Goal: Task Accomplishment & Management: Complete application form

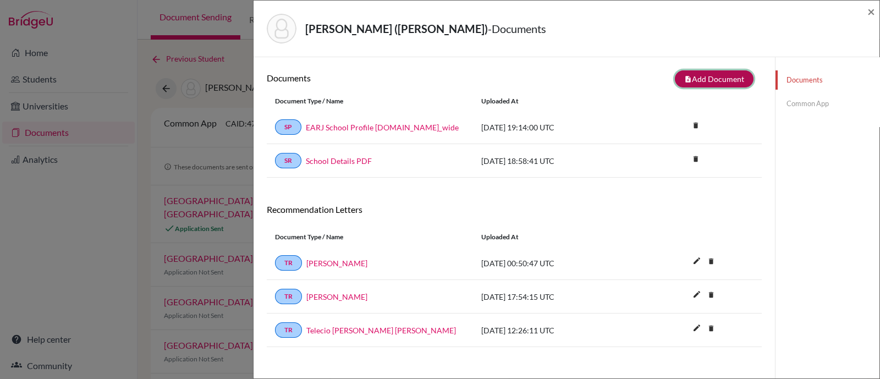
click at [712, 82] on button "note_add Add Document" at bounding box center [714, 78] width 79 height 17
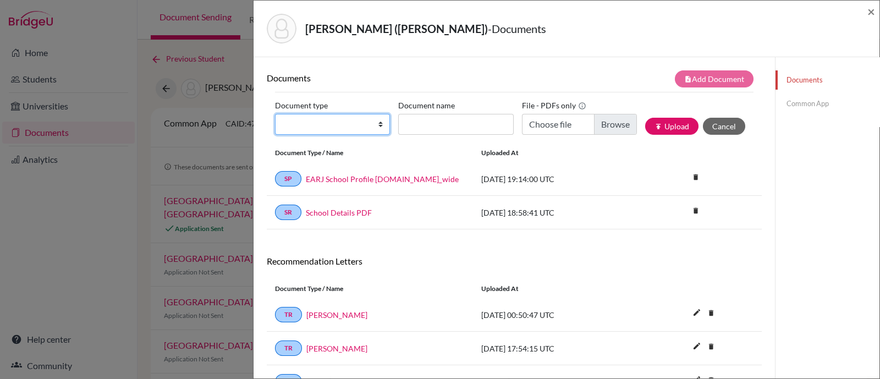
click at [369, 124] on select "Change explanation for Common App reports Counselor recommendation Internationa…" at bounding box center [332, 124] width 115 height 21
select select "2"
click at [275, 114] on select "Change explanation for Common App reports Counselor recommendation Internationa…" at bounding box center [332, 124] width 115 height 21
click at [347, 117] on select "Change explanation for Common App reports Counselor recommendation Internationa…" at bounding box center [332, 124] width 115 height 21
click at [275, 114] on select "Change explanation for Common App reports Counselor recommendation Internationa…" at bounding box center [332, 124] width 115 height 21
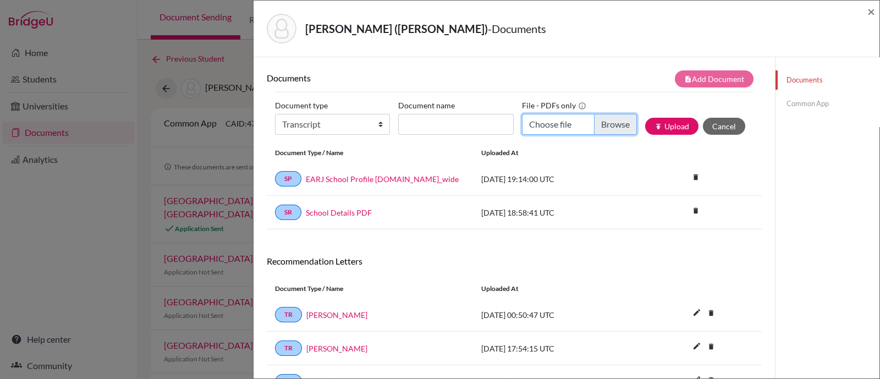
click at [604, 127] on input "Choose file" at bounding box center [579, 124] width 115 height 21
type input "C:\fakepath\Ziyi Liang Transcripts Grades 9-11 (2022-2025).pdf"
click at [460, 130] on input "Document name" at bounding box center [455, 124] width 115 height 21
paste input "Ziyi Liang Transcripts Grades 9-11 (2022-2025)"
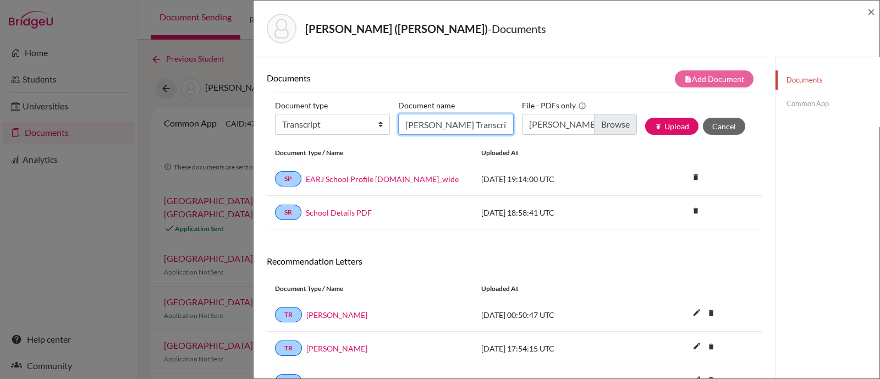
scroll to position [0, 83]
type input "Ziyi Liang Transcripts Grades 9-11 (2022-2025)"
click at [658, 124] on button "publish Upload" at bounding box center [671, 126] width 53 height 17
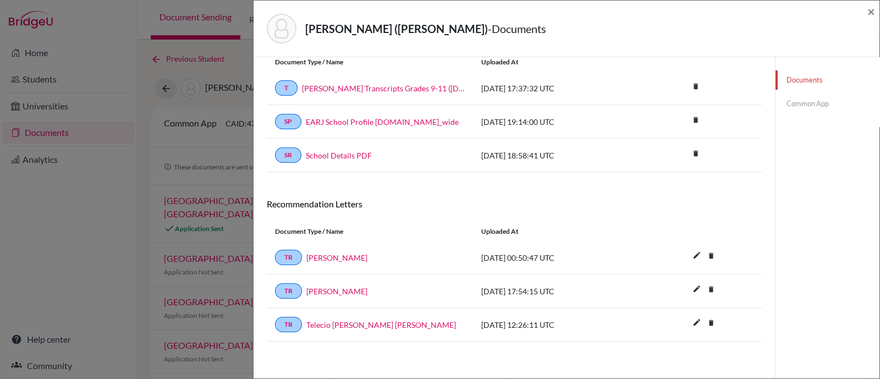
scroll to position [91, 0]
click at [335, 252] on link "[PERSON_NAME]" at bounding box center [336, 258] width 61 height 12
click at [794, 98] on link "Common App" at bounding box center [827, 103] width 104 height 19
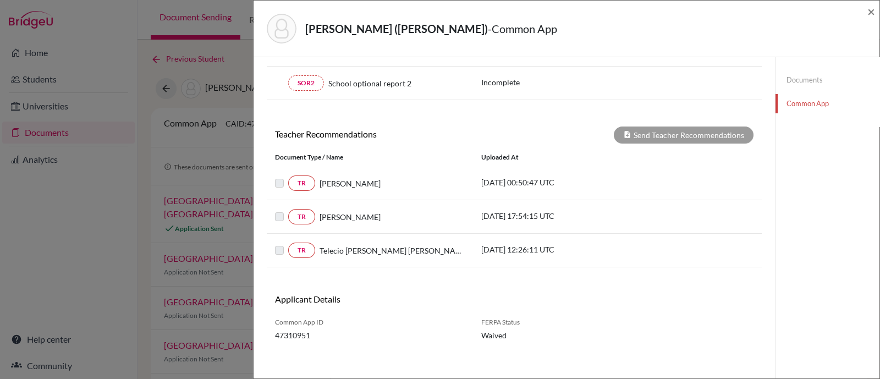
scroll to position [311, 0]
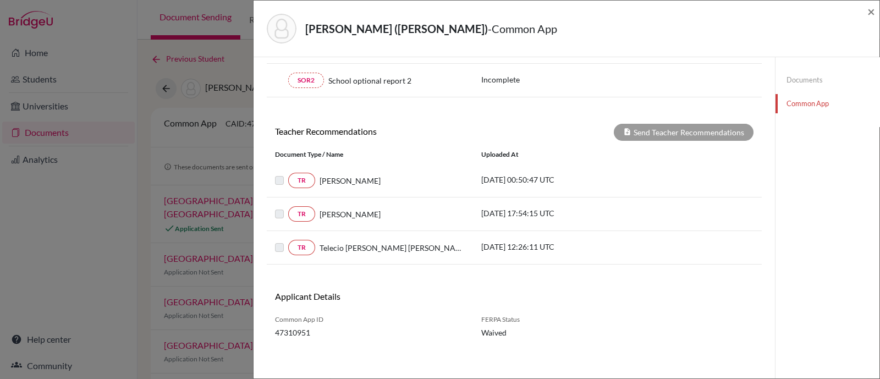
click at [288, 174] on label at bounding box center [288, 174] width 0 height 0
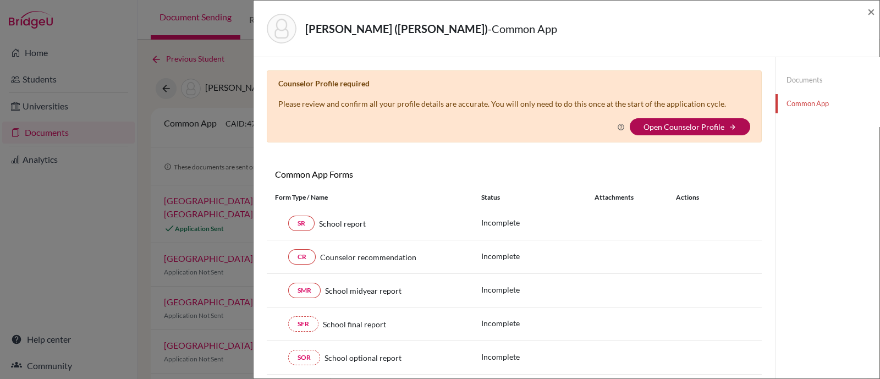
click at [700, 130] on link "Open Counselor Profile" at bounding box center [683, 126] width 81 height 9
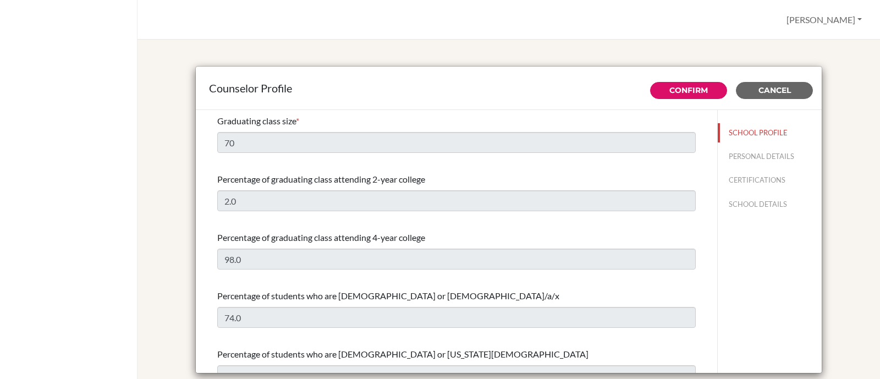
select select "0"
select select "354405"
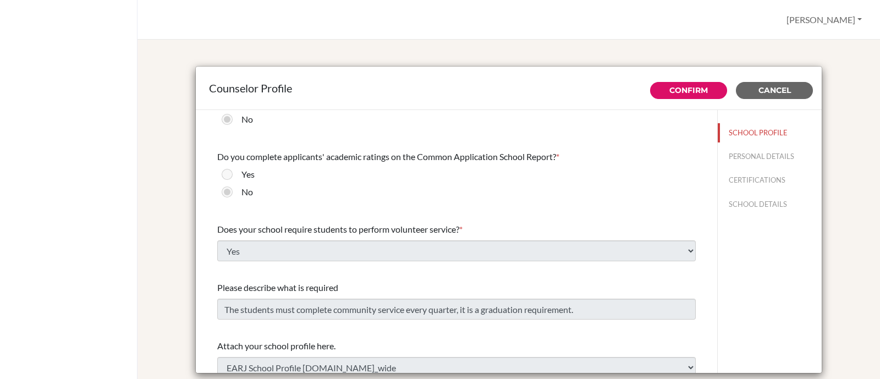
scroll to position [1287, 0]
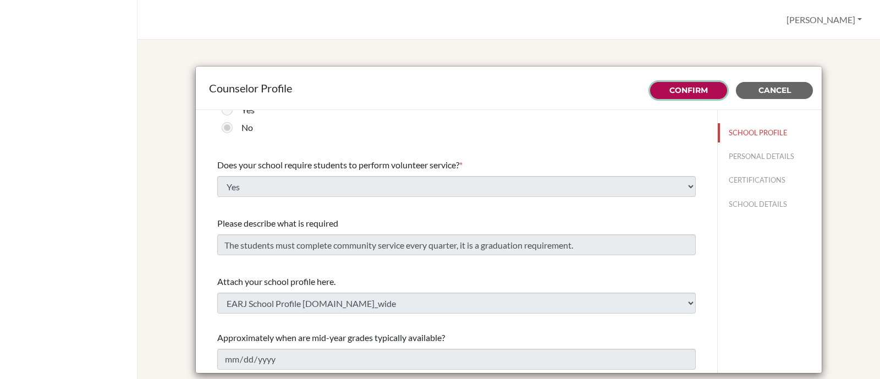
click at [687, 90] on link "Confirm" at bounding box center [688, 90] width 38 height 10
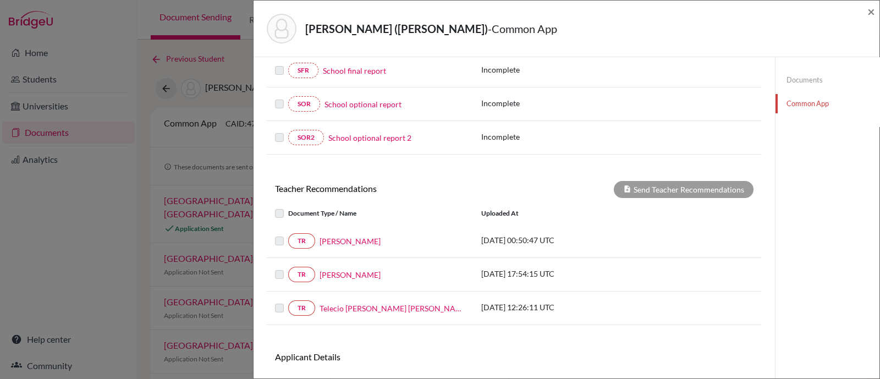
scroll to position [274, 0]
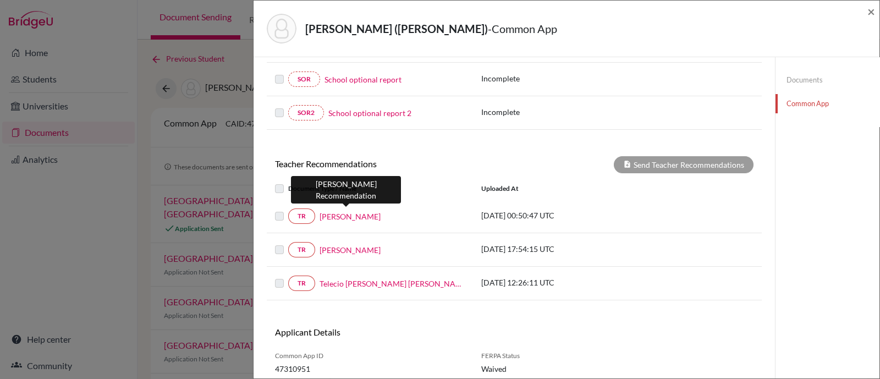
click at [347, 211] on link "[PERSON_NAME]" at bounding box center [349, 217] width 61 height 12
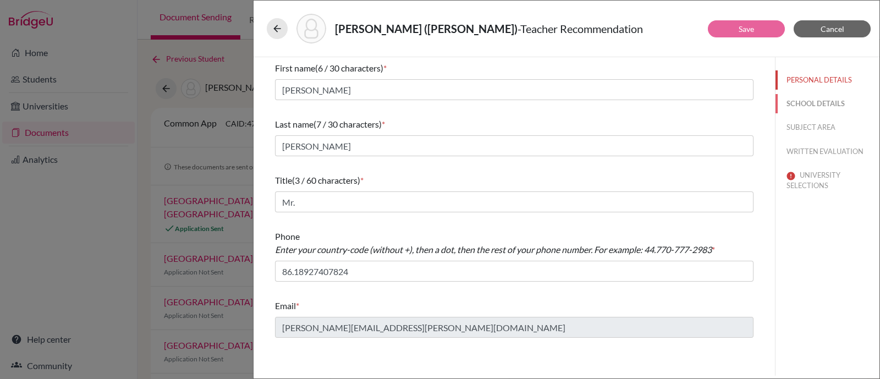
click at [800, 98] on button "SCHOOL DETAILS" at bounding box center [827, 103] width 104 height 19
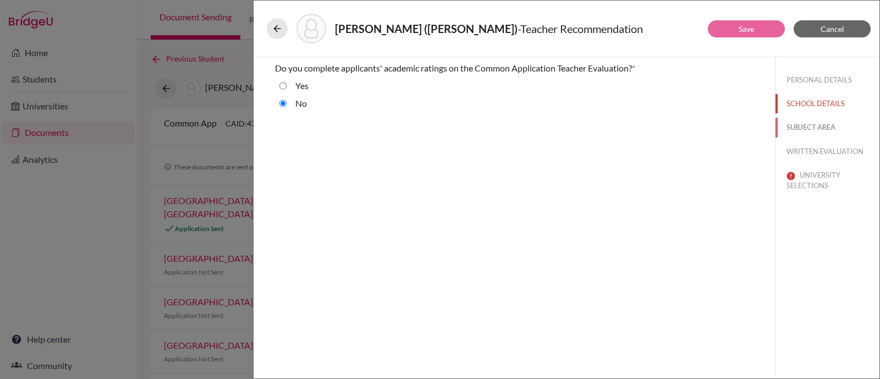
click at [805, 118] on button "SUBJECT AREA" at bounding box center [827, 127] width 104 height 19
select select "0"
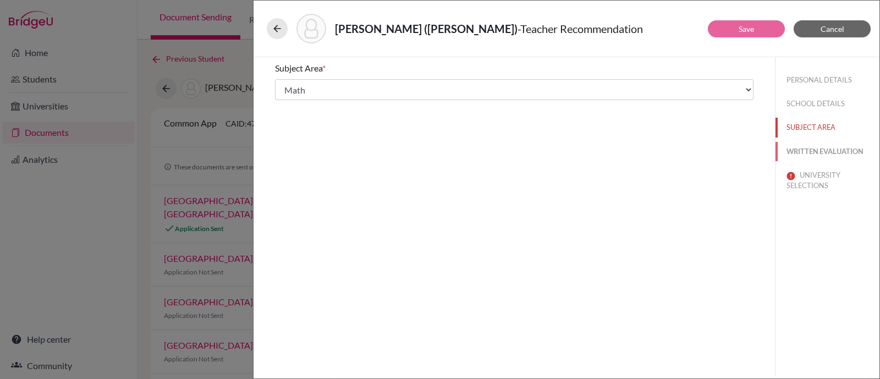
click at [812, 155] on button "WRITTEN EVALUATION" at bounding box center [827, 151] width 104 height 19
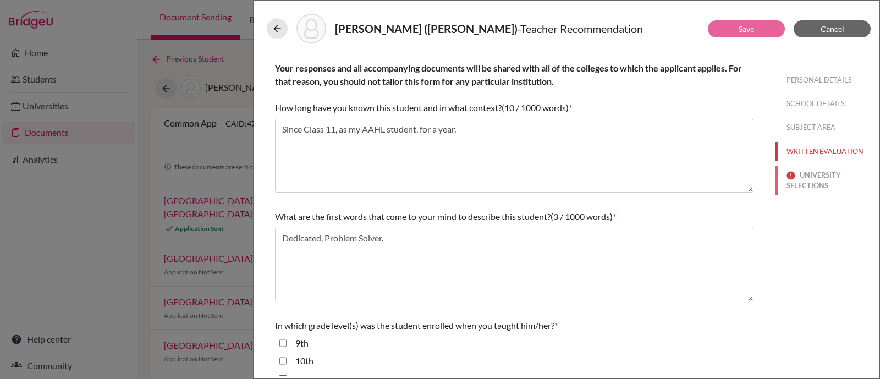
click at [814, 174] on button "UNIVERSITY SELECTIONS" at bounding box center [827, 180] width 104 height 30
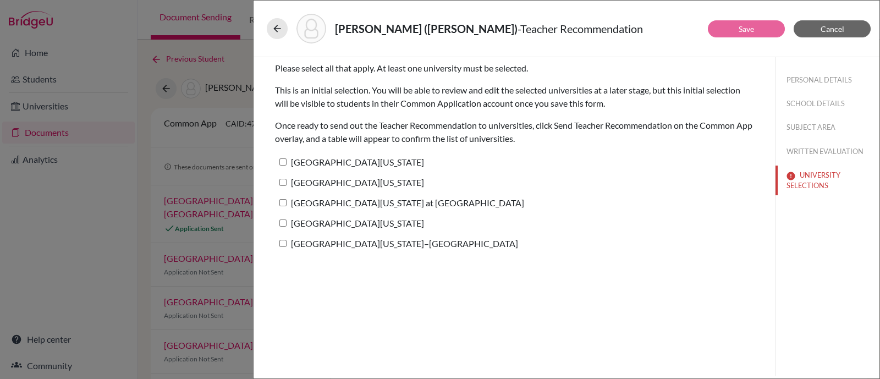
click at [284, 158] on input "[GEOGRAPHIC_DATA][US_STATE]" at bounding box center [282, 161] width 7 height 7
checkbox input "true"
click at [285, 179] on input "University of Southern California" at bounding box center [282, 182] width 7 height 7
checkbox input "true"
click at [284, 199] on input "University of North Carolina at Chapel Hill" at bounding box center [282, 202] width 7 height 7
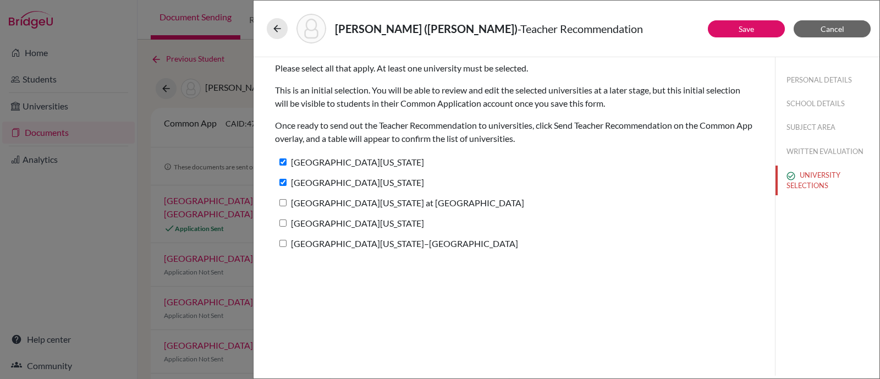
checkbox input "true"
click at [284, 221] on input "University of Michigan" at bounding box center [282, 222] width 7 height 7
checkbox input "true"
click at [280, 244] on input "University of Wisconsin–Madison" at bounding box center [282, 243] width 7 height 7
checkbox input "true"
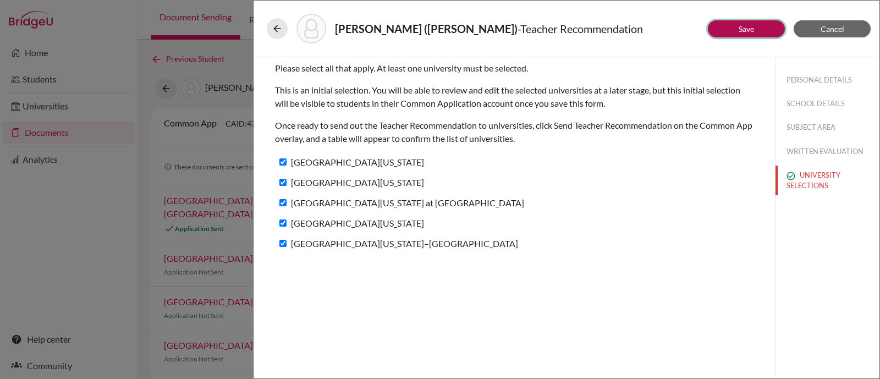
click at [753, 34] on button "Save" at bounding box center [746, 28] width 77 height 17
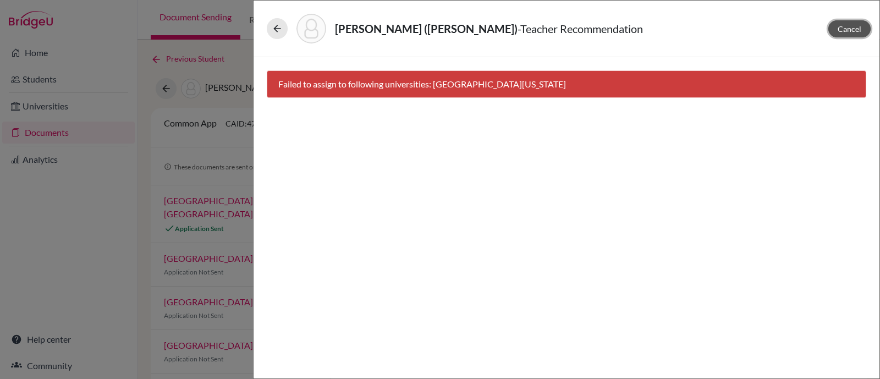
click at [850, 31] on span "Cancel" at bounding box center [849, 28] width 24 height 9
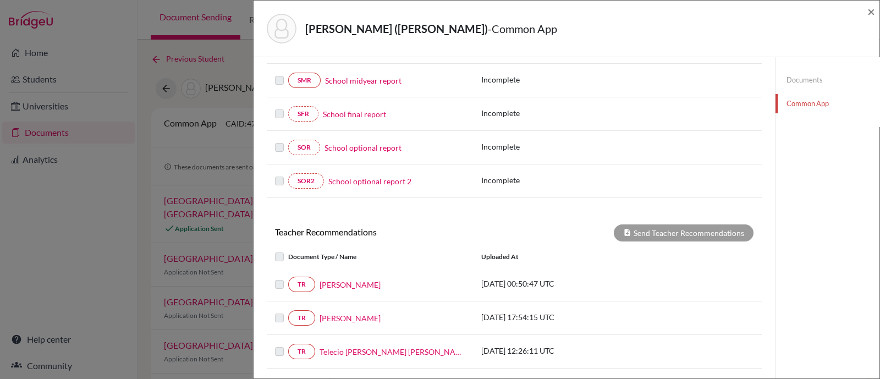
scroll to position [274, 0]
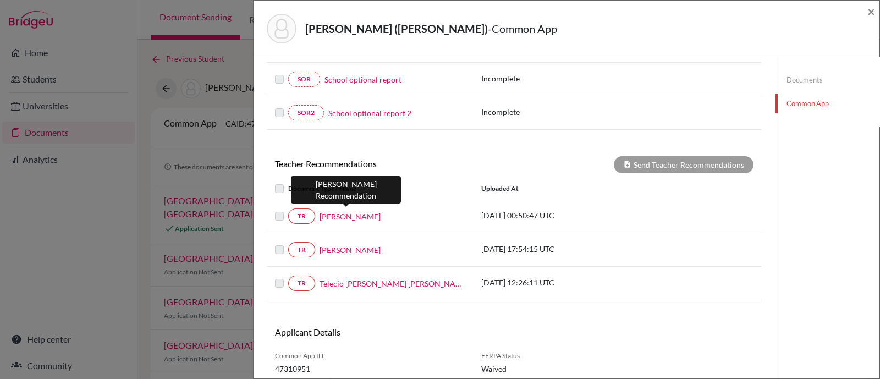
click at [344, 213] on link "[PERSON_NAME]" at bounding box center [349, 217] width 61 height 12
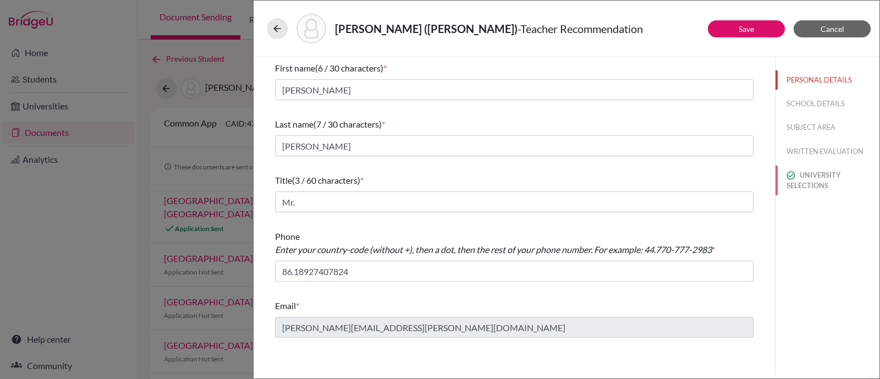
click at [814, 173] on button "UNIVERSITY SELECTIONS" at bounding box center [827, 180] width 104 height 30
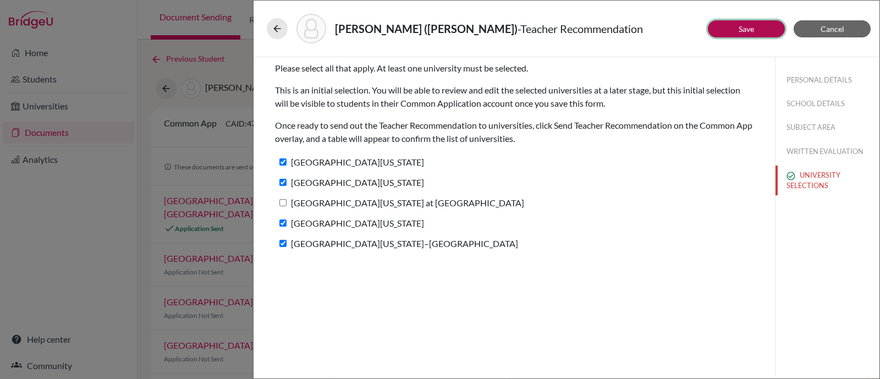
click at [763, 30] on button "Save" at bounding box center [746, 28] width 77 height 17
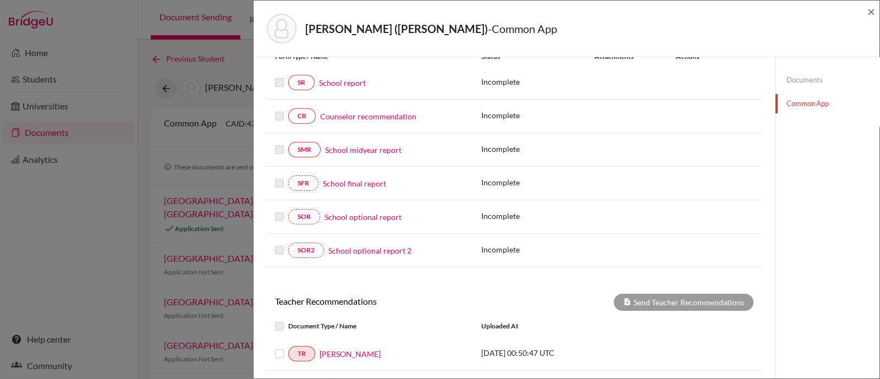
scroll to position [274, 0]
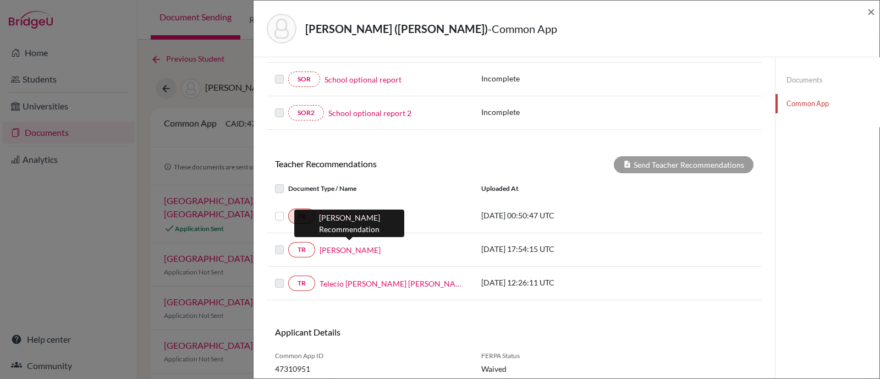
click at [355, 245] on link "[PERSON_NAME]" at bounding box center [349, 250] width 61 height 12
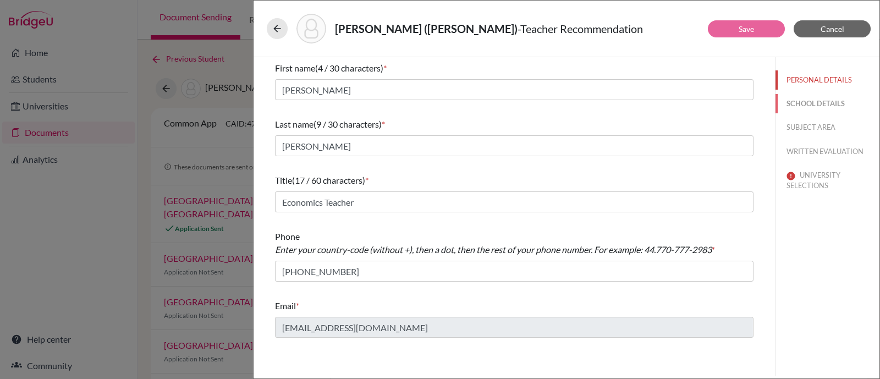
click at [820, 103] on button "SCHOOL DETAILS" at bounding box center [827, 103] width 104 height 19
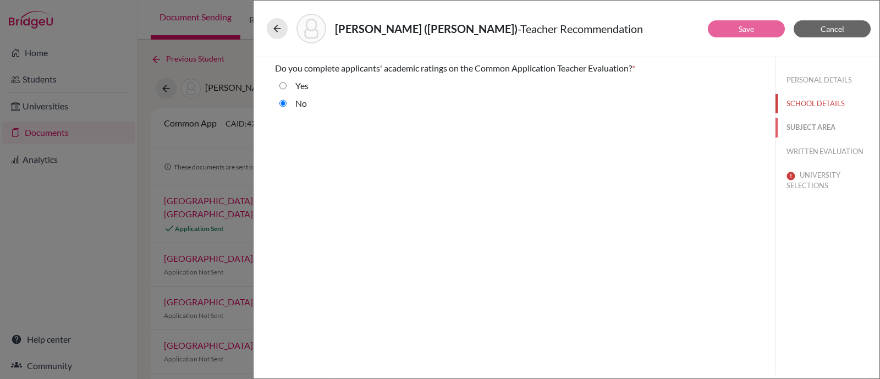
click at [813, 125] on button "SUBJECT AREA" at bounding box center [827, 127] width 104 height 19
select select "4"
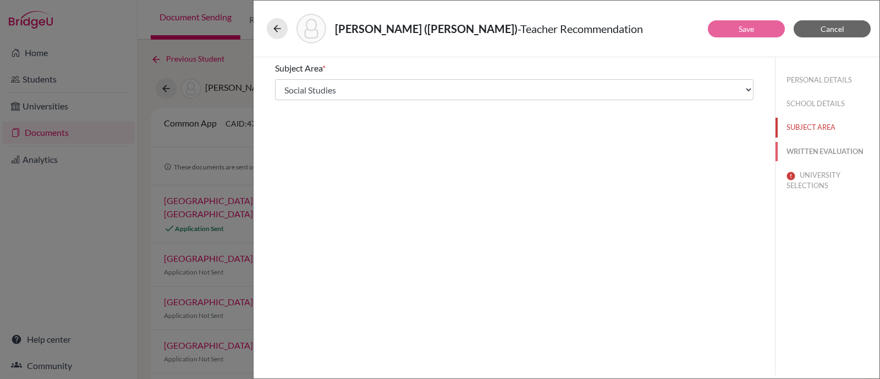
click at [813, 142] on button "WRITTEN EVALUATION" at bounding box center [827, 151] width 104 height 19
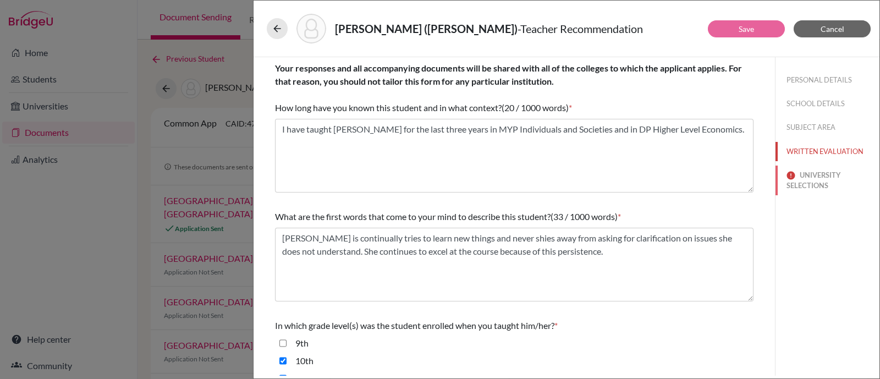
click at [812, 179] on button "UNIVERSITY SELECTIONS" at bounding box center [827, 180] width 104 height 30
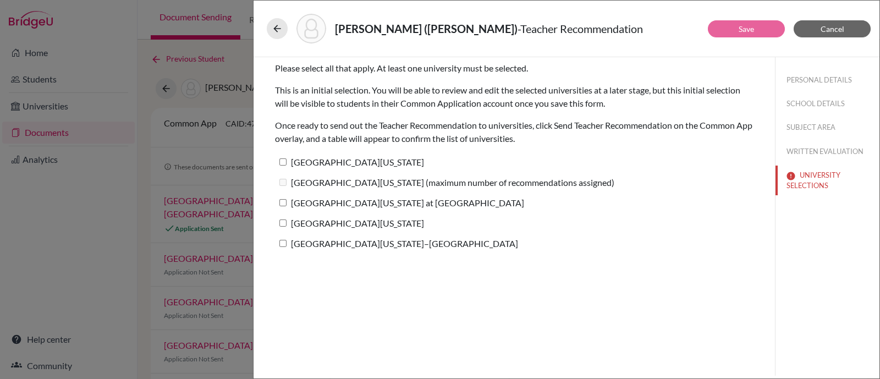
click at [280, 162] on input "[GEOGRAPHIC_DATA][US_STATE]" at bounding box center [282, 161] width 7 height 7
checkbox input "true"
click at [284, 198] on label "University of North Carolina at Chapel Hill" at bounding box center [399, 203] width 249 height 16
click at [284, 199] on input "University of North Carolina at Chapel Hill" at bounding box center [282, 202] width 7 height 7
checkbox input "true"
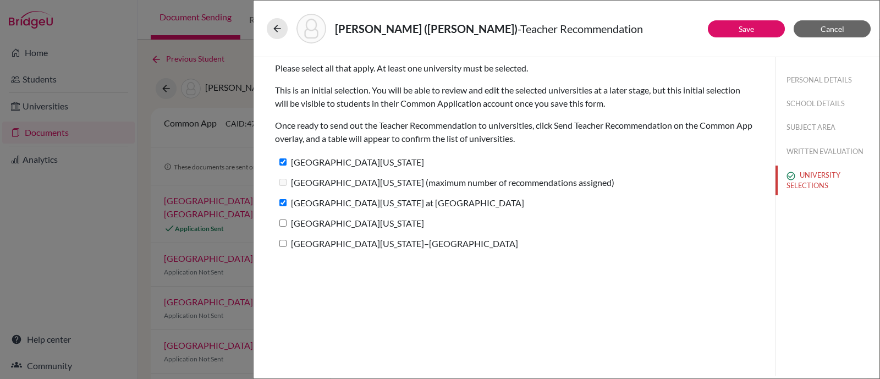
click at [284, 218] on label "[GEOGRAPHIC_DATA][US_STATE]" at bounding box center [349, 223] width 149 height 16
click at [284, 219] on input "[GEOGRAPHIC_DATA][US_STATE]" at bounding box center [282, 222] width 7 height 7
checkbox input "true"
click at [284, 245] on input "University of Wisconsin–Madison" at bounding box center [282, 243] width 7 height 7
checkbox input "true"
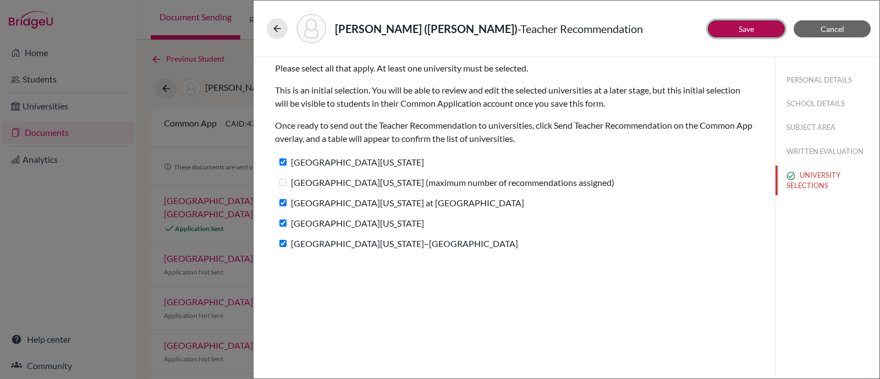
click at [749, 30] on link "Save" at bounding box center [745, 28] width 15 height 9
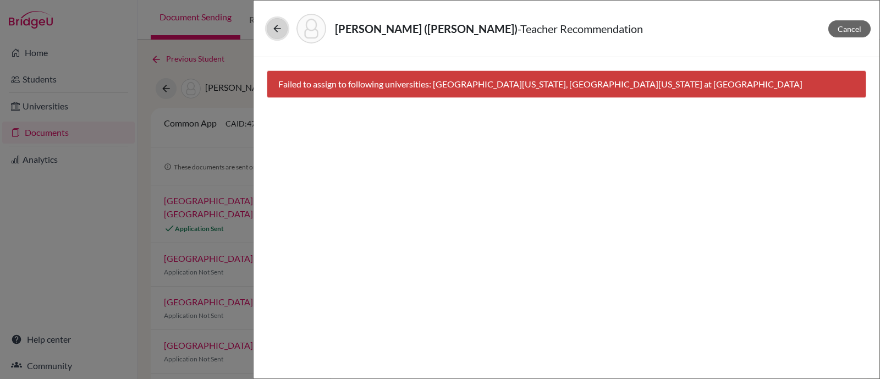
click at [273, 36] on button at bounding box center [277, 28] width 21 height 21
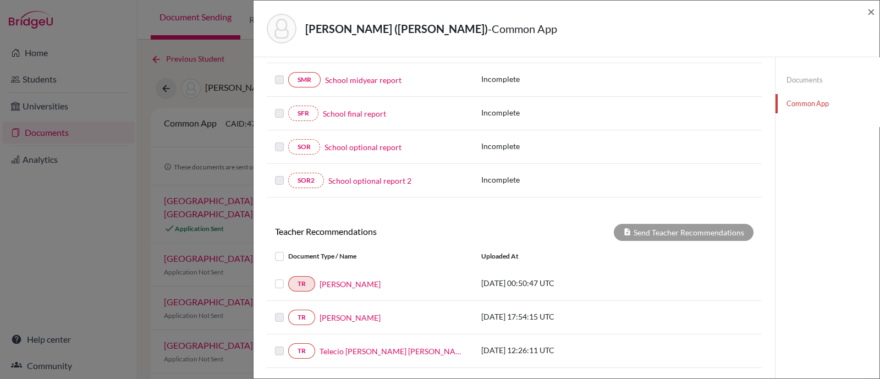
scroll to position [274, 0]
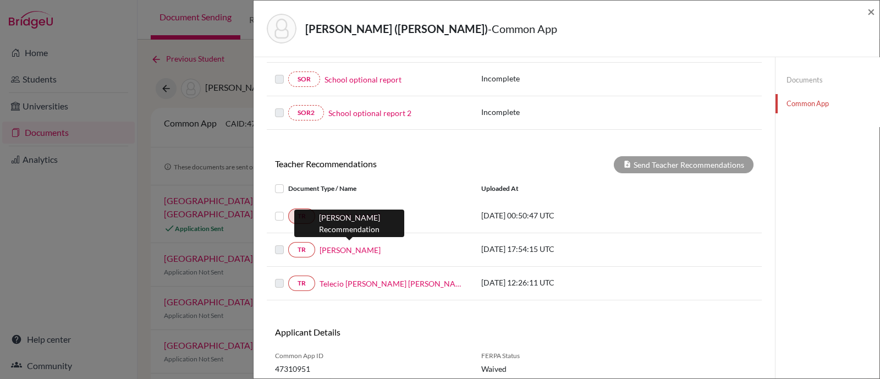
click at [335, 244] on link "[PERSON_NAME]" at bounding box center [349, 250] width 61 height 12
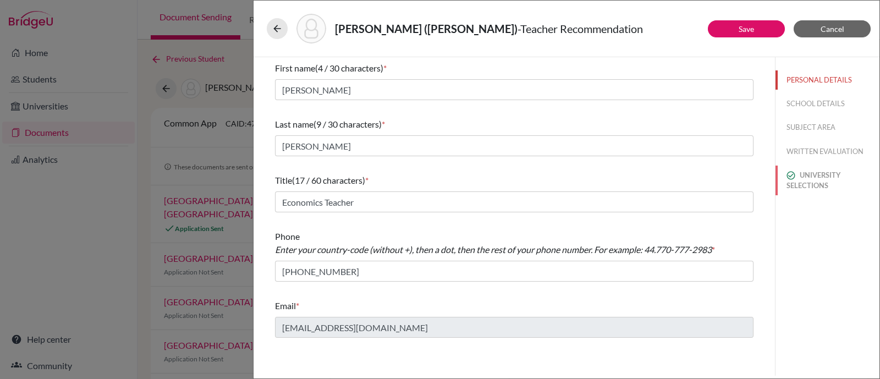
click at [806, 169] on button "UNIVERSITY SELECTIONS" at bounding box center [827, 180] width 104 height 30
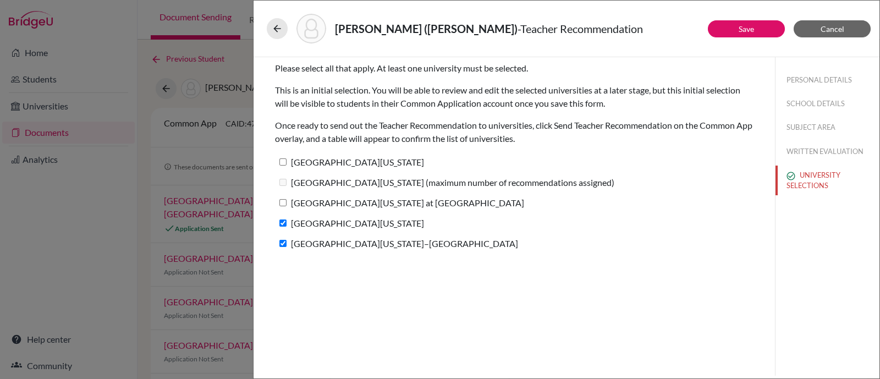
click at [284, 161] on input "[GEOGRAPHIC_DATA][US_STATE]" at bounding box center [282, 161] width 7 height 7
checkbox input "true"
click at [766, 27] on button "Save" at bounding box center [746, 28] width 77 height 17
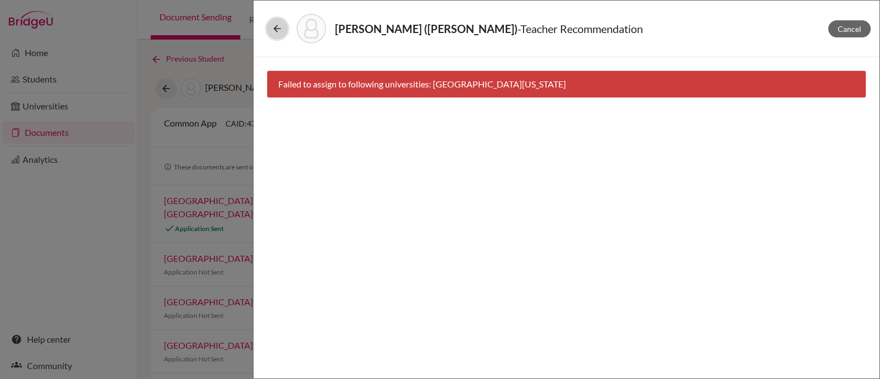
click at [275, 30] on icon at bounding box center [277, 28] width 11 height 11
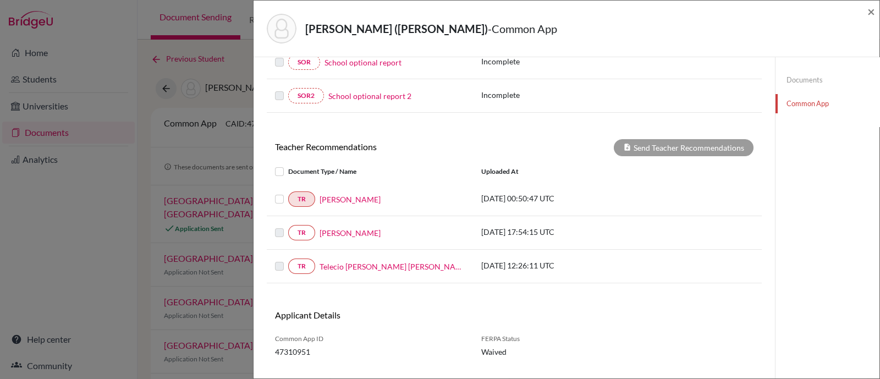
scroll to position [311, 0]
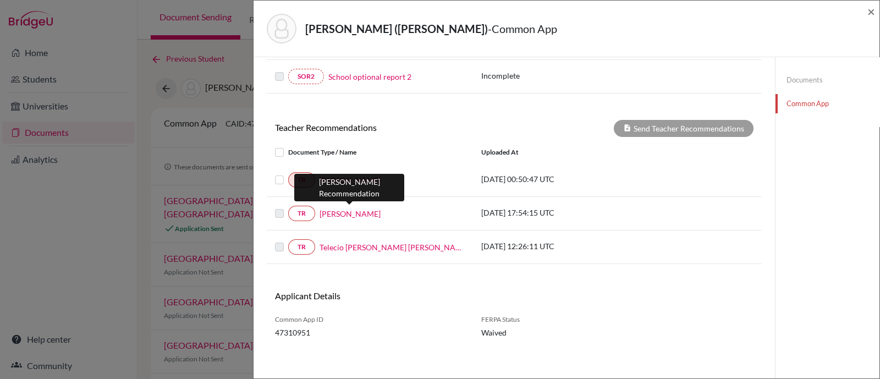
click at [349, 209] on link "[PERSON_NAME]" at bounding box center [349, 214] width 61 height 12
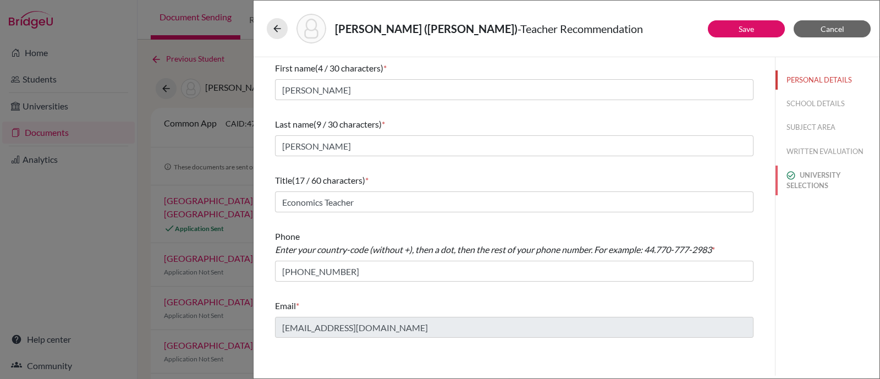
click at [826, 173] on button "UNIVERSITY SELECTIONS" at bounding box center [827, 180] width 104 height 30
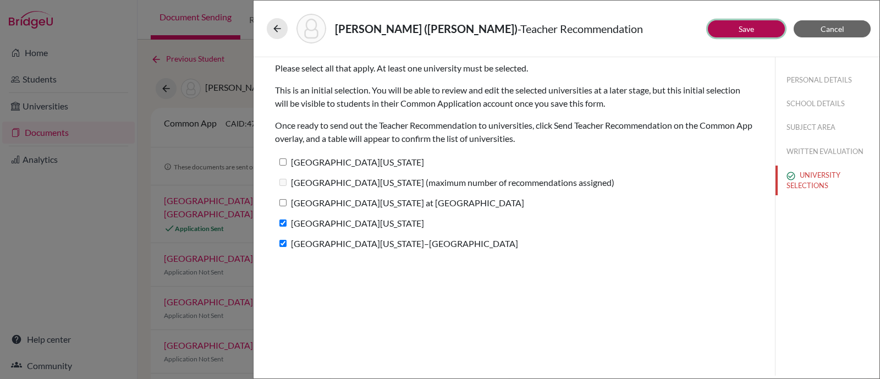
click at [737, 26] on button "Save" at bounding box center [746, 28] width 77 height 17
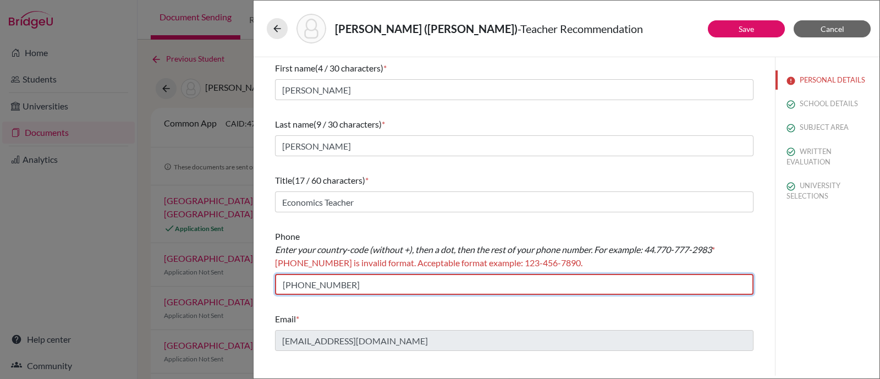
click at [285, 285] on input "+5521994051396" at bounding box center [514, 284] width 478 height 21
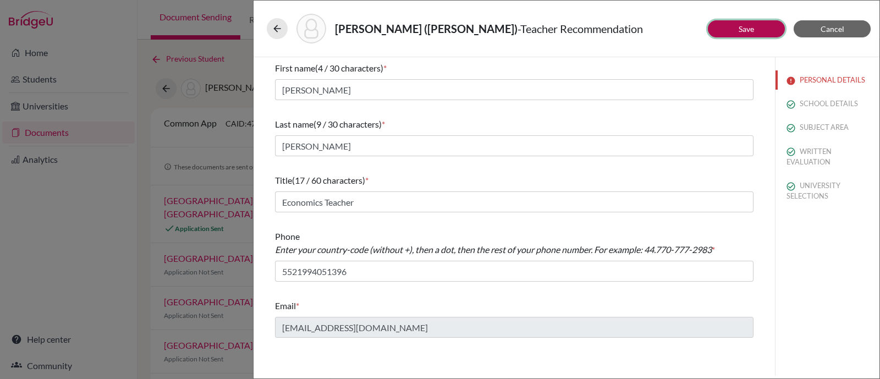
click at [747, 34] on button "Save" at bounding box center [746, 28] width 77 height 17
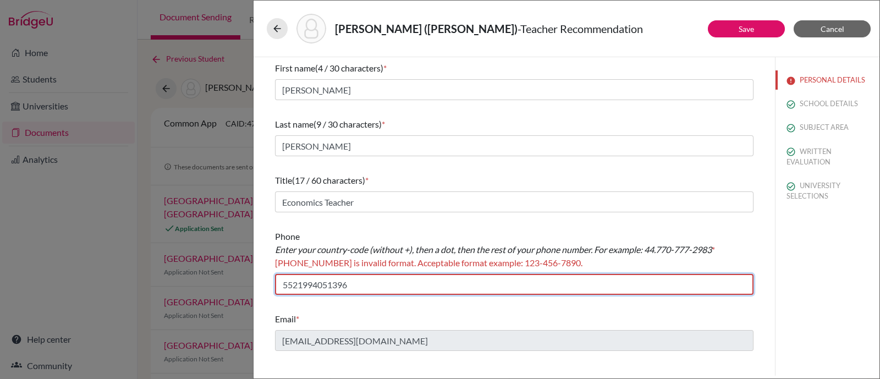
click at [281, 285] on input "5521994051396" at bounding box center [514, 284] width 478 height 21
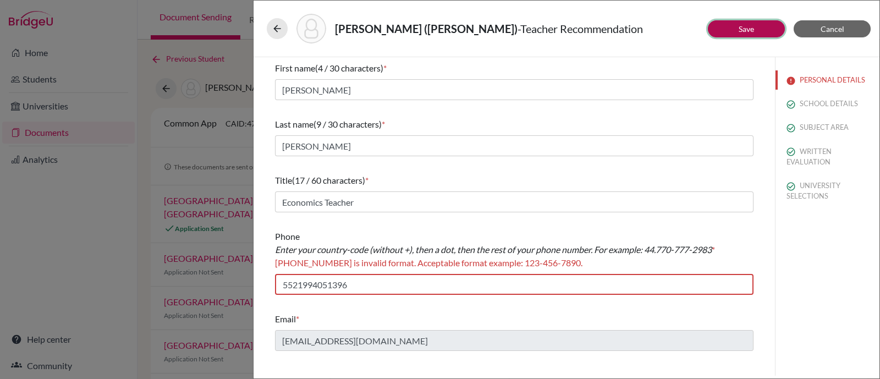
click at [749, 31] on link "Save" at bounding box center [745, 28] width 15 height 9
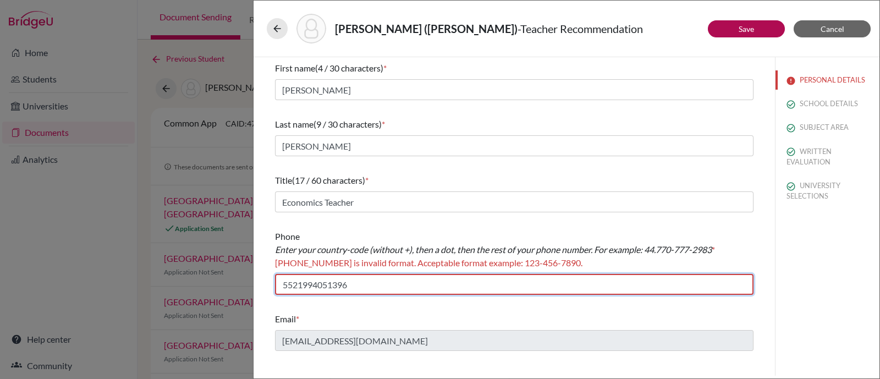
click at [421, 278] on input "5521994051396" at bounding box center [514, 284] width 478 height 21
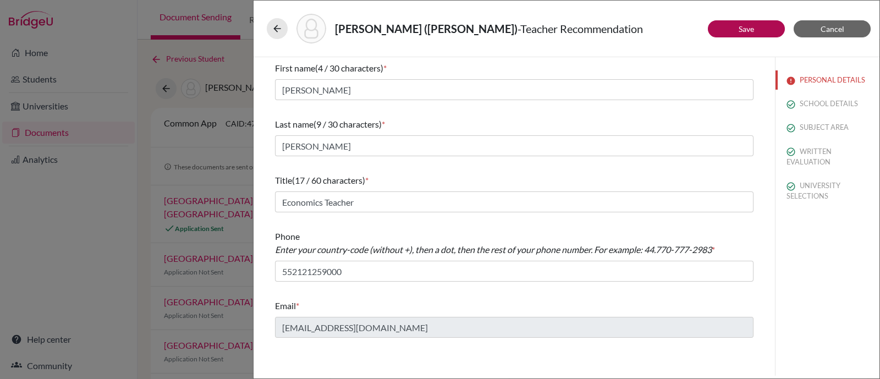
click at [469, 226] on div "Phone Enter your country-code (without +), then a dot, then the rest of your ph…" at bounding box center [514, 255] width 478 height 60
click at [743, 25] on link "Save" at bounding box center [745, 28] width 15 height 9
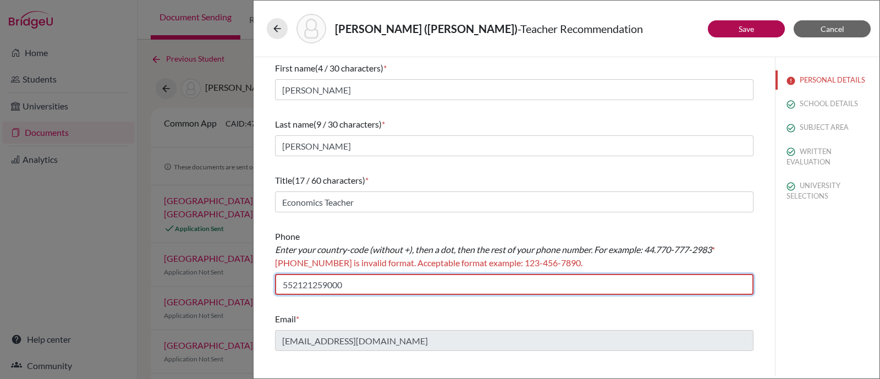
click at [291, 284] on input "552121259000" at bounding box center [514, 284] width 478 height 21
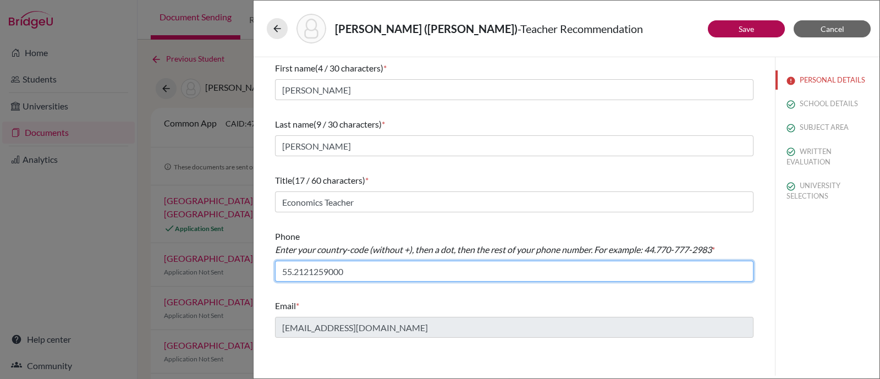
type input "55.2121259000"
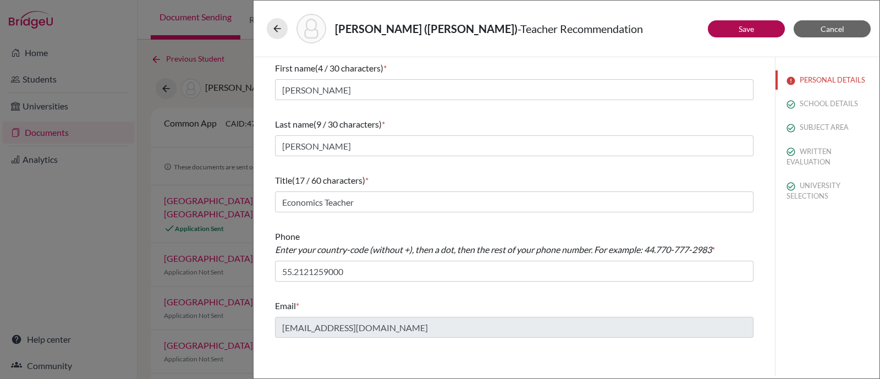
click at [765, 19] on div "Liang, Ziyi (Ana) - Teacher Recommendation" at bounding box center [566, 29] width 599 height 30
click at [768, 24] on button "Save" at bounding box center [746, 28] width 77 height 17
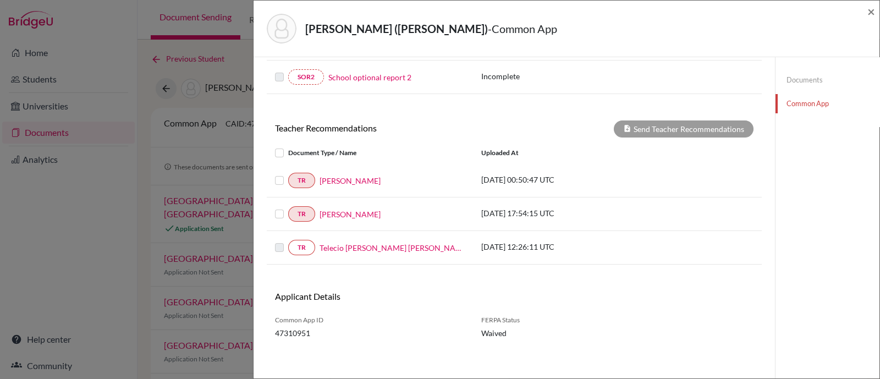
scroll to position [311, 0]
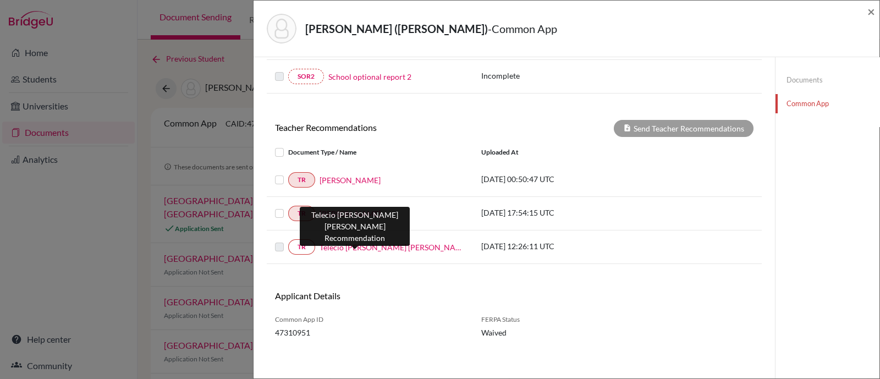
click at [354, 246] on link "Telecio Barbosa Neto" at bounding box center [391, 247] width 145 height 12
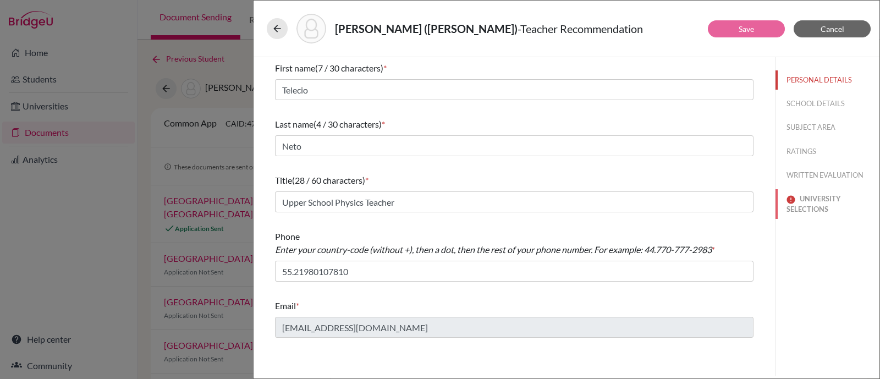
click at [828, 196] on button "UNIVERSITY SELECTIONS" at bounding box center [827, 204] width 104 height 30
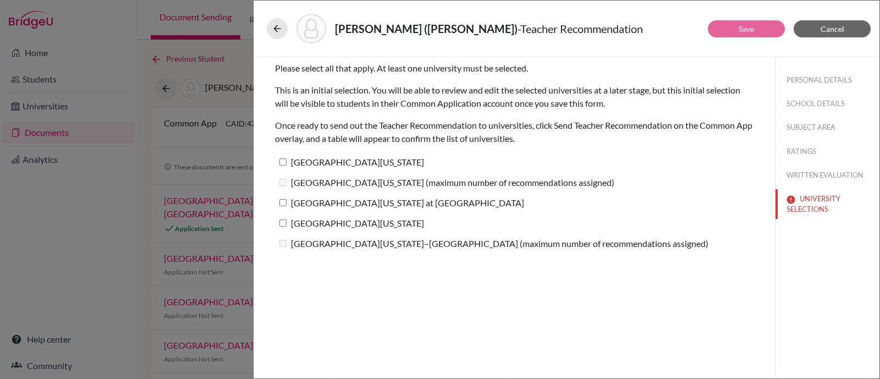
click at [373, 165] on label "University of Texas at Austin" at bounding box center [349, 162] width 149 height 16
click at [286, 165] on input "University of Texas at Austin" at bounding box center [282, 161] width 7 height 7
checkbox input "true"
click at [349, 203] on label "University of North Carolina at Chapel Hill" at bounding box center [399, 203] width 249 height 16
click at [286, 203] on input "University of North Carolina at Chapel Hill" at bounding box center [282, 202] width 7 height 7
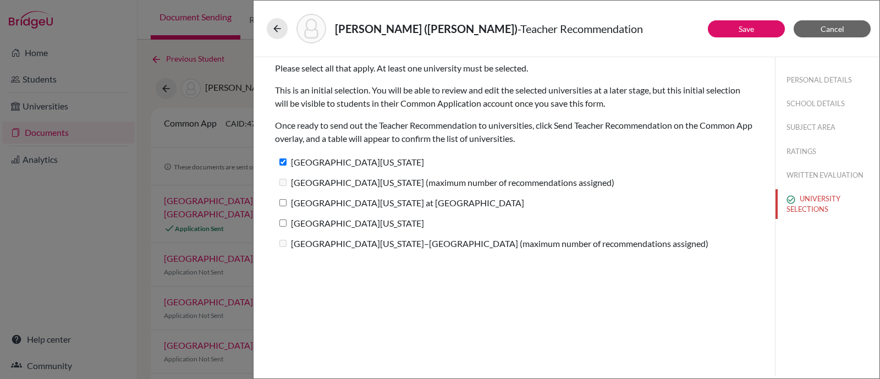
checkbox input "true"
click at [340, 226] on label "University of Michigan" at bounding box center [349, 223] width 149 height 16
click at [286, 226] on input "University of Michigan" at bounding box center [282, 222] width 7 height 7
checkbox input "true"
click at [340, 246] on label "University of Wisconsin–Madison (maximum number of recommendations assigned)" at bounding box center [491, 243] width 433 height 16
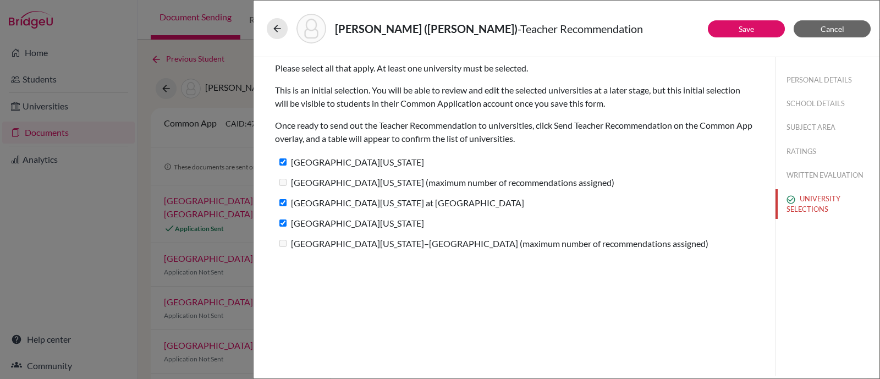
click at [312, 239] on label "University of Wisconsin–Madison (maximum number of recommendations assigned)" at bounding box center [491, 243] width 433 height 16
click at [753, 30] on link "Save" at bounding box center [745, 28] width 15 height 9
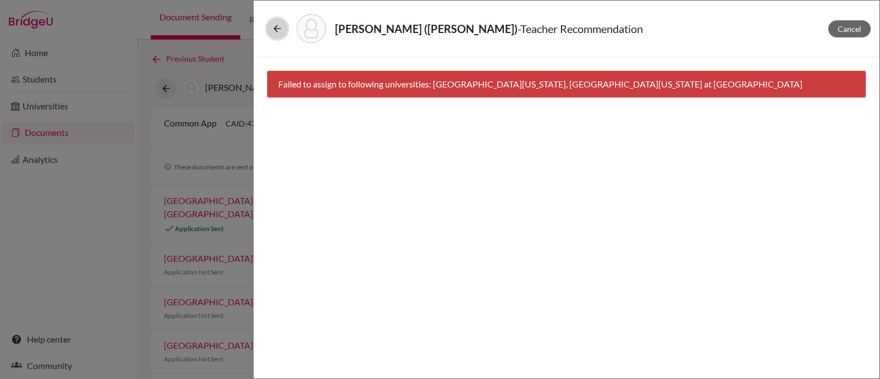
click at [279, 31] on icon at bounding box center [277, 28] width 11 height 11
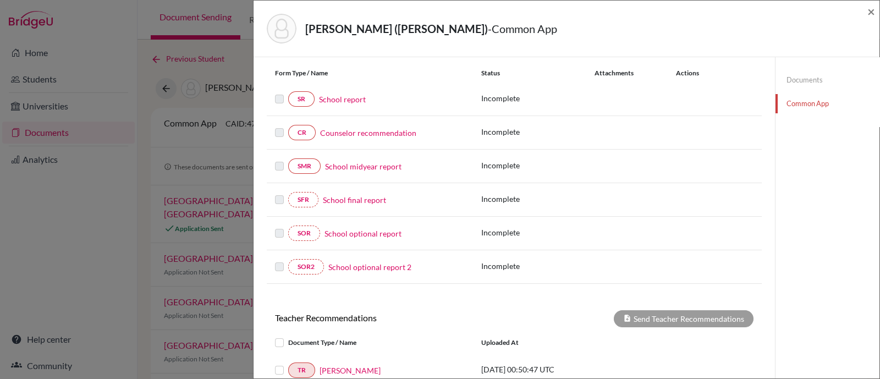
scroll to position [274, 0]
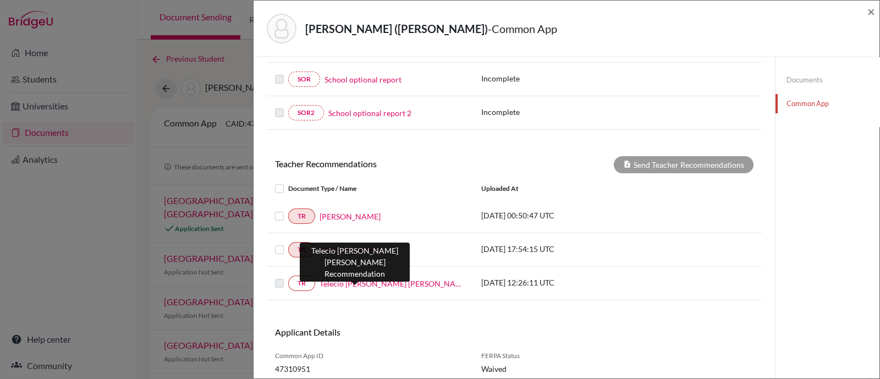
click at [355, 278] on link "Telecio Barbosa Neto" at bounding box center [391, 284] width 145 height 12
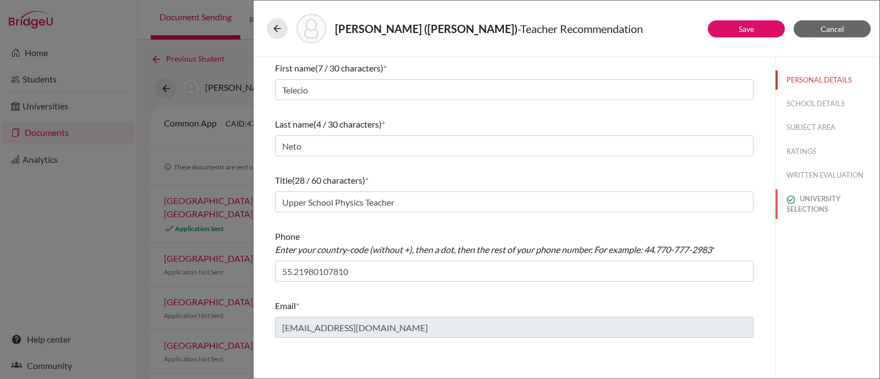
click at [825, 201] on button "UNIVERSITY SELECTIONS" at bounding box center [827, 204] width 104 height 30
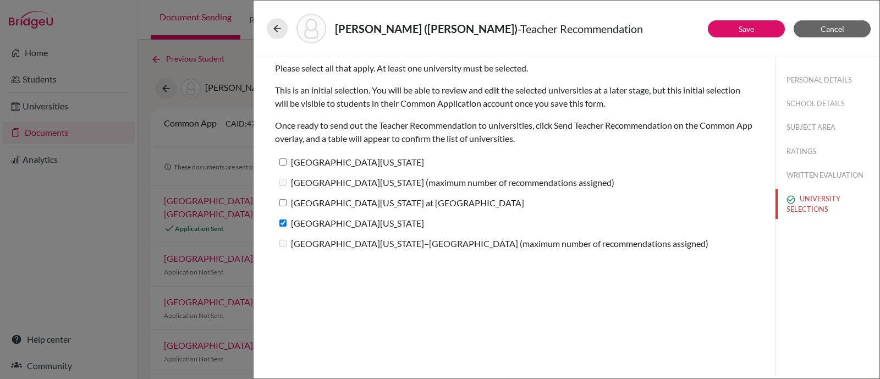
click at [349, 200] on label "University of North Carolina at Chapel Hill" at bounding box center [399, 203] width 249 height 16
click at [286, 200] on input "University of North Carolina at Chapel Hill" at bounding box center [282, 202] width 7 height 7
click at [349, 200] on label "University of North Carolina at Chapel Hill" at bounding box center [399, 203] width 249 height 16
click at [286, 200] on input "University of North Carolina at Chapel Hill" at bounding box center [282, 202] width 7 height 7
checkbox input "false"
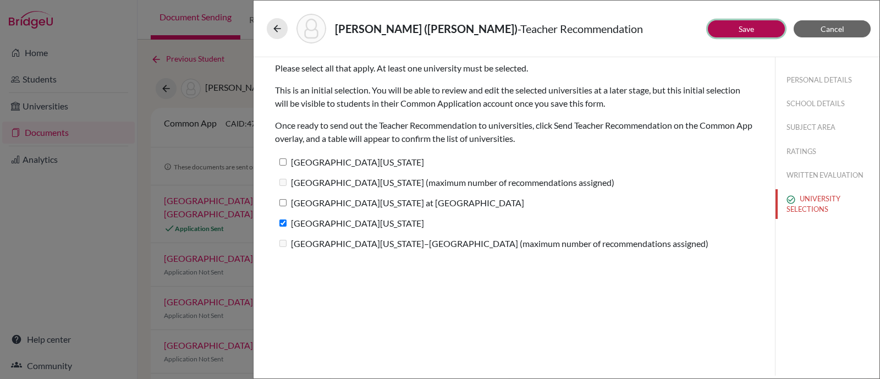
click at [720, 35] on button "Save" at bounding box center [746, 28] width 77 height 17
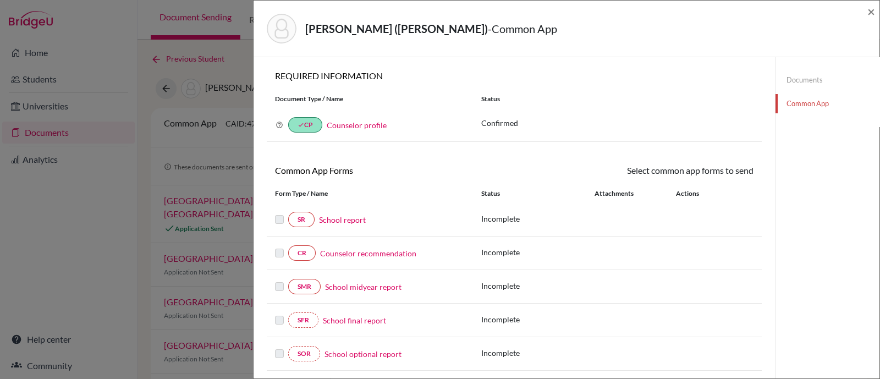
click at [345, 219] on link "School report" at bounding box center [342, 220] width 47 height 12
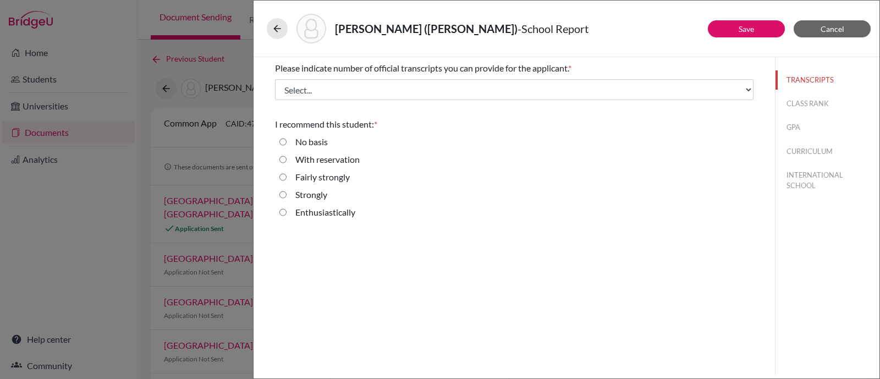
click at [322, 207] on label "Enthusiastically" at bounding box center [325, 212] width 60 height 13
click at [286, 207] on input "Enthusiastically" at bounding box center [282, 212] width 7 height 13
radio input "true"
click at [746, 29] on link "Save" at bounding box center [745, 28] width 15 height 9
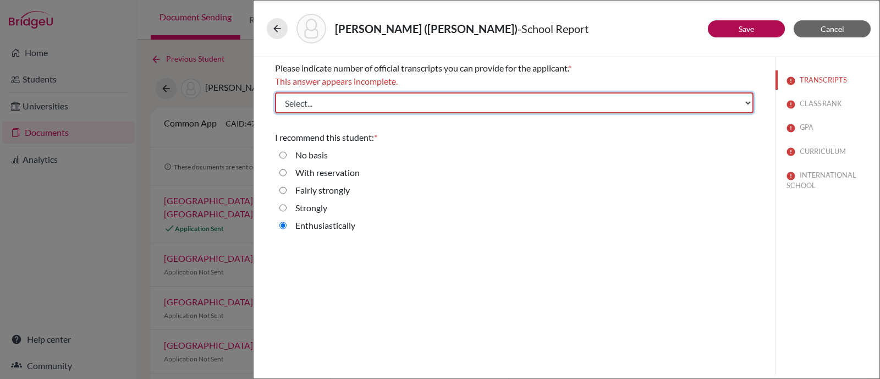
click at [627, 100] on select "Select... 1 2 3 4" at bounding box center [514, 102] width 478 height 21
select select "1"
click at [275, 92] on select "Select... 1 2 3 4" at bounding box center [514, 102] width 478 height 21
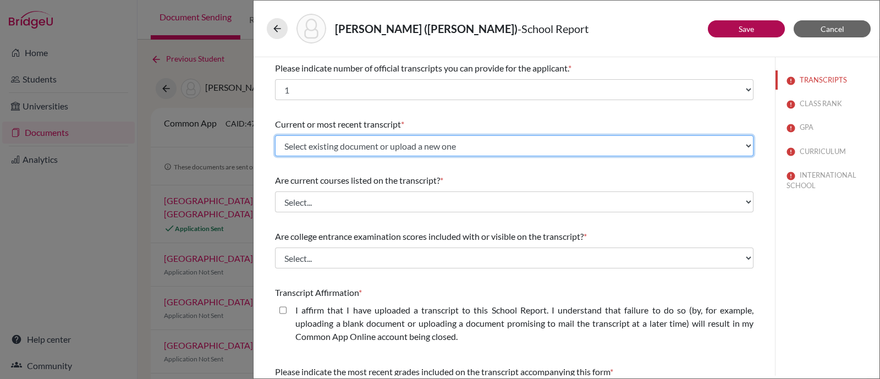
click at [432, 147] on select "Select existing document or upload a new one Ziyi Liang Transcripts Grades 9-11…" at bounding box center [514, 145] width 478 height 21
select select "691288"
click at [275, 135] on select "Select existing document or upload a new one Ziyi Liang Transcripts Grades 9-11…" at bounding box center [514, 145] width 478 height 21
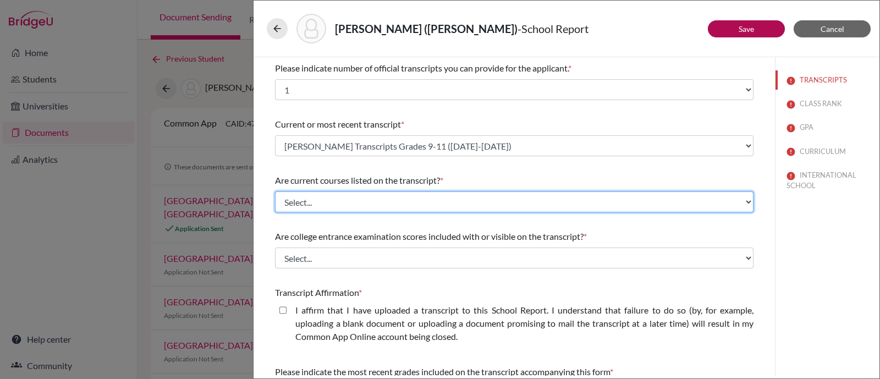
click at [426, 198] on select "Select... Yes No" at bounding box center [514, 201] width 478 height 21
select select "0"
click at [275, 191] on select "Select... Yes No" at bounding box center [514, 201] width 478 height 21
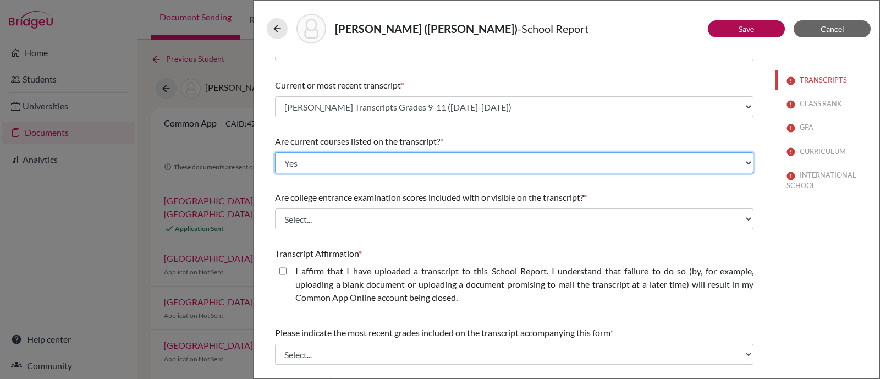
scroll to position [68, 0]
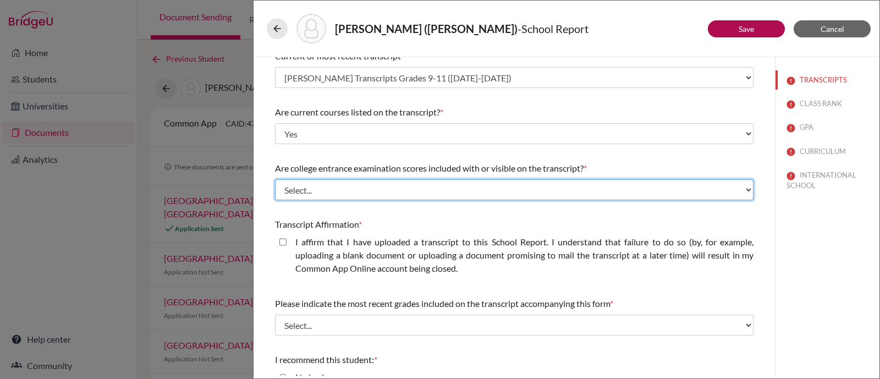
click at [398, 185] on select "Select... Yes No" at bounding box center [514, 189] width 478 height 21
select select "1"
click at [275, 179] on select "Select... Yes No" at bounding box center [514, 189] width 478 height 21
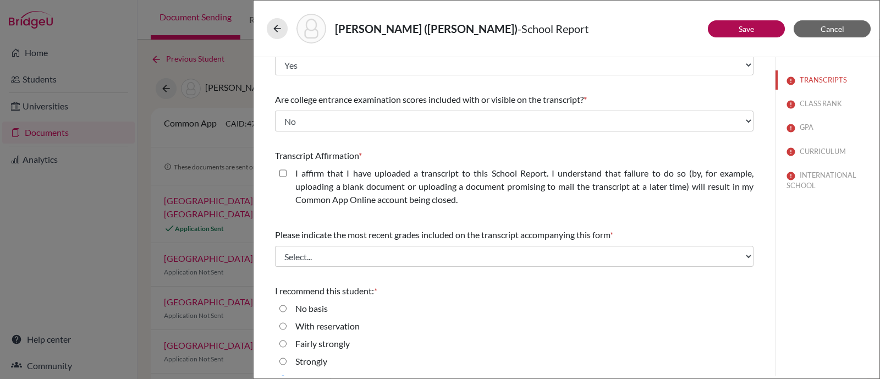
click at [362, 174] on label "I affirm that I have uploaded a transcript to this School Report. I understand …" at bounding box center [524, 187] width 458 height 40
click at [286, 174] on closed\ "I affirm that I have uploaded a transcript to this School Report. I understand …" at bounding box center [282, 173] width 7 height 13
checkbox closed\ "true"
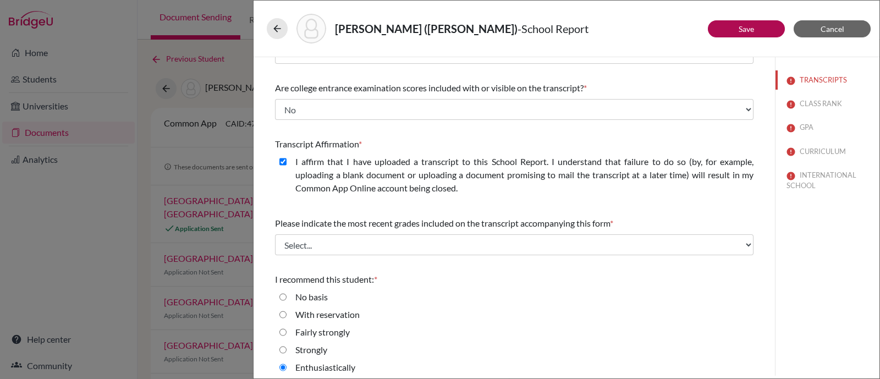
scroll to position [155, 0]
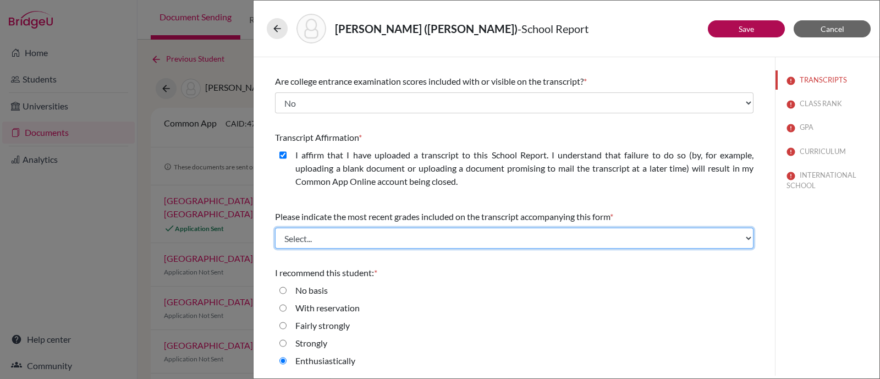
click at [366, 236] on select "Select... Final junior year grades 1st Quarter senior year grades 2nd Quarter/1…" at bounding box center [514, 238] width 478 height 21
select select "0"
click at [275, 228] on select "Select... Final junior year grades 1st Quarter senior year grades 2nd Quarter/1…" at bounding box center [514, 238] width 478 height 21
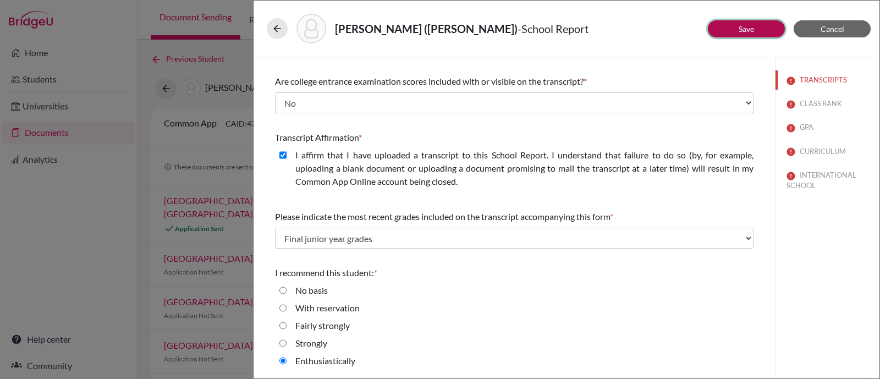
click at [748, 29] on link "Save" at bounding box center [745, 28] width 15 height 9
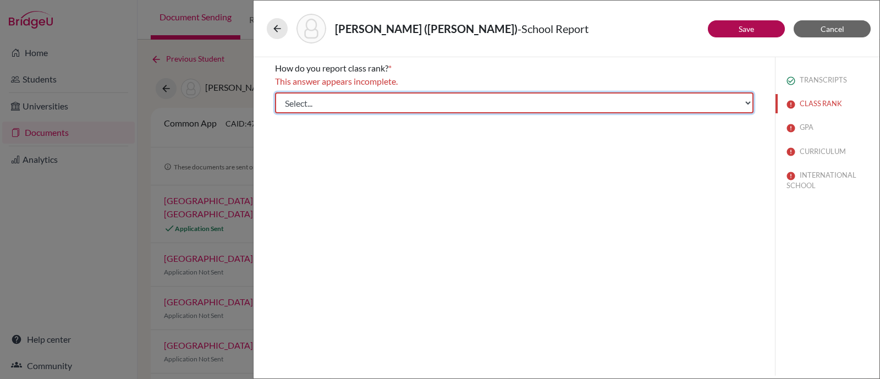
click at [615, 101] on select "Select... Exact Decile Quintile Quartile None" at bounding box center [514, 102] width 478 height 21
select select "5"
click at [275, 92] on select "Select... Exact Decile Quintile Quartile None" at bounding box center [514, 102] width 478 height 21
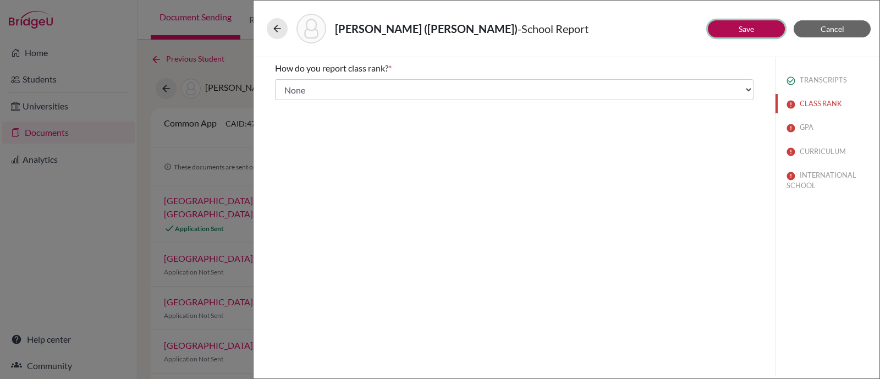
click at [720, 26] on button "Save" at bounding box center [746, 28] width 77 height 17
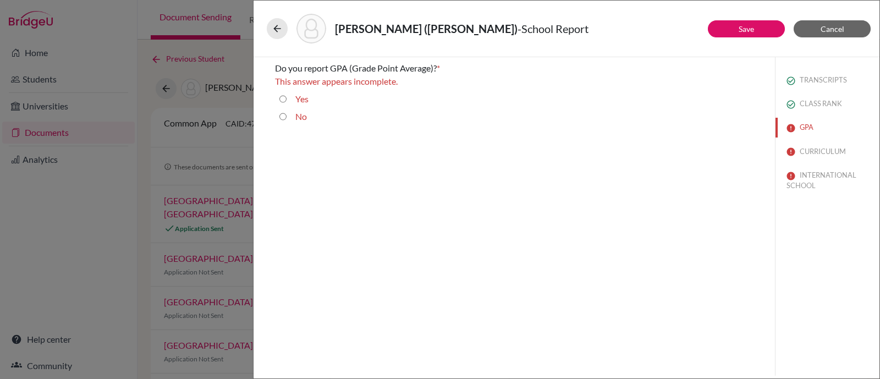
click at [300, 119] on label "No" at bounding box center [301, 116] width 12 height 13
click at [286, 119] on input "No" at bounding box center [282, 116] width 7 height 13
radio input "true"
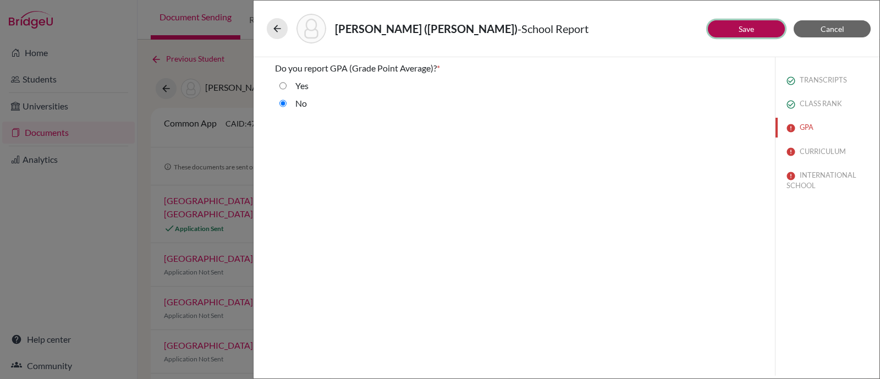
click at [730, 31] on button "Save" at bounding box center [746, 28] width 77 height 17
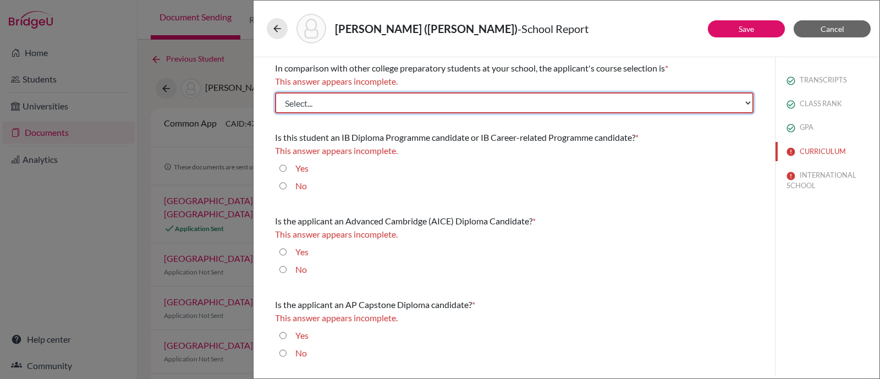
click at [356, 100] on select "Select... Less than demanding Average Demanding Very demanding Most demanding P…" at bounding box center [514, 102] width 478 height 21
select select "4"
click at [275, 92] on select "Select... Less than demanding Average Demanding Very demanding Most demanding P…" at bounding box center [514, 102] width 478 height 21
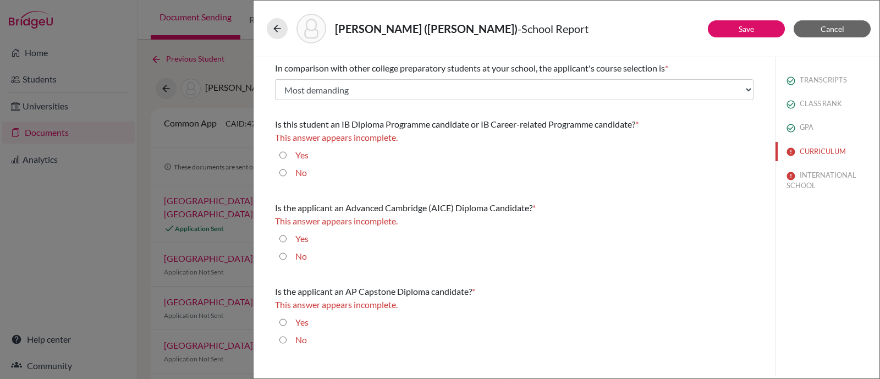
click at [301, 150] on label "Yes" at bounding box center [301, 154] width 13 height 13
click at [286, 150] on input "Yes" at bounding box center [282, 154] width 7 height 13
radio input "true"
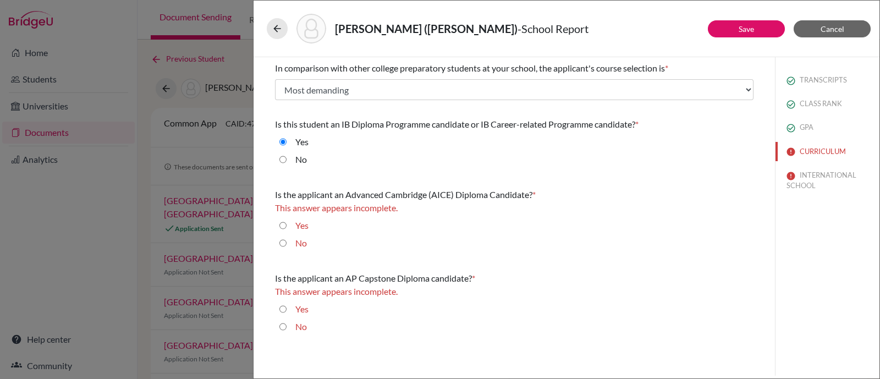
click at [283, 243] on input "No" at bounding box center [282, 242] width 7 height 13
radio input "true"
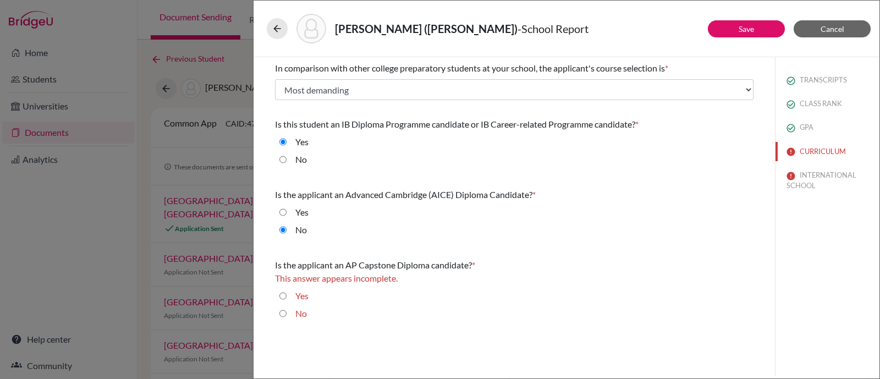
click at [283, 311] on input "No" at bounding box center [282, 313] width 7 height 13
radio input "true"
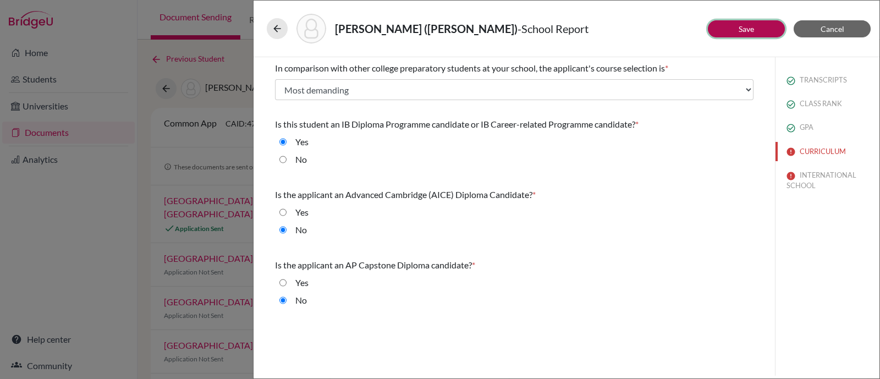
click at [752, 28] on link "Save" at bounding box center [745, 28] width 15 height 9
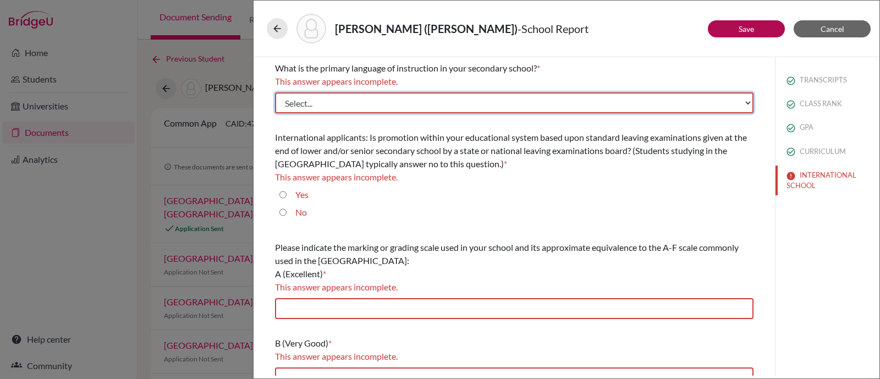
click at [584, 104] on select "Select... Albanian Arabic Armenian Assamese Azerbaijani Belarusian Bengali Bulg…" at bounding box center [514, 102] width 478 height 21
select select "14"
click at [275, 92] on select "Select... Albanian Arabic Armenian Assamese Azerbaijani Belarusian Bengali Bulg…" at bounding box center [514, 102] width 478 height 21
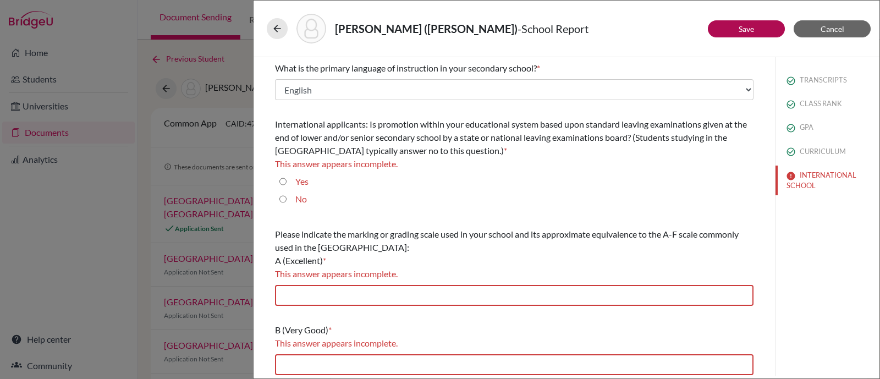
click at [278, 196] on div "No" at bounding box center [514, 201] width 478 height 18
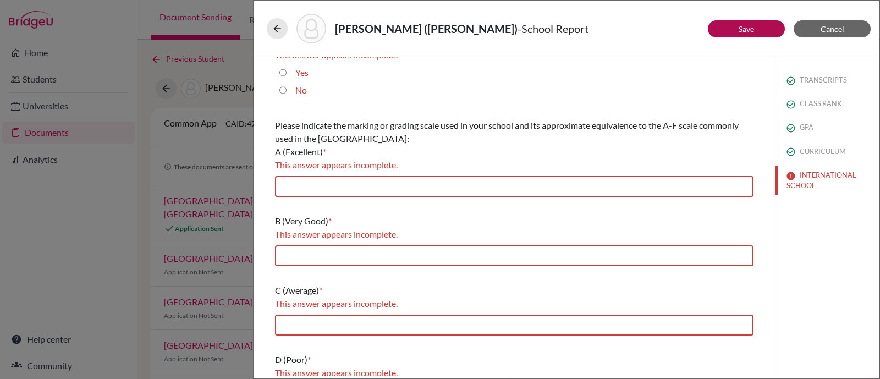
scroll to position [137, 0]
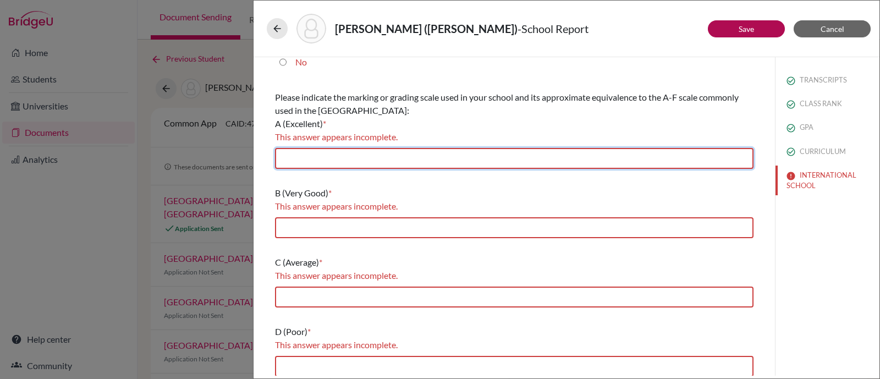
click at [363, 162] on input "text" at bounding box center [514, 158] width 478 height 21
type input "7/6"
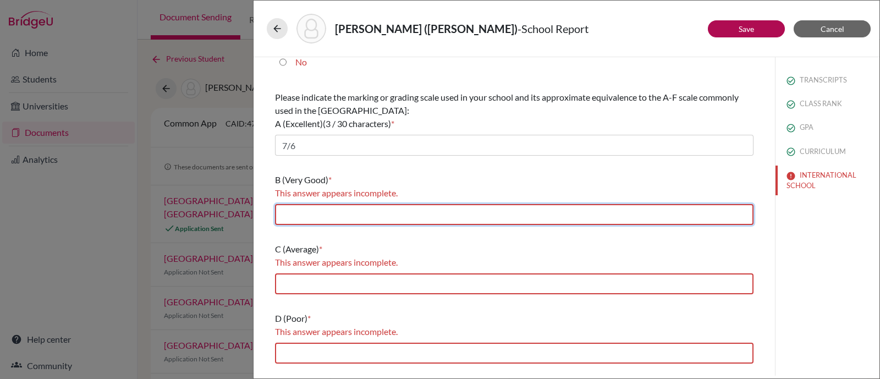
click at [364, 217] on input "text" at bounding box center [514, 214] width 478 height 21
type input "5"
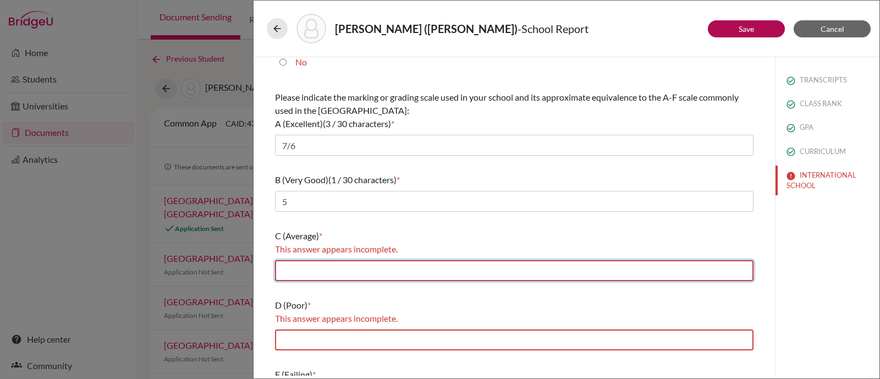
click at [363, 266] on input "text" at bounding box center [514, 270] width 478 height 21
type input "4"
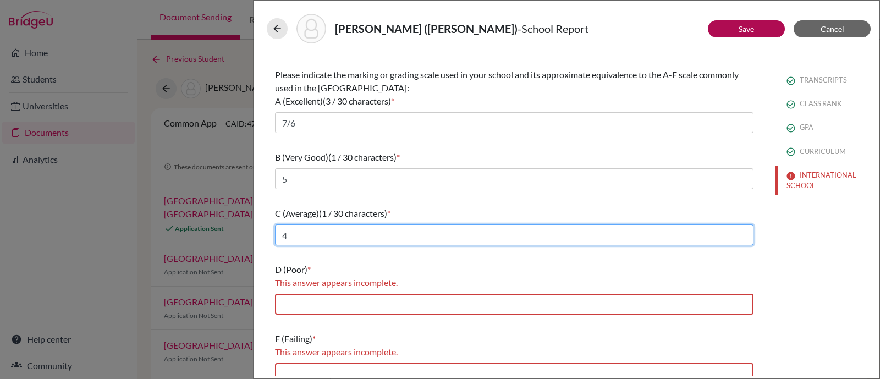
scroll to position [172, 0]
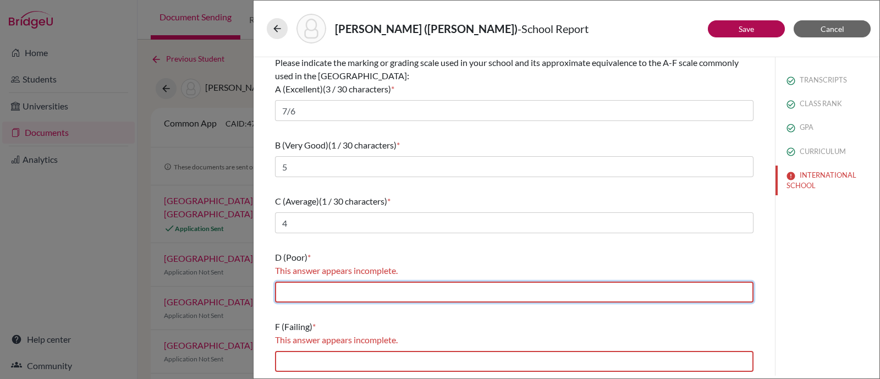
click at [353, 292] on input "text" at bounding box center [514, 291] width 478 height 21
type input "3"
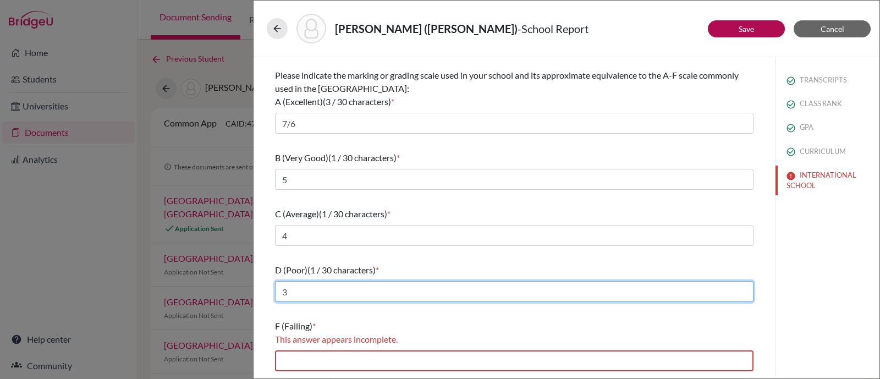
scroll to position [158, 0]
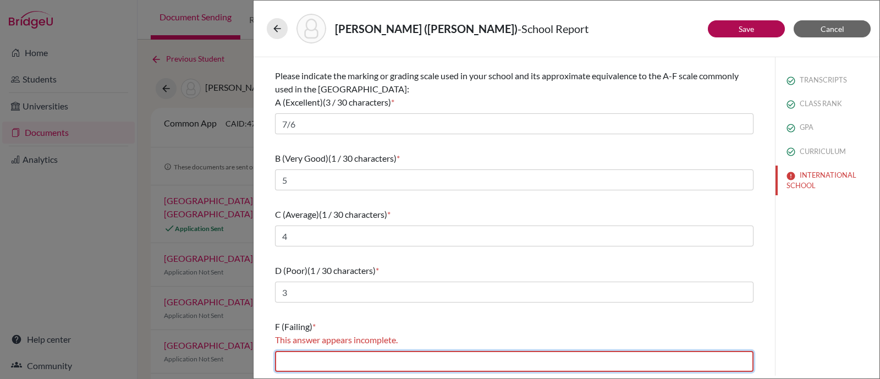
click at [357, 361] on input "text" at bounding box center [514, 361] width 478 height 21
type input "2/1"
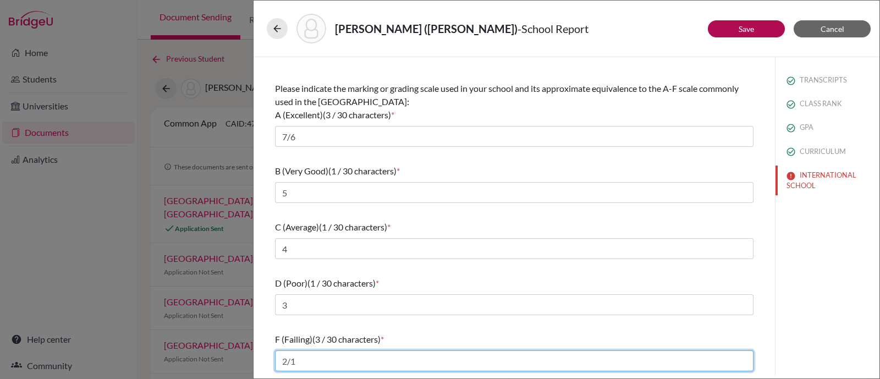
scroll to position [146, 0]
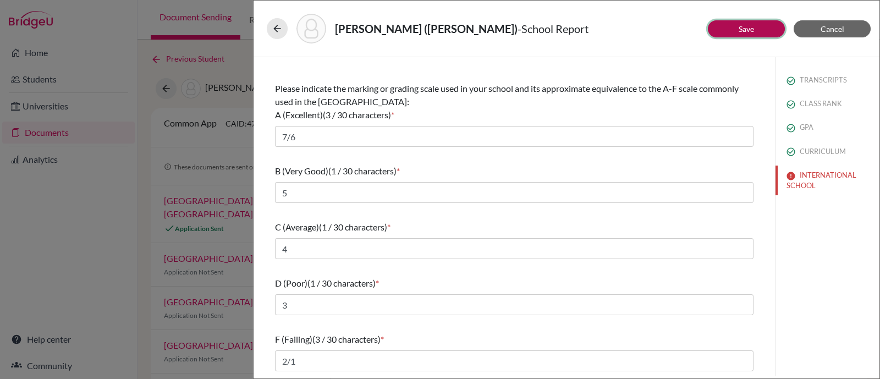
click at [752, 35] on button "Save" at bounding box center [746, 28] width 77 height 17
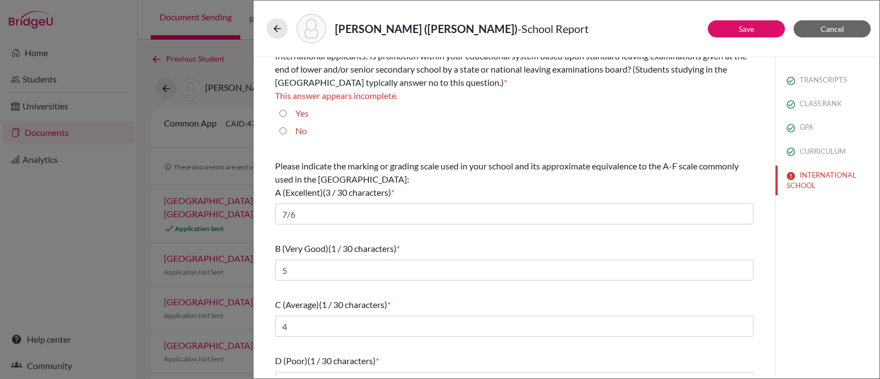
scroll to position [0, 0]
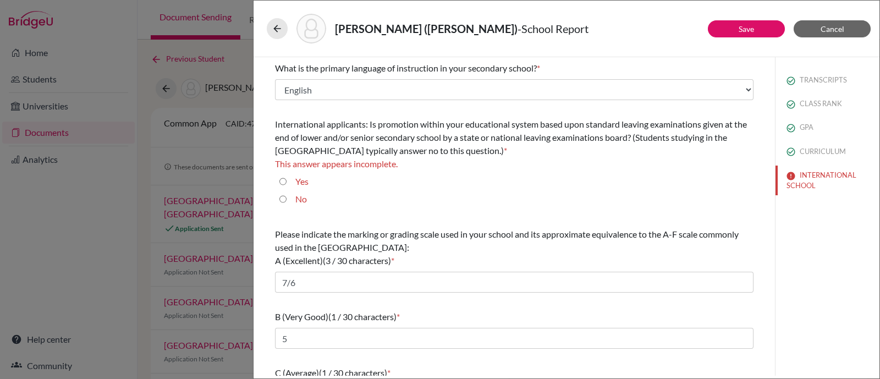
click at [283, 196] on input "No" at bounding box center [282, 198] width 7 height 13
radio input "true"
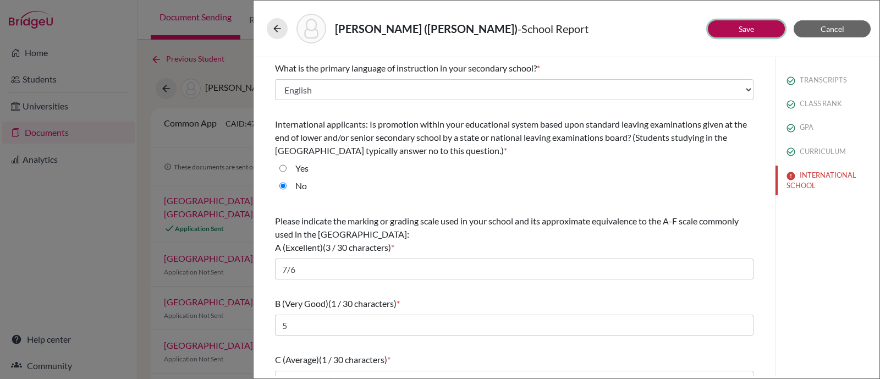
click at [723, 24] on button "Save" at bounding box center [746, 28] width 77 height 17
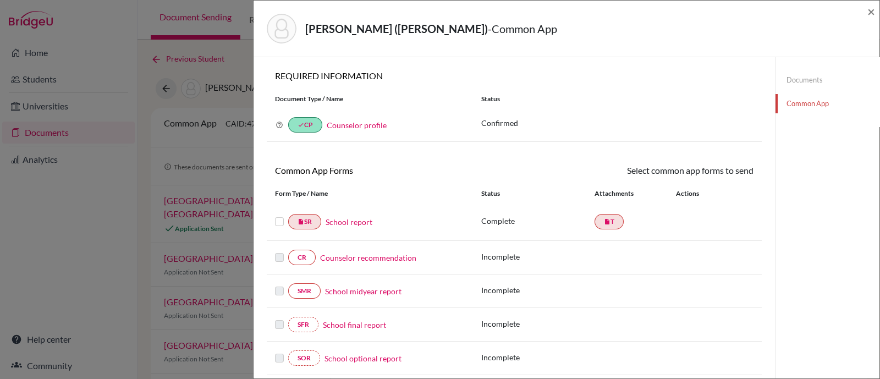
click at [396, 258] on link "Counselor recommendation" at bounding box center [368, 258] width 96 height 12
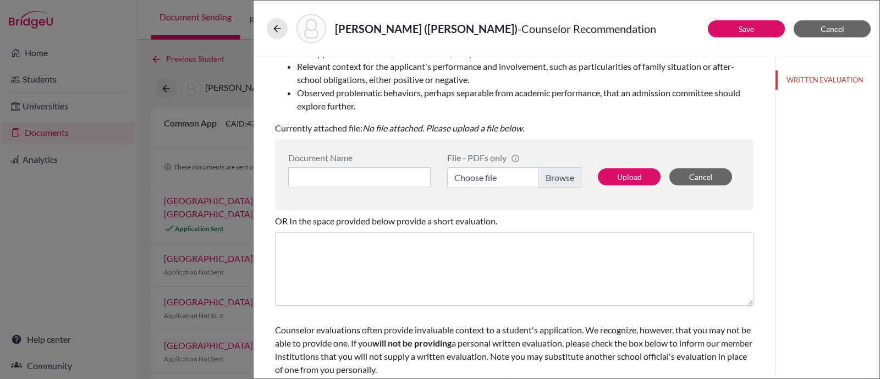
scroll to position [233, 0]
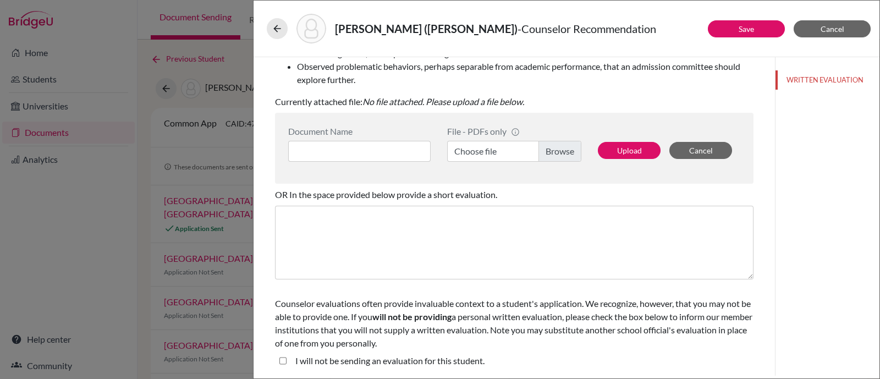
click at [558, 152] on label "Choose file" at bounding box center [514, 151] width 134 height 21
click at [558, 152] on input "Choose file" at bounding box center [514, 151] width 134 height 21
click at [838, 31] on span "Cancel" at bounding box center [832, 28] width 24 height 9
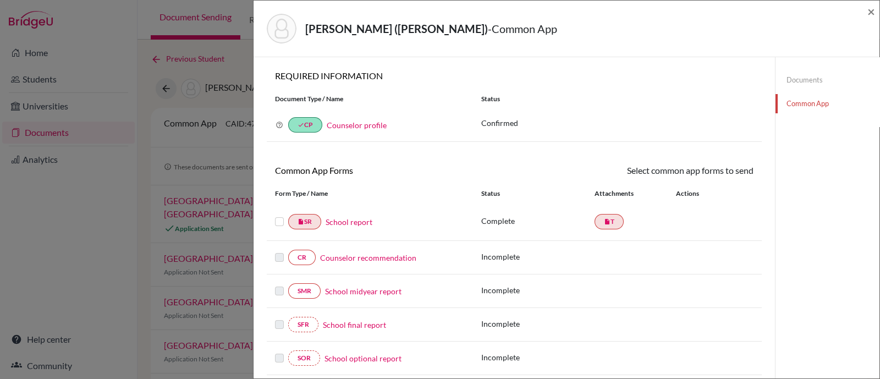
click at [279, 215] on label at bounding box center [279, 215] width 9 height 0
click at [0, 0] on input "checkbox" at bounding box center [0, 0] width 0 height 0
click at [726, 168] on link "Send" at bounding box center [731, 172] width 46 height 17
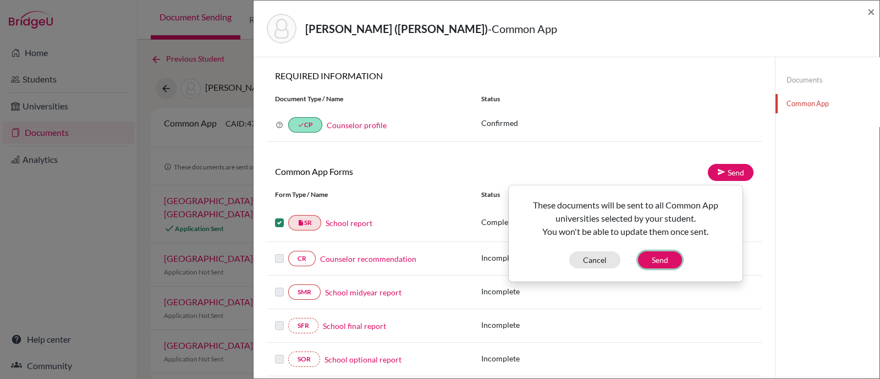
click at [664, 262] on button "Send" at bounding box center [660, 259] width 44 height 17
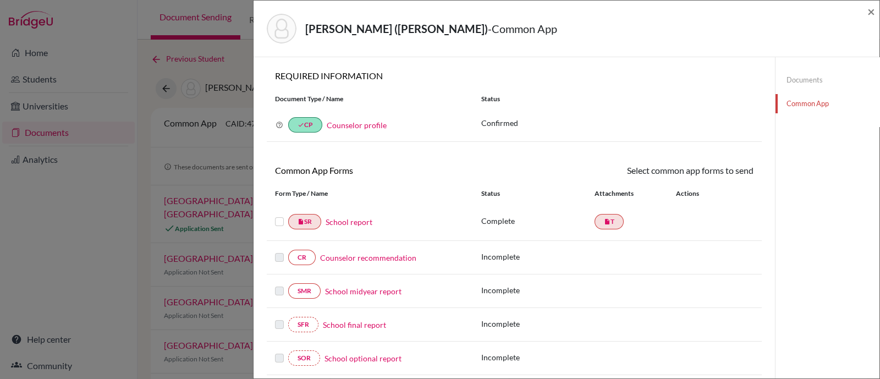
scroll to position [314, 0]
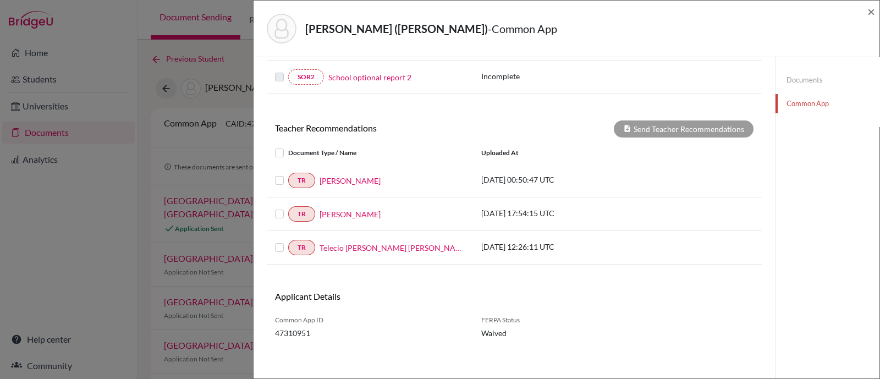
click at [288, 146] on label at bounding box center [288, 146] width 0 height 0
click at [0, 0] on input "checkbox" at bounding box center [0, 0] width 0 height 0
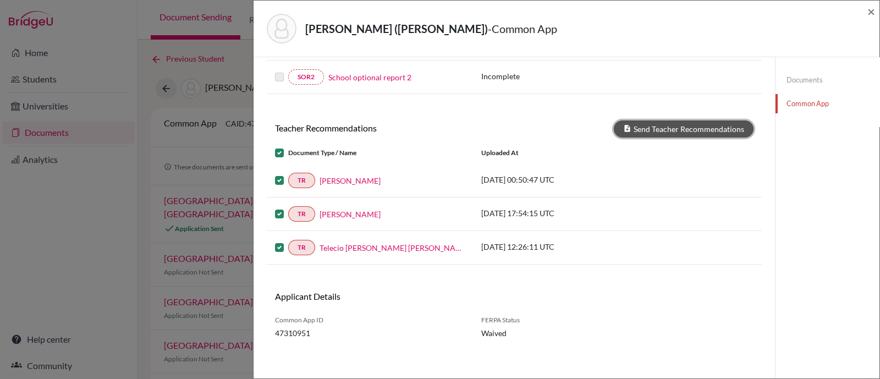
click at [683, 121] on button "Send Teacher Recommendations" at bounding box center [684, 128] width 140 height 17
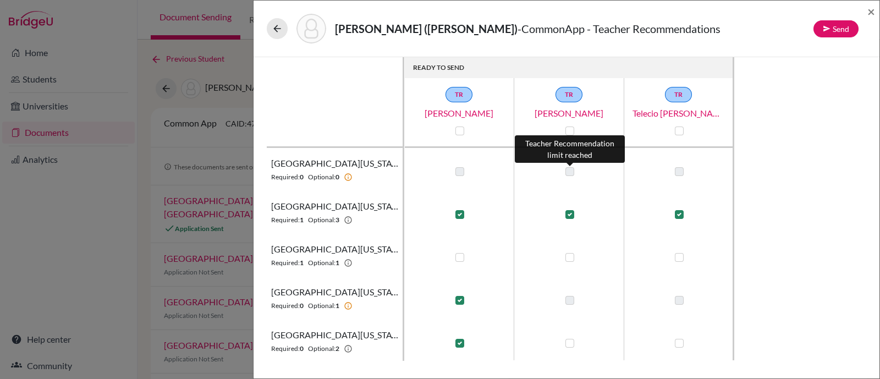
click at [567, 169] on label at bounding box center [569, 171] width 9 height 9
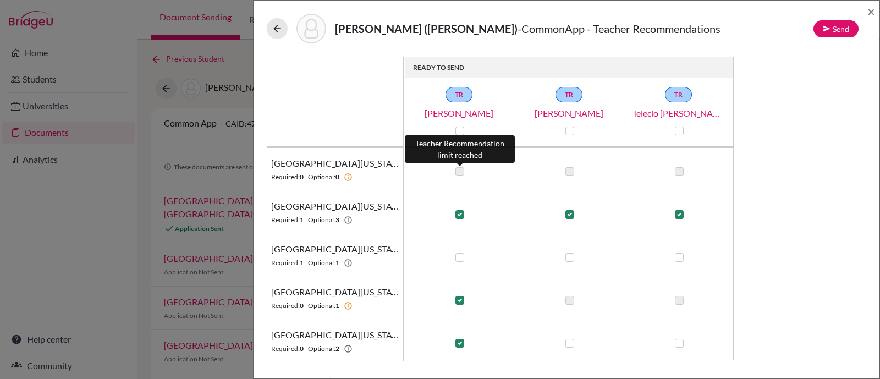
click at [456, 173] on label at bounding box center [459, 171] width 9 height 9
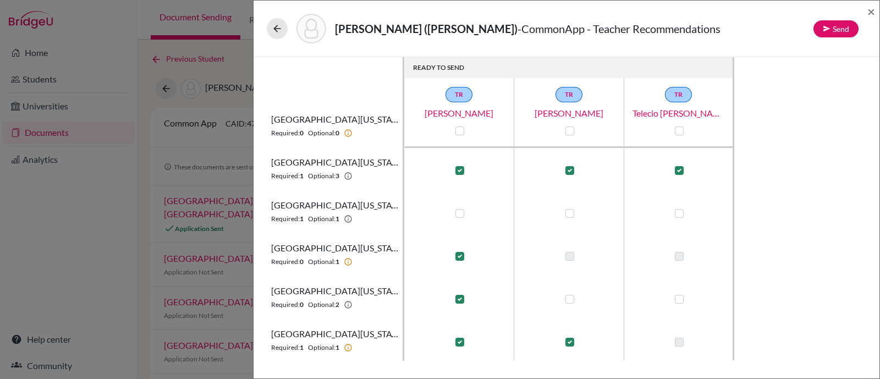
click at [460, 213] on label at bounding box center [459, 213] width 9 height 9
click at [460, 213] on input "checkbox" at bounding box center [456, 212] width 9 height 11
checkbox input "true"
click at [574, 219] on td at bounding box center [569, 211] width 110 height 43
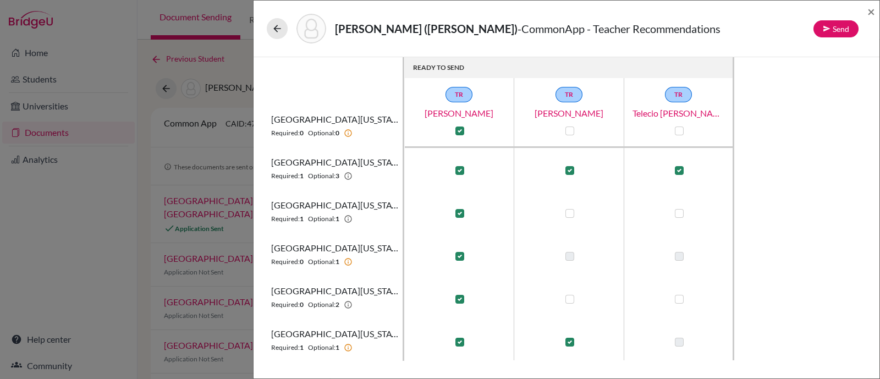
click at [574, 213] on div at bounding box center [568, 213] width 13 height 13
click at [567, 213] on label at bounding box center [569, 213] width 9 height 9
click at [567, 213] on input "checkbox" at bounding box center [566, 212] width 9 height 11
checkbox input "true"
click at [571, 298] on label at bounding box center [569, 299] width 9 height 9
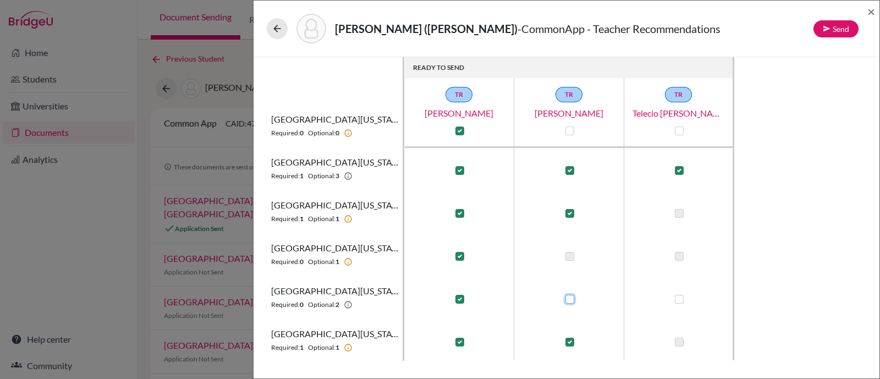
click at [571, 298] on input "checkbox" at bounding box center [566, 297] width 9 height 11
checkbox input "true"
click at [841, 33] on button "Send" at bounding box center [835, 28] width 45 height 17
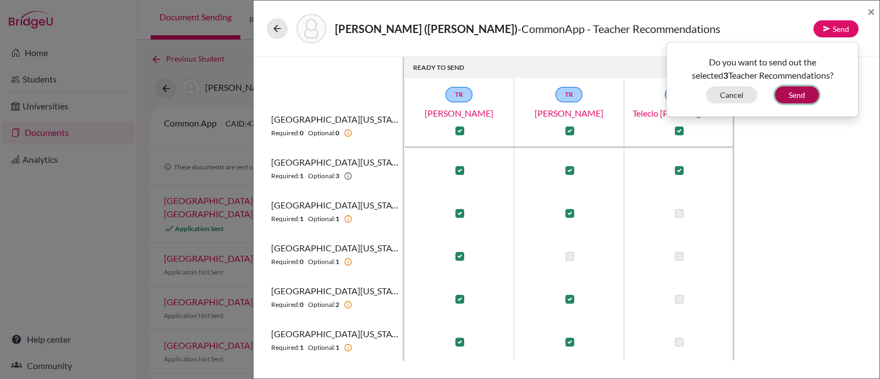
click at [813, 90] on button "Send" at bounding box center [797, 94] width 44 height 17
checkbox input "false"
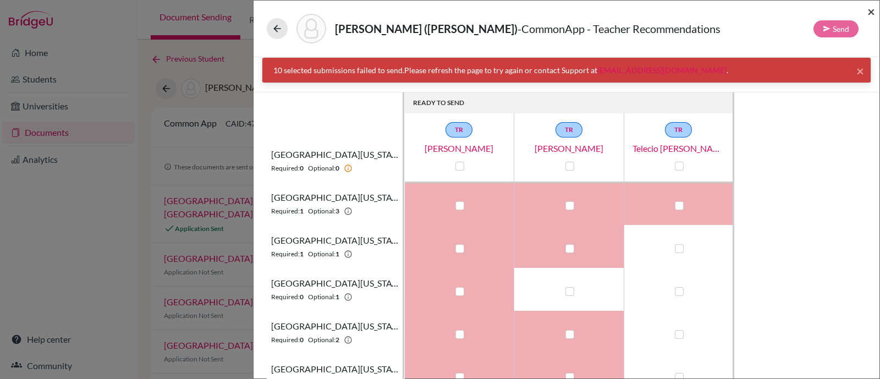
click at [867, 9] on span "×" at bounding box center [871, 11] width 8 height 16
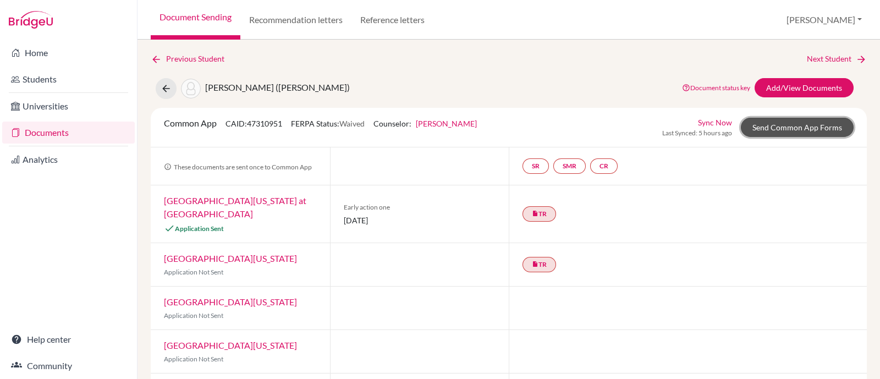
click at [783, 129] on link "Send Common App Forms" at bounding box center [797, 127] width 113 height 19
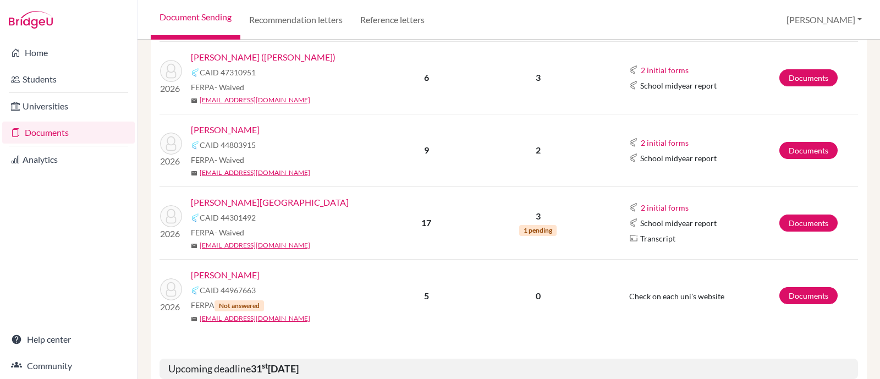
scroll to position [619, 0]
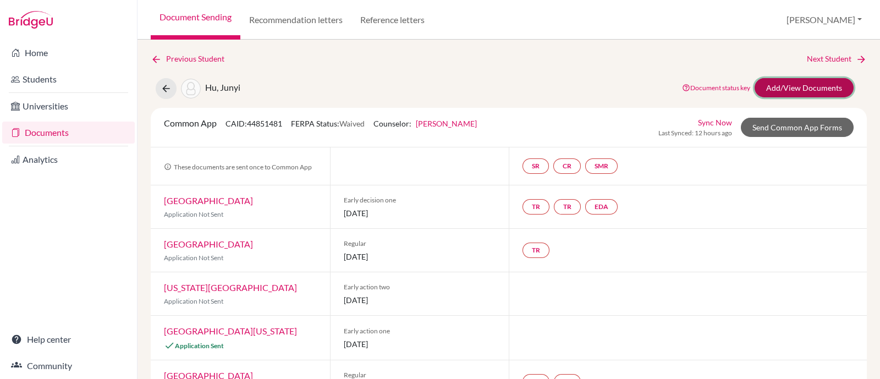
click at [786, 80] on link "Add/View Documents" at bounding box center [803, 87] width 99 height 19
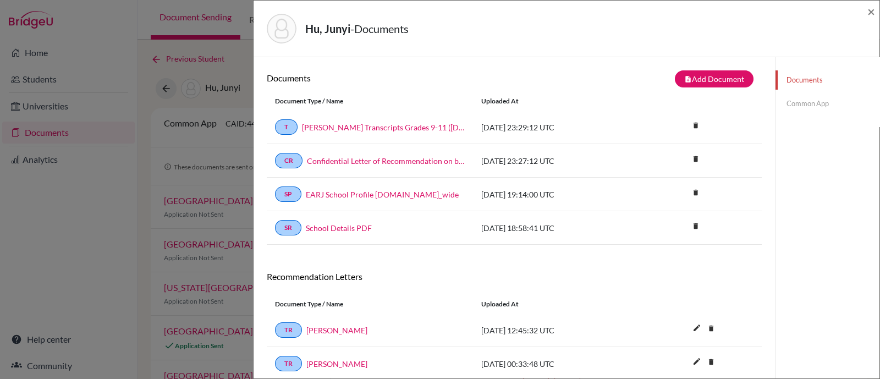
click at [789, 103] on link "Common App" at bounding box center [827, 103] width 104 height 19
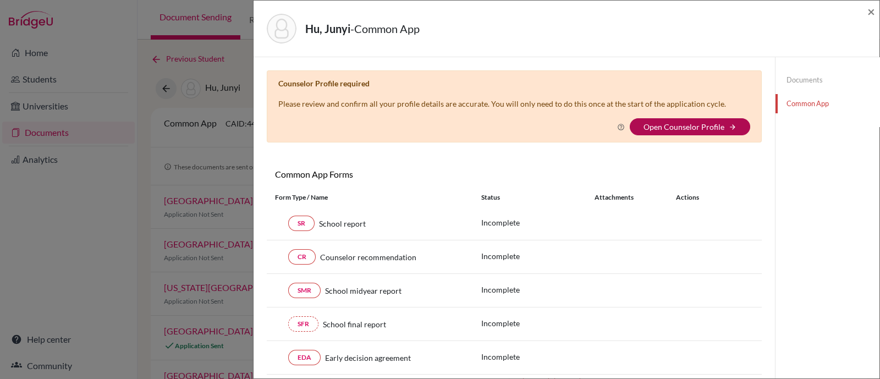
click at [656, 125] on link "Open Counselor Profile" at bounding box center [683, 126] width 81 height 9
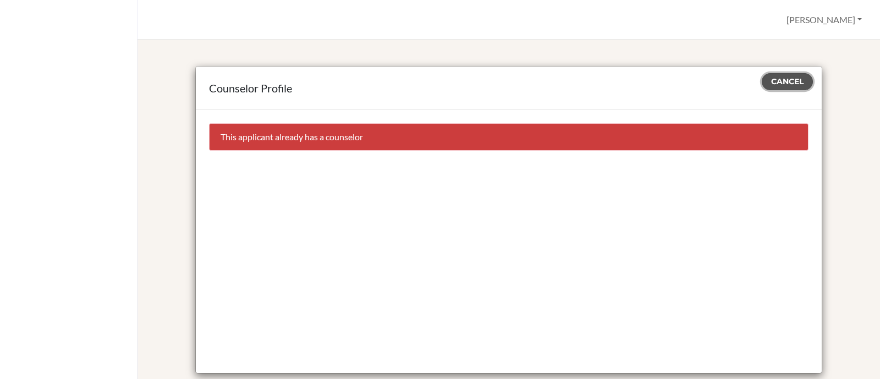
click at [776, 82] on span "Cancel" at bounding box center [787, 81] width 32 height 10
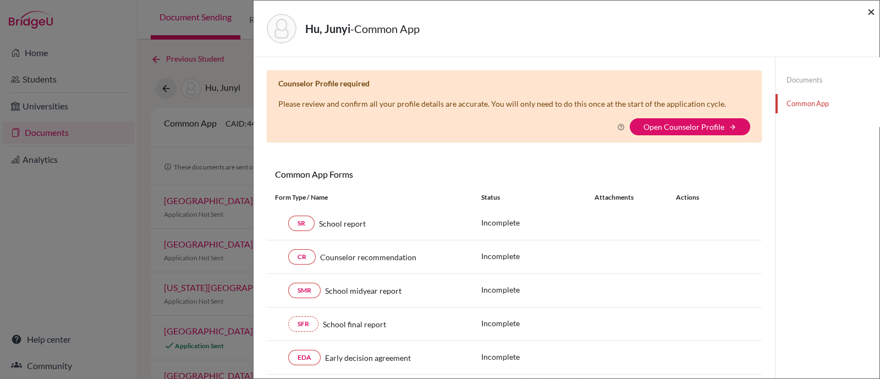
click at [871, 15] on span "×" at bounding box center [871, 11] width 8 height 16
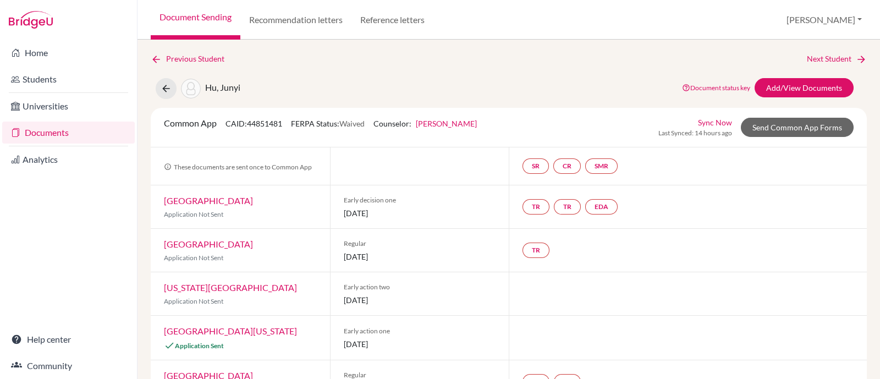
click at [73, 135] on link "Documents" at bounding box center [68, 133] width 132 height 22
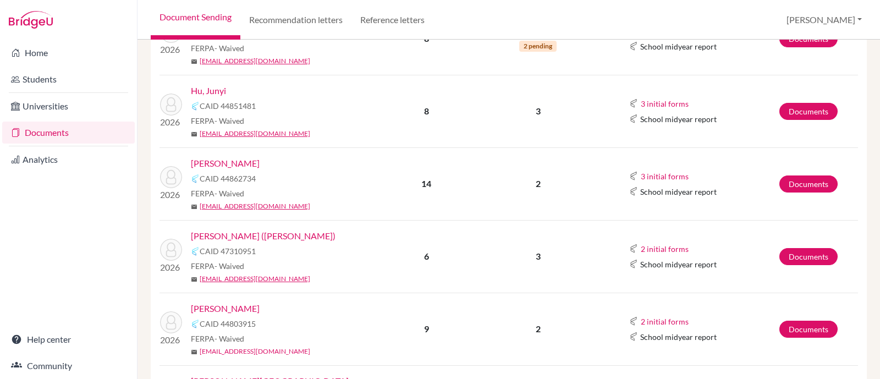
scroll to position [344, 0]
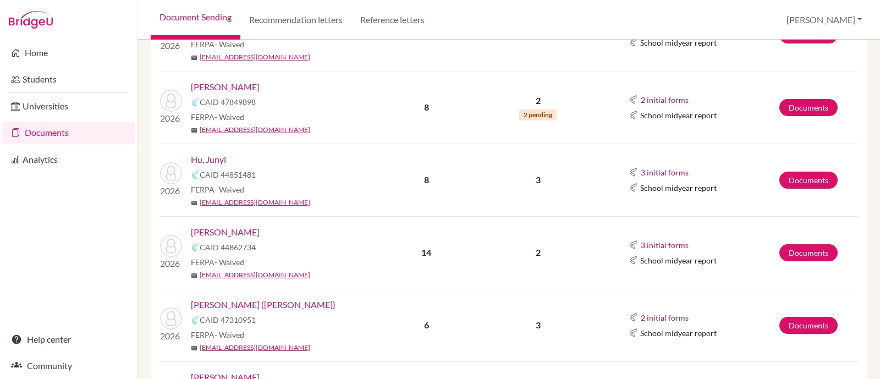
click at [212, 157] on link "Hu, Junyi" at bounding box center [208, 159] width 35 height 13
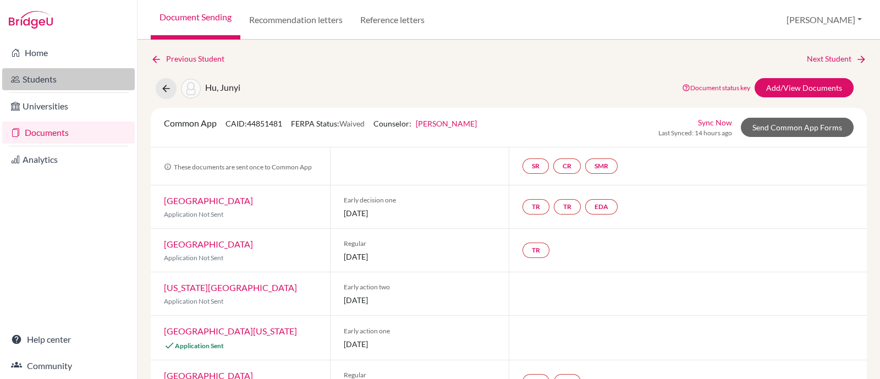
click at [64, 81] on link "Students" at bounding box center [68, 79] width 132 height 22
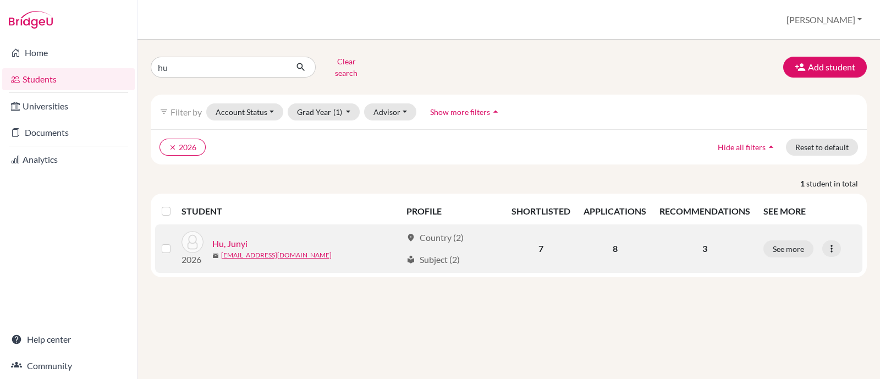
click at [244, 237] on link "Hu, Junyi" at bounding box center [229, 243] width 35 height 13
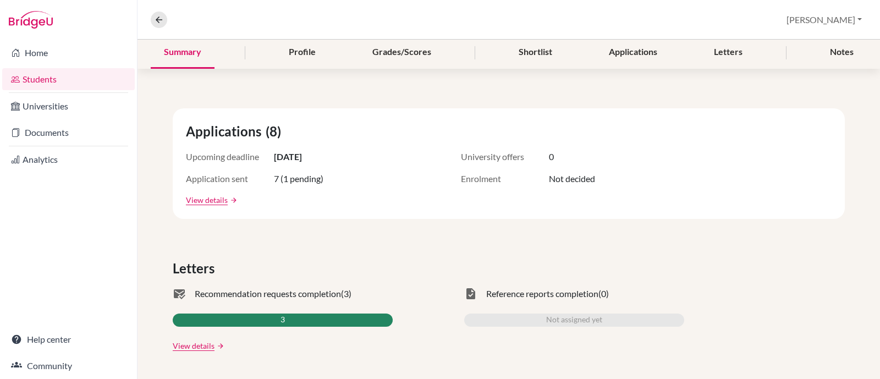
scroll to position [206, 0]
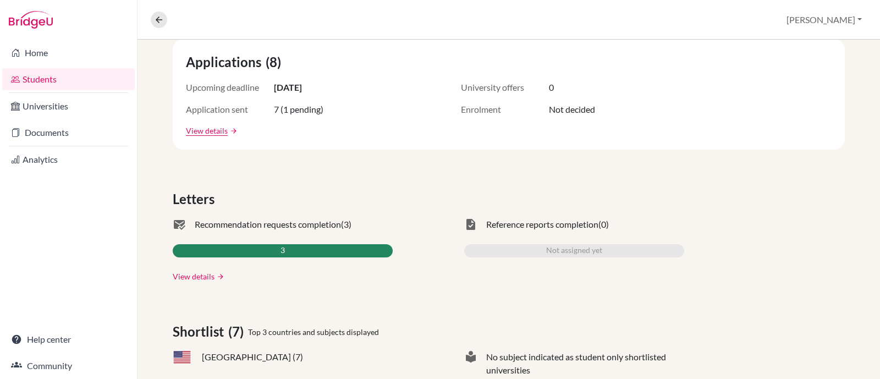
click at [207, 273] on link "View details" at bounding box center [194, 276] width 42 height 12
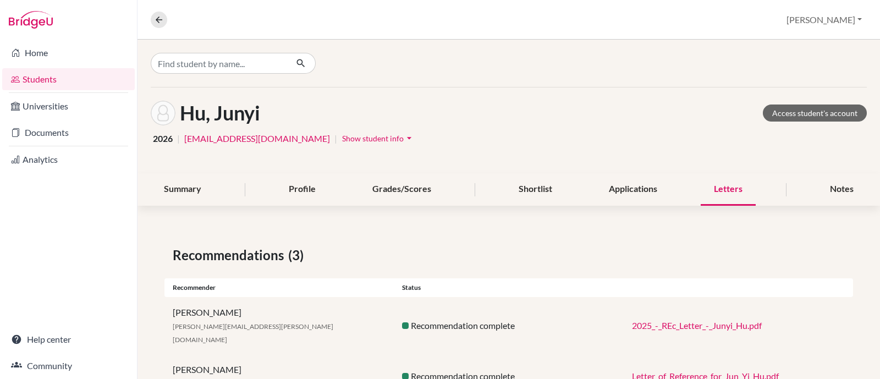
click at [404, 140] on icon "arrow_drop_down" at bounding box center [409, 137] width 11 height 11
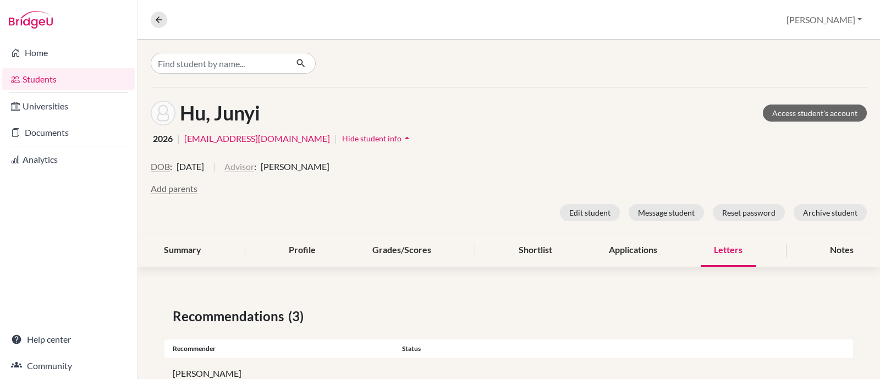
click at [254, 164] on button "Advisor" at bounding box center [239, 166] width 30 height 13
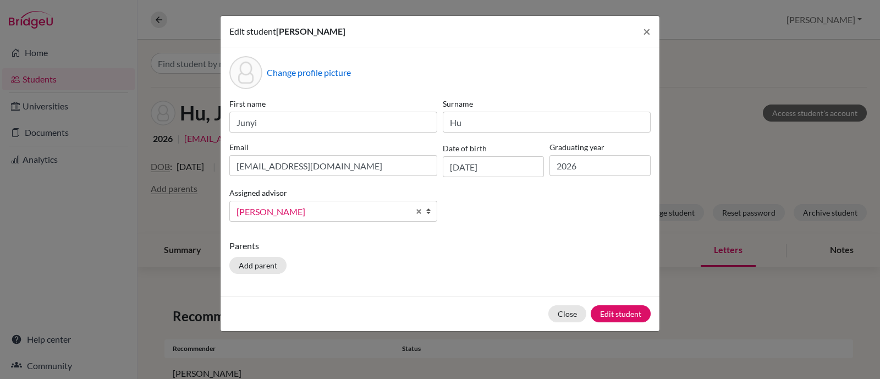
click at [341, 207] on span "[PERSON_NAME]" at bounding box center [322, 212] width 173 height 14
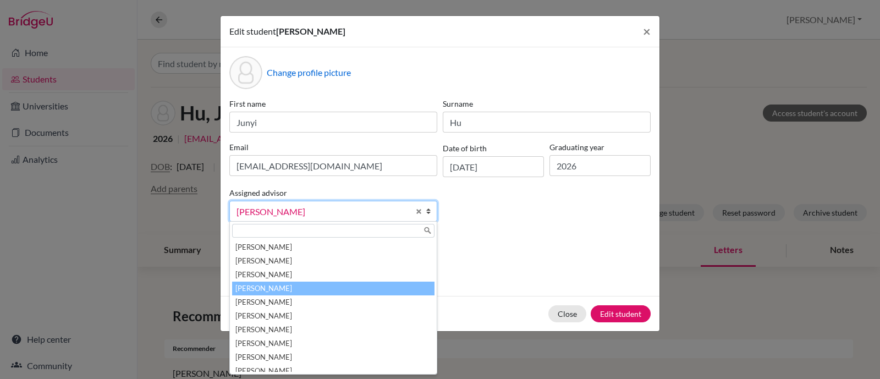
scroll to position [88, 0]
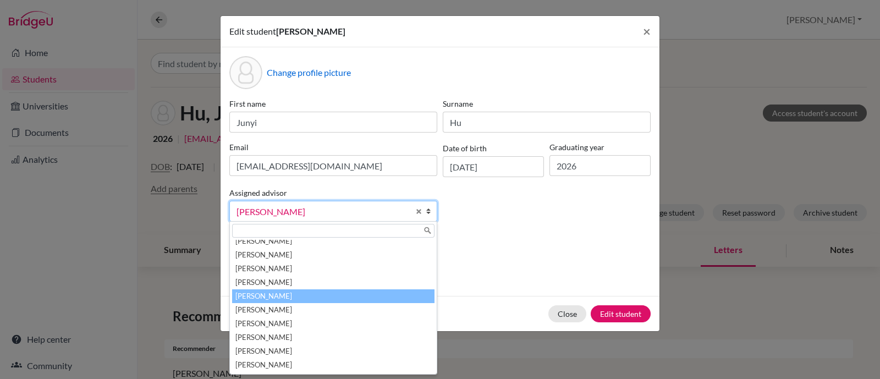
click at [326, 290] on li "[PERSON_NAME]" at bounding box center [333, 296] width 202 height 14
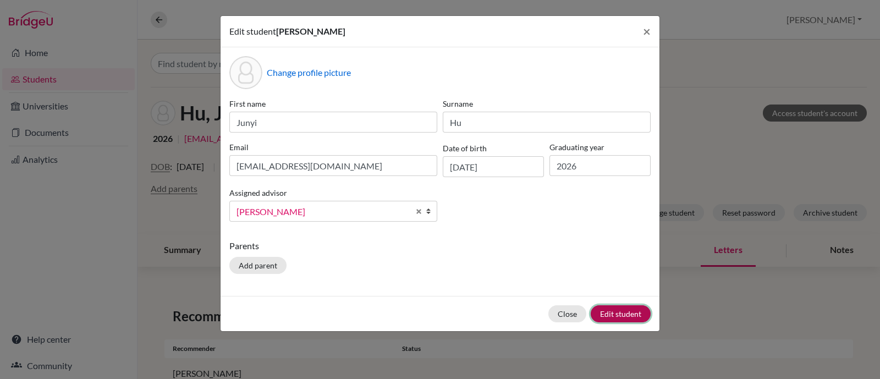
click at [605, 311] on button "Edit student" at bounding box center [620, 313] width 60 height 17
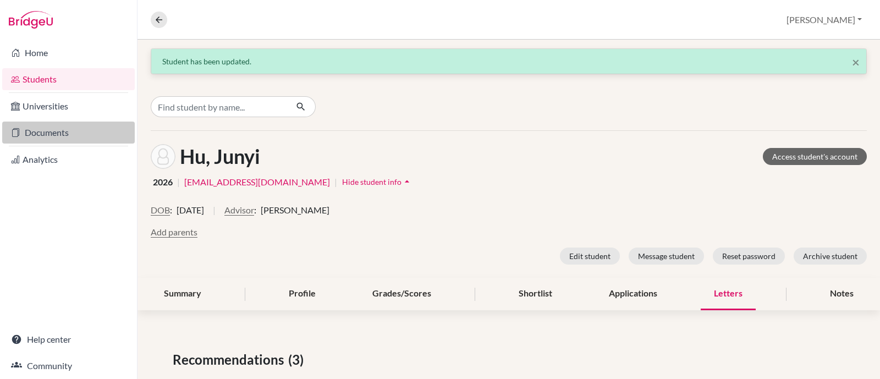
click at [54, 130] on link "Documents" at bounding box center [68, 133] width 132 height 22
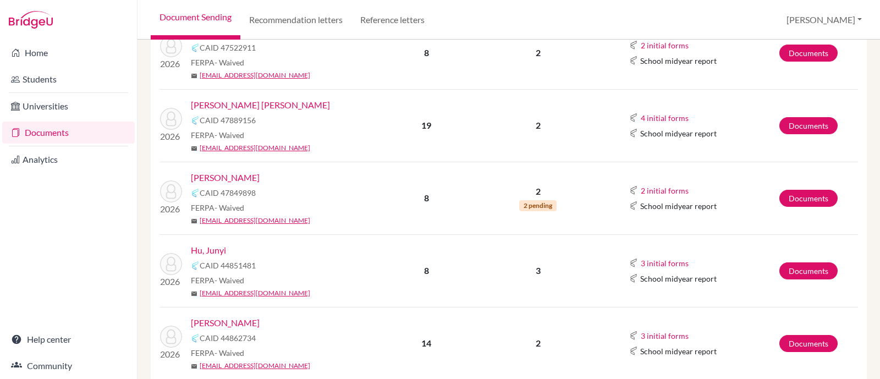
scroll to position [274, 0]
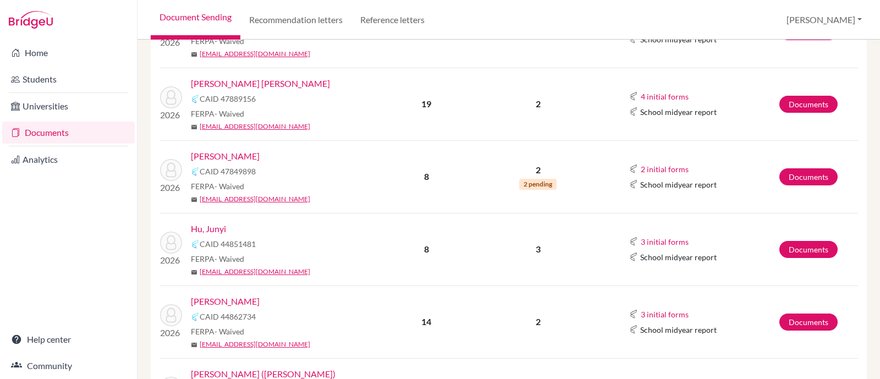
click at [217, 229] on link "Hu, Junyi" at bounding box center [208, 228] width 35 height 13
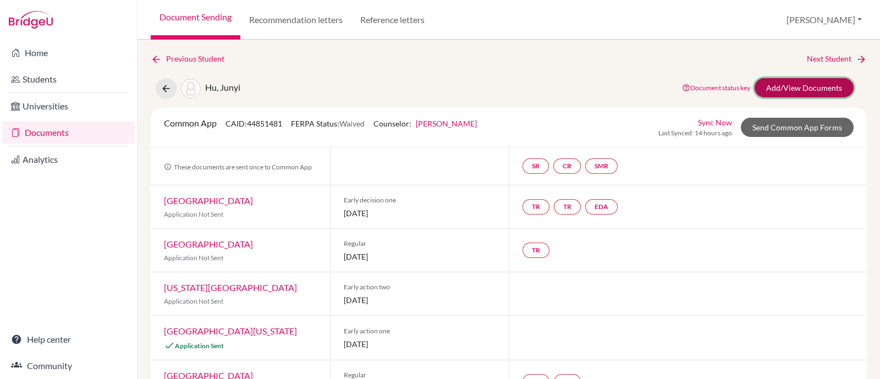
click at [789, 84] on link "Add/View Documents" at bounding box center [803, 87] width 99 height 19
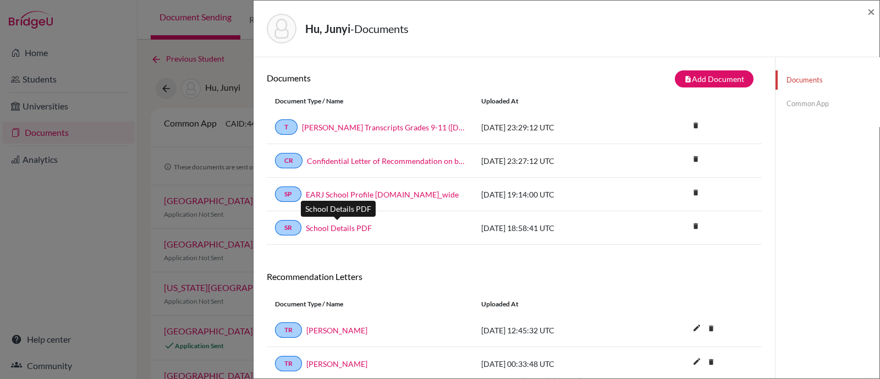
click at [336, 227] on link "School Details PDF" at bounding box center [339, 228] width 66 height 12
click at [811, 108] on link "Common App" at bounding box center [827, 103] width 104 height 19
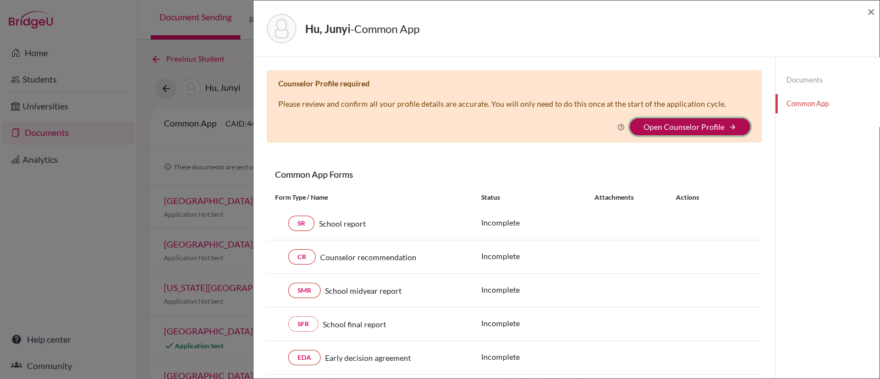
click at [728, 128] on icon "arrow_forward" at bounding box center [732, 127] width 8 height 8
click at [683, 128] on link "Open Counselor Profile" at bounding box center [683, 126] width 81 height 9
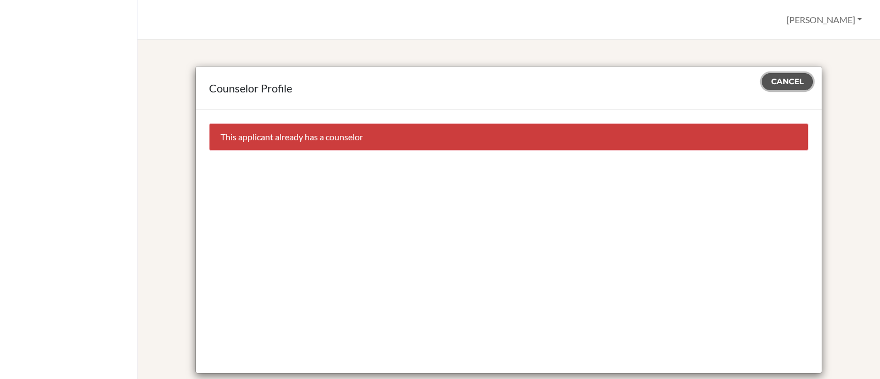
click at [786, 84] on span "Cancel" at bounding box center [787, 81] width 32 height 10
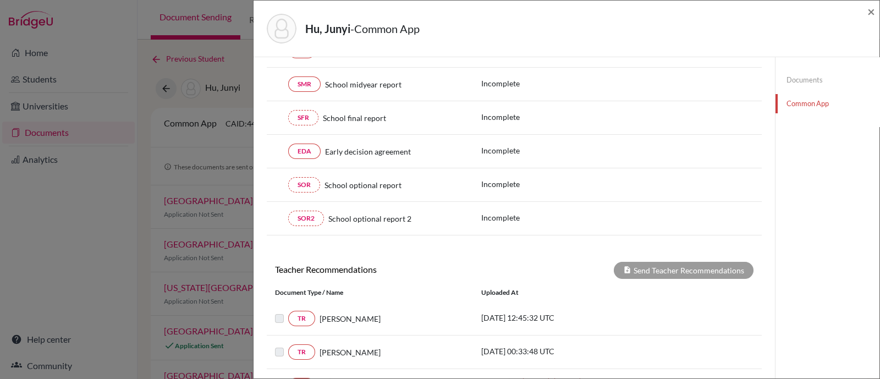
scroll to position [344, 0]
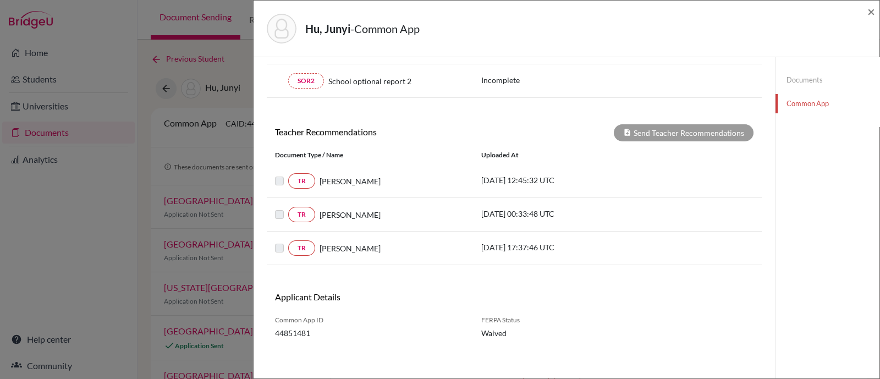
click at [288, 174] on label at bounding box center [288, 174] width 0 height 0
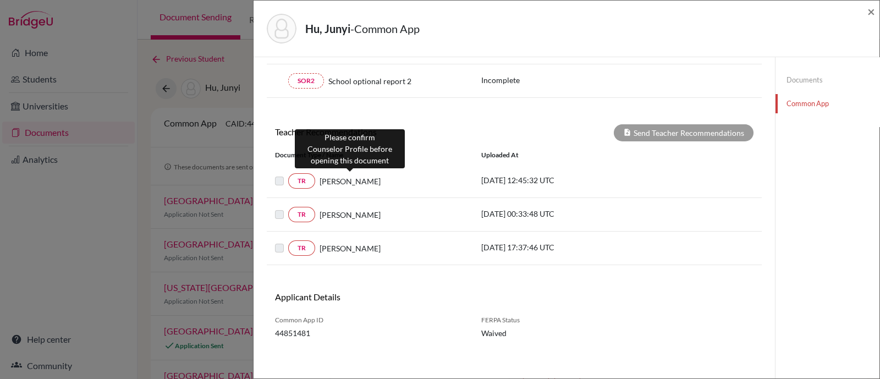
click at [350, 180] on span "[PERSON_NAME]" at bounding box center [349, 181] width 61 height 12
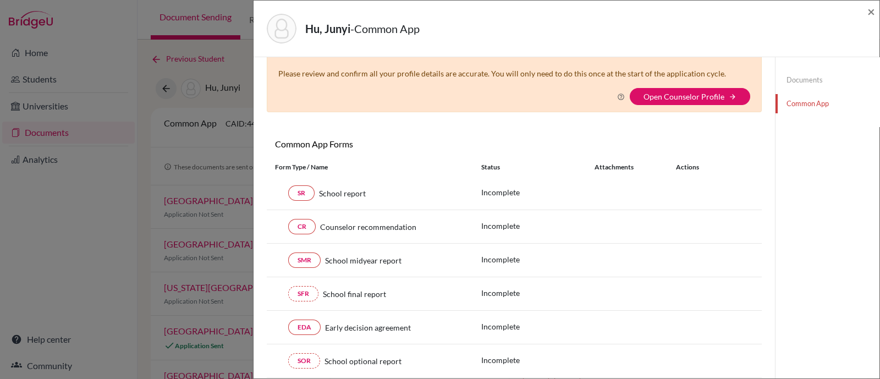
scroll to position [0, 0]
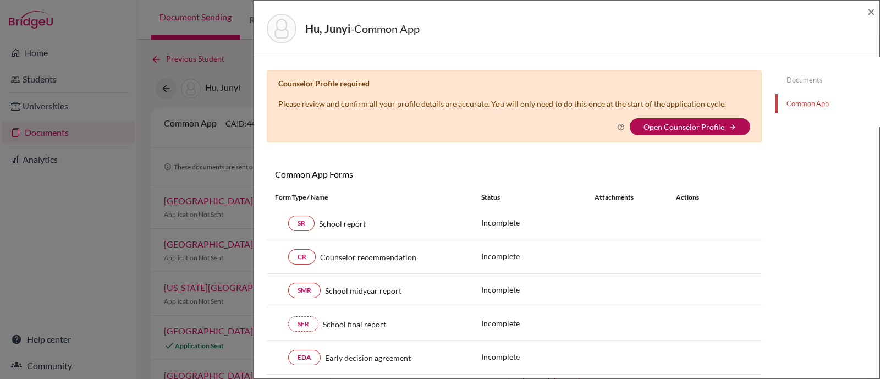
click at [677, 126] on link "Open Counselor Profile" at bounding box center [683, 126] width 81 height 9
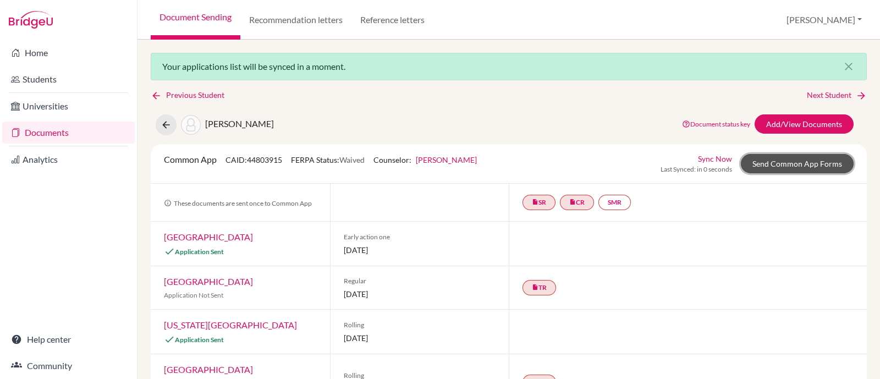
click at [811, 158] on link "Send Common App Forms" at bounding box center [797, 163] width 113 height 19
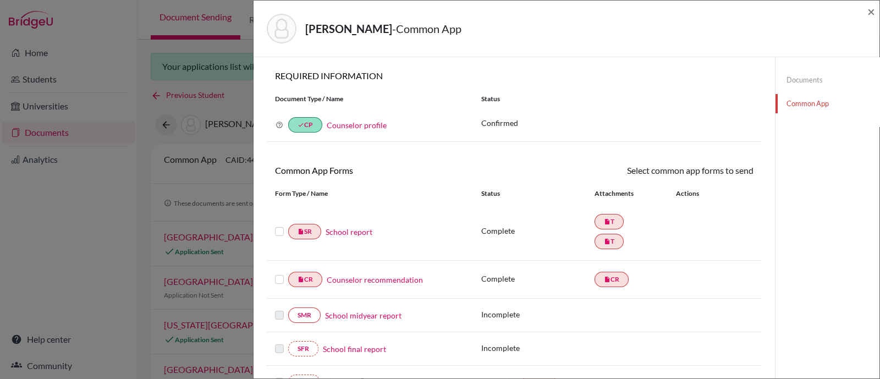
click at [278, 225] on label at bounding box center [279, 225] width 9 height 0
click at [0, 0] on input "checkbox" at bounding box center [0, 0] width 0 height 0
click at [717, 172] on link "Send" at bounding box center [731, 172] width 46 height 17
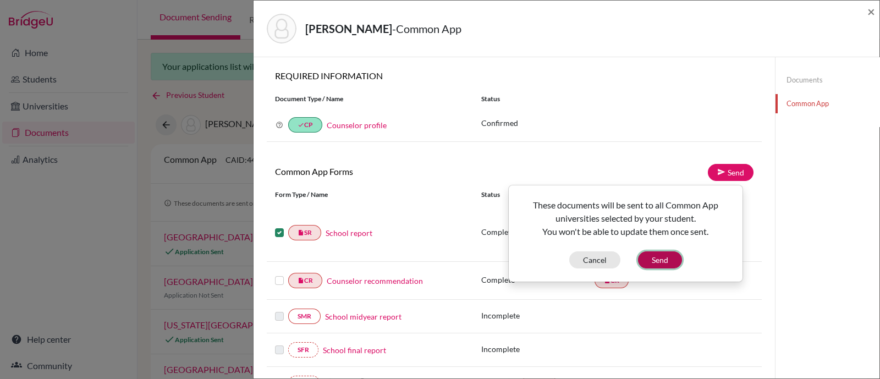
click at [668, 258] on button "Send" at bounding box center [660, 259] width 44 height 17
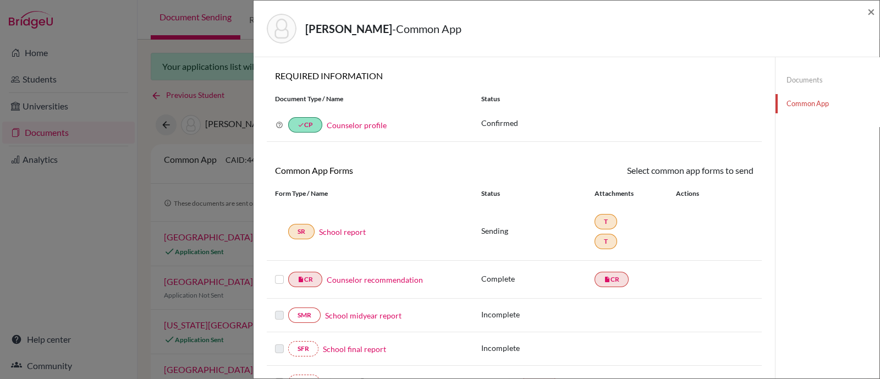
click at [279, 273] on label at bounding box center [279, 273] width 9 height 0
click at [0, 0] on input "checkbox" at bounding box center [0, 0] width 0 height 0
click at [722, 170] on link "Send" at bounding box center [731, 172] width 46 height 17
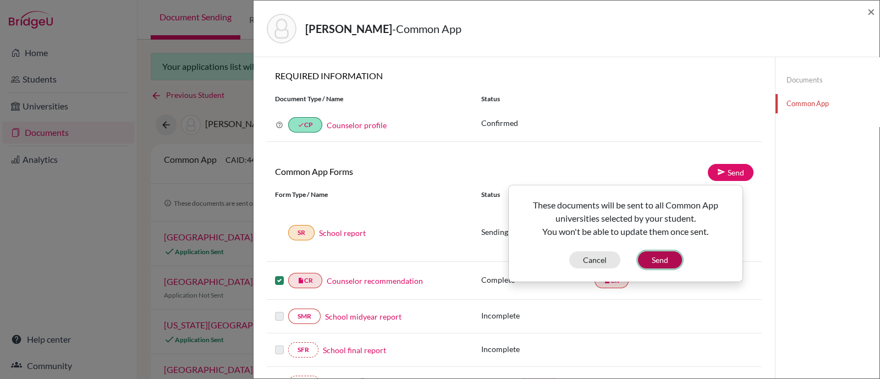
click at [662, 263] on button "Send" at bounding box center [660, 259] width 44 height 17
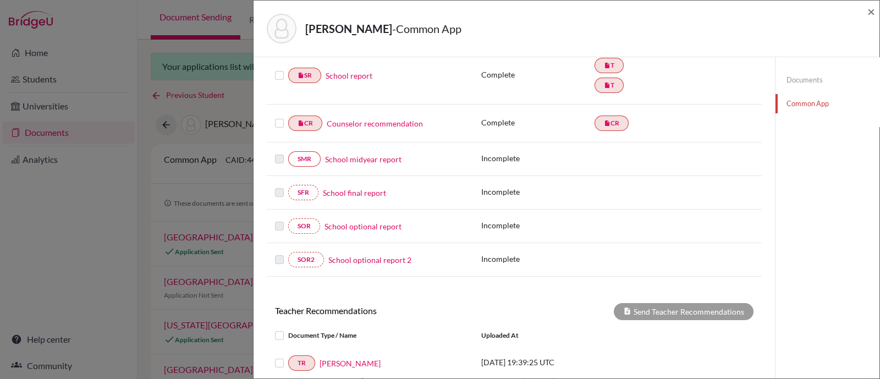
scroll to position [274, 0]
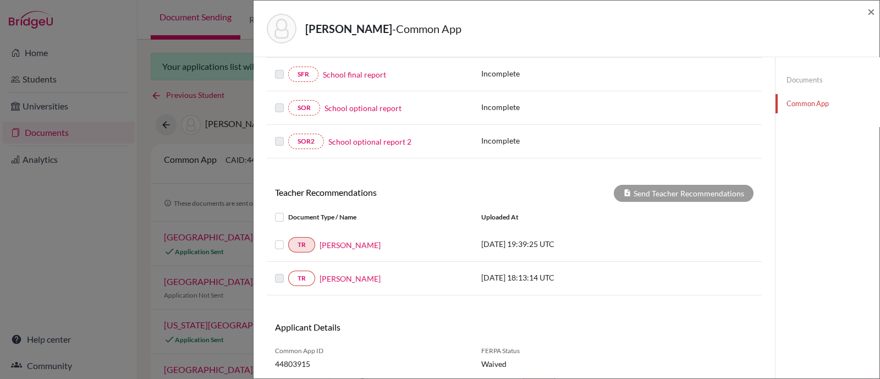
click at [288, 238] on label at bounding box center [288, 238] width 0 height 0
click at [0, 0] on input "checkbox" at bounding box center [0, 0] width 0 height 0
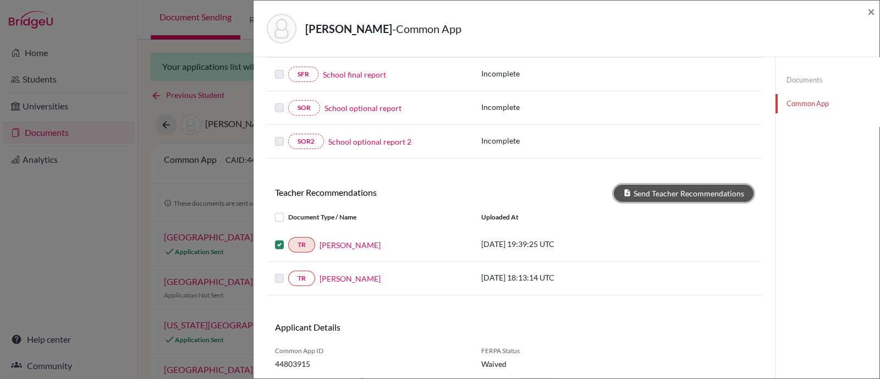
click at [646, 186] on button "Send Teacher Recommendations" at bounding box center [684, 193] width 140 height 17
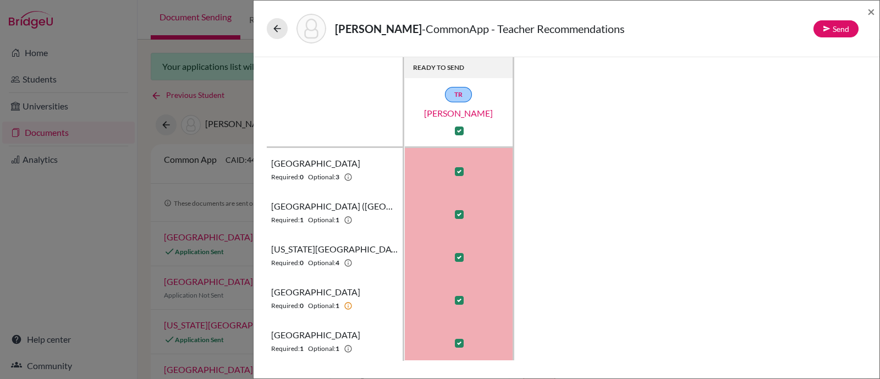
click at [836, 37] on div "Paiva, Pedro - CommonApp - Teacher Recommendations Send" at bounding box center [563, 29] width 592 height 30
click at [836, 36] on button "Send" at bounding box center [835, 28] width 45 height 17
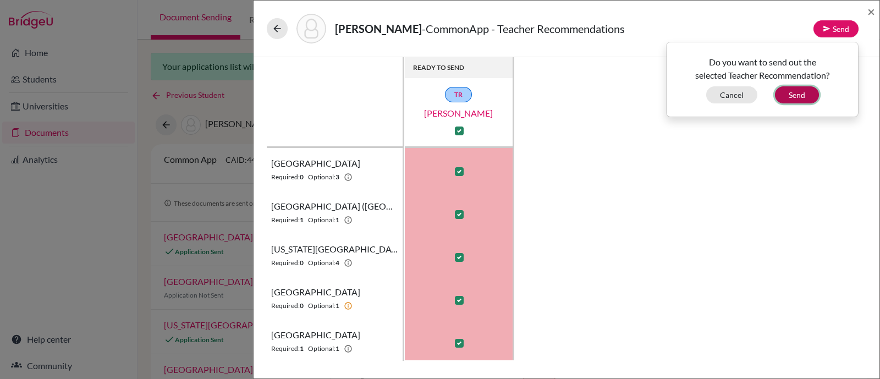
click at [792, 92] on button "Send" at bounding box center [797, 94] width 44 height 17
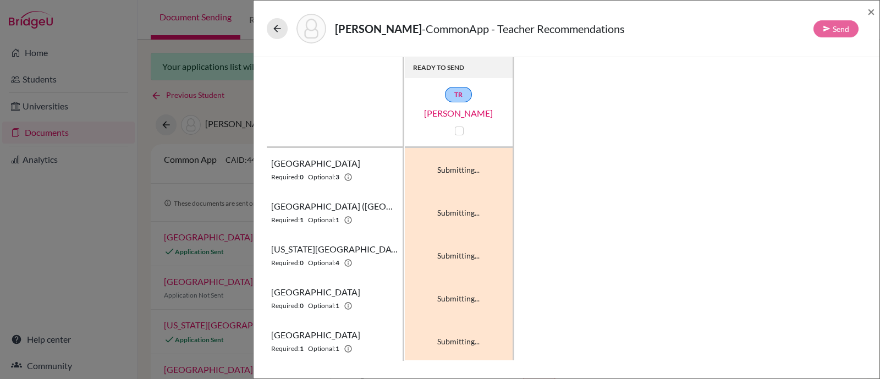
checkbox input "false"
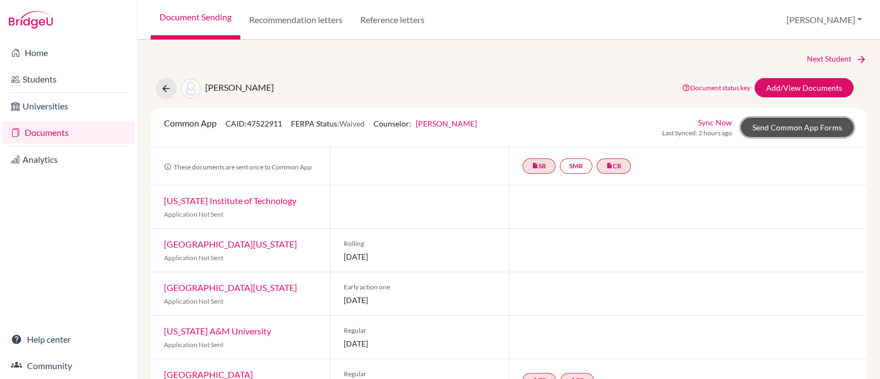
click at [775, 133] on link "Send Common App Forms" at bounding box center [797, 127] width 113 height 19
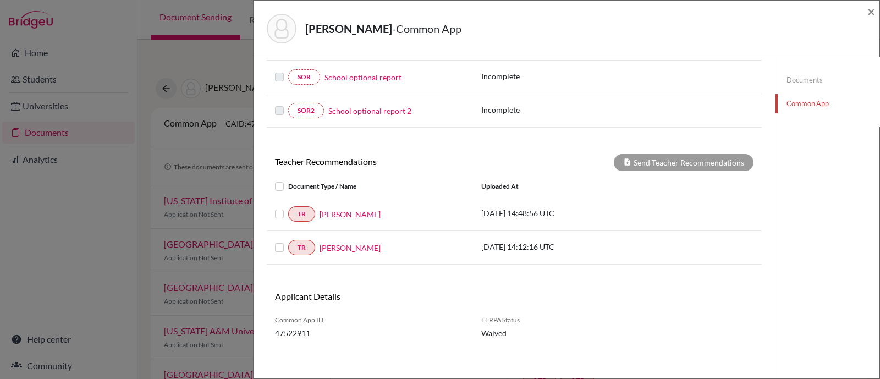
scroll to position [286, 0]
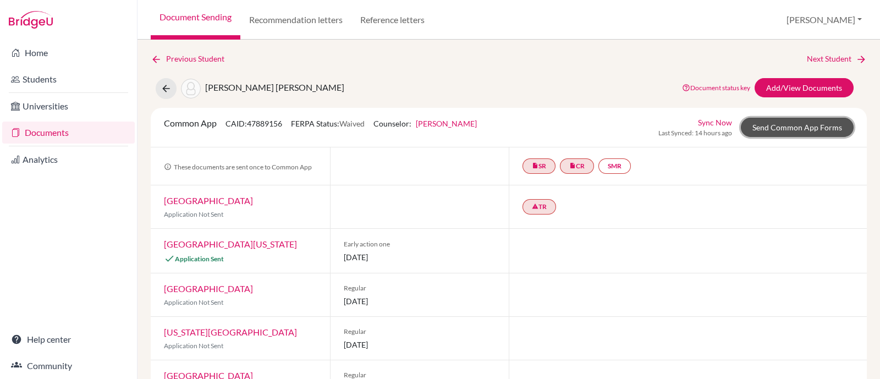
click at [807, 128] on link "Send Common App Forms" at bounding box center [797, 127] width 113 height 19
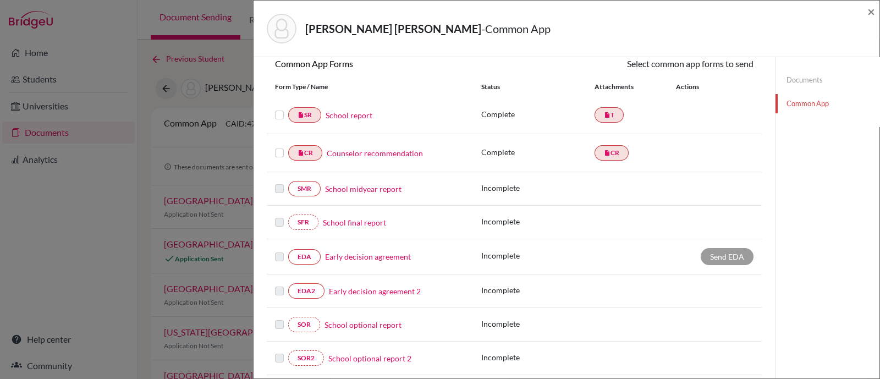
scroll to position [68, 0]
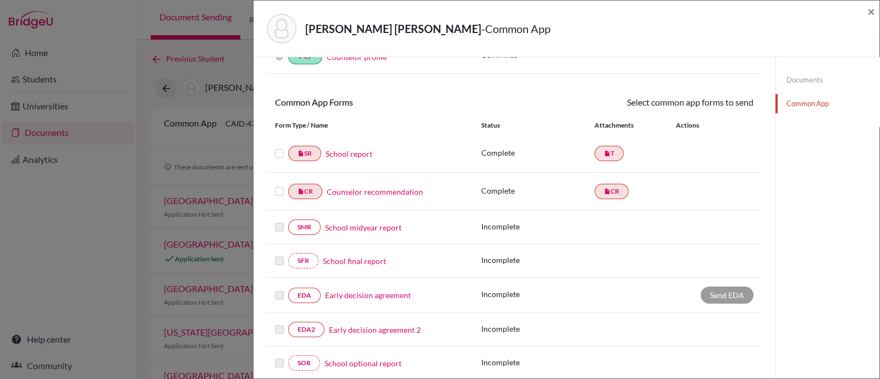
click at [280, 147] on label at bounding box center [279, 147] width 9 height 0
click at [0, 0] on input "checkbox" at bounding box center [0, 0] width 0 height 0
click at [277, 186] on label at bounding box center [279, 186] width 9 height 0
click at [0, 0] on input "checkbox" at bounding box center [0, 0] width 0 height 0
click at [730, 103] on link "Send" at bounding box center [731, 104] width 46 height 17
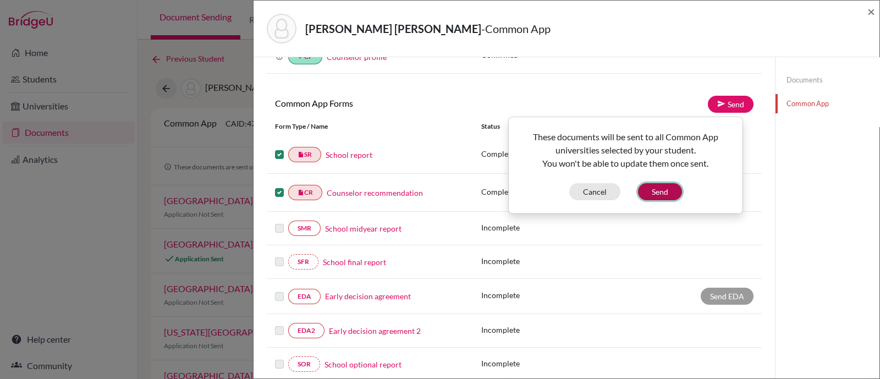
click at [652, 190] on button "Send" at bounding box center [660, 191] width 44 height 17
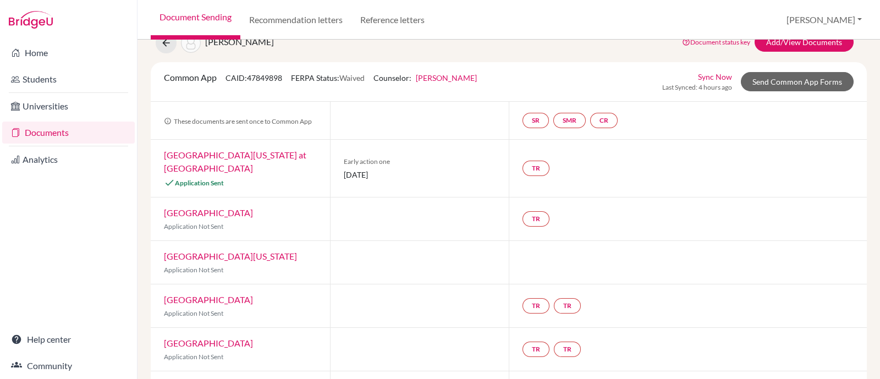
scroll to position [18, 0]
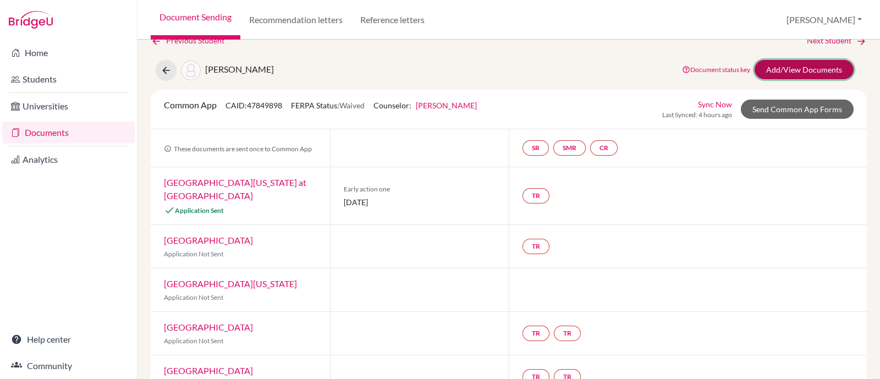
click at [816, 70] on link "Add/View Documents" at bounding box center [803, 69] width 99 height 19
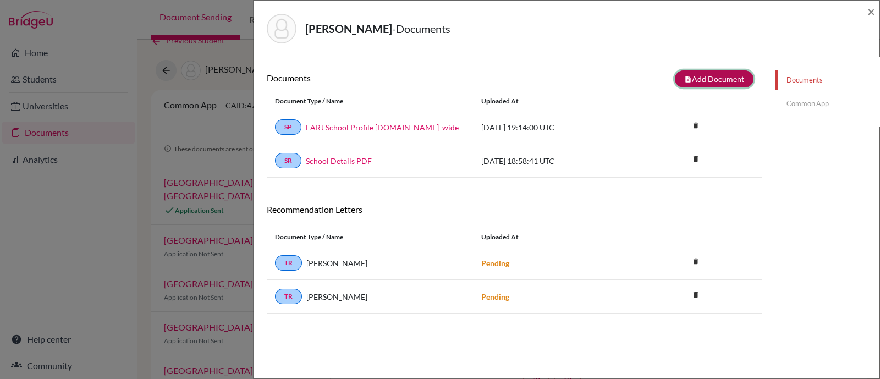
click at [705, 80] on button "note_add Add Document" at bounding box center [714, 78] width 79 height 17
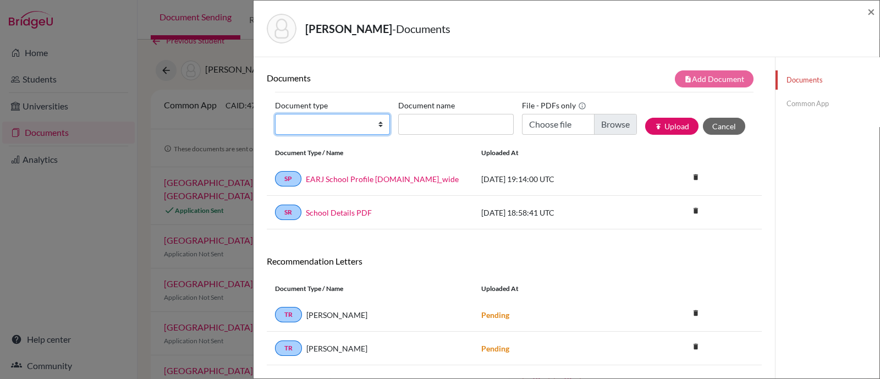
click at [377, 122] on select "Change explanation for Common App reports Counselor recommendation Internationa…" at bounding box center [332, 124] width 115 height 21
select select "2"
click at [275, 114] on select "Change explanation for Common App reports Counselor recommendation Internationa…" at bounding box center [332, 124] width 115 height 21
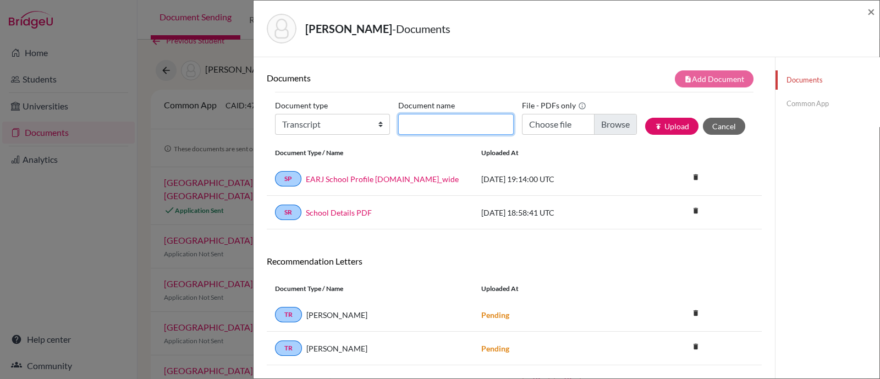
click at [484, 126] on input "Document name" at bounding box center [455, 124] width 115 height 21
click at [626, 119] on input "Choose file" at bounding box center [579, 124] width 115 height 21
type input "C:\fakepath\[PERSON_NAME] [PERSON_NAME] Transcripts Grades 9-11 ([DATE]-[DATE])…"
click at [416, 126] on input "Document name" at bounding box center [455, 124] width 115 height 21
paste input "[PERSON_NAME] [PERSON_NAME] Transcripts Grades 9-11 ([DATE]-[DATE])"
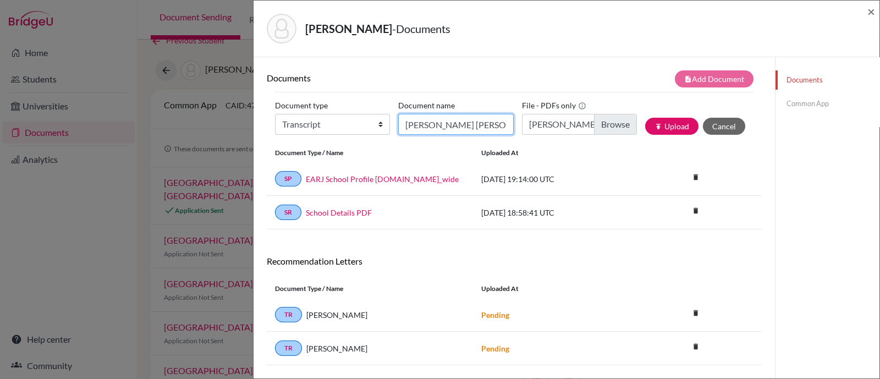
scroll to position [0, 168]
type input "[PERSON_NAME] [PERSON_NAME] Transcripts Grades 9-11 ([DATE]-[DATE])"
click at [669, 130] on button "publish Upload" at bounding box center [671, 126] width 53 height 17
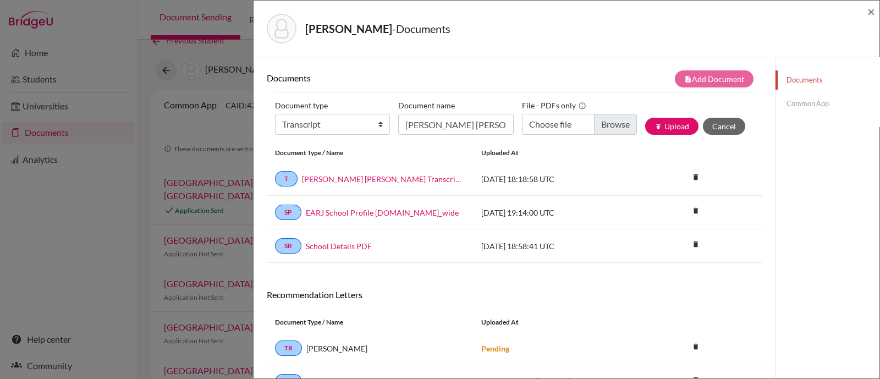
click at [798, 107] on link "Common App" at bounding box center [827, 103] width 104 height 19
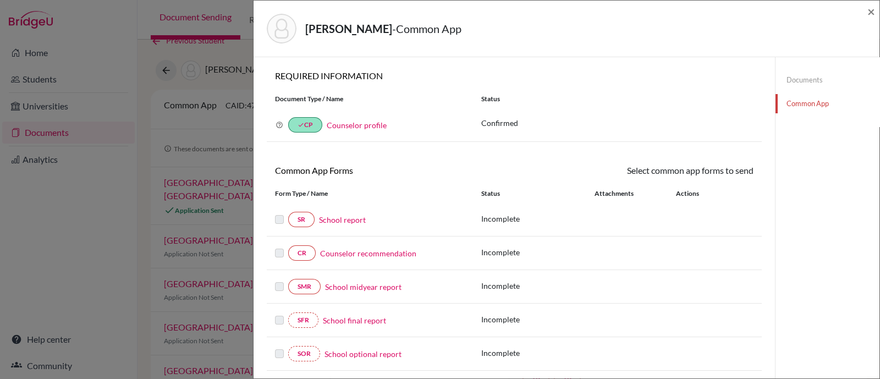
click at [785, 84] on link "Documents" at bounding box center [827, 79] width 104 height 19
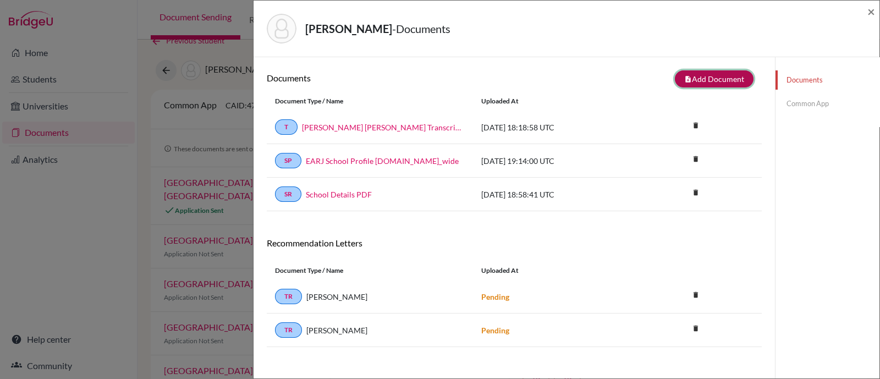
click at [708, 82] on button "note_add Add Document" at bounding box center [714, 78] width 79 height 17
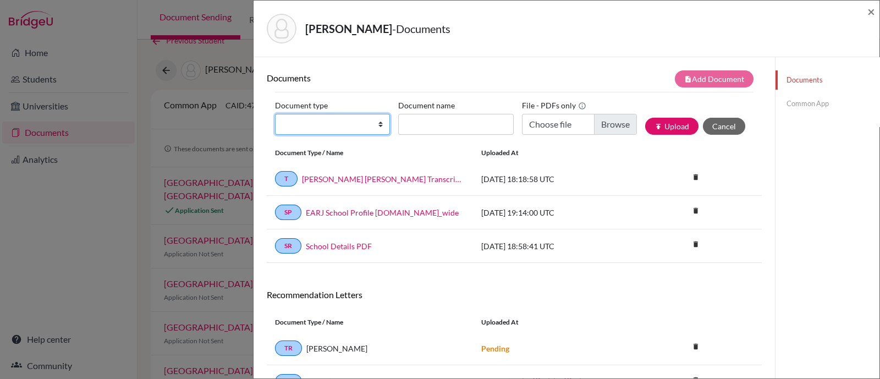
click at [337, 124] on select "Change explanation for Common App reports Counselor recommendation Internationa…" at bounding box center [332, 124] width 115 height 21
select select "1"
click at [275, 114] on select "Change explanation for Common App reports Counselor recommendation Internationa…" at bounding box center [332, 124] width 115 height 21
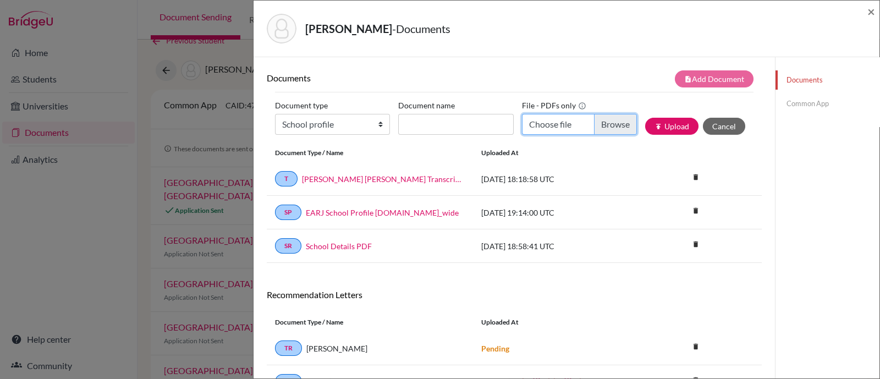
click at [609, 120] on input "Choose file" at bounding box center [579, 124] width 115 height 21
click at [606, 125] on input "Choose file" at bounding box center [579, 124] width 115 height 21
type input "C:\fakepath\EARJ School Profile 2025-26.pdf"
click at [665, 126] on button "publish Upload" at bounding box center [671, 126] width 53 height 17
click at [459, 127] on input "Document name" at bounding box center [455, 124] width 115 height 21
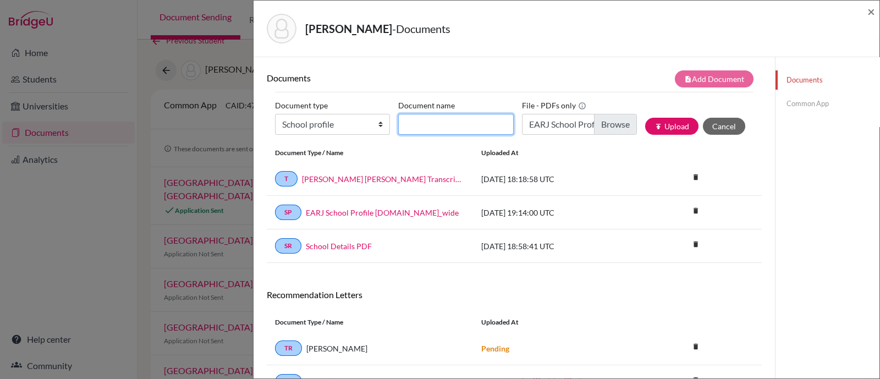
type input "EARJ School Profile 2025-26"
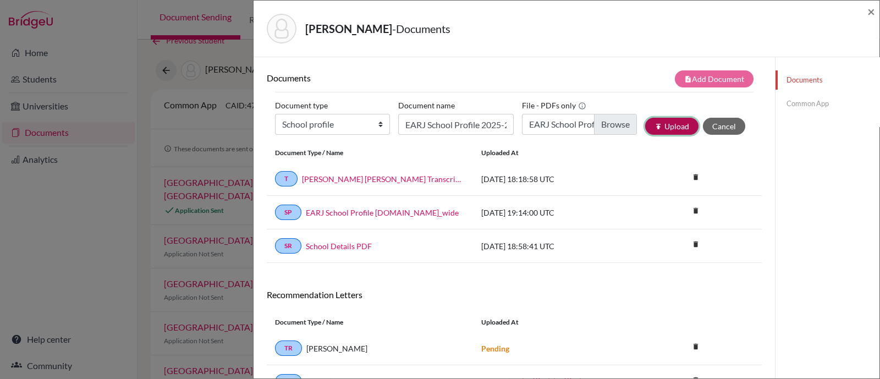
click at [675, 122] on button "publish Upload" at bounding box center [671, 126] width 53 height 17
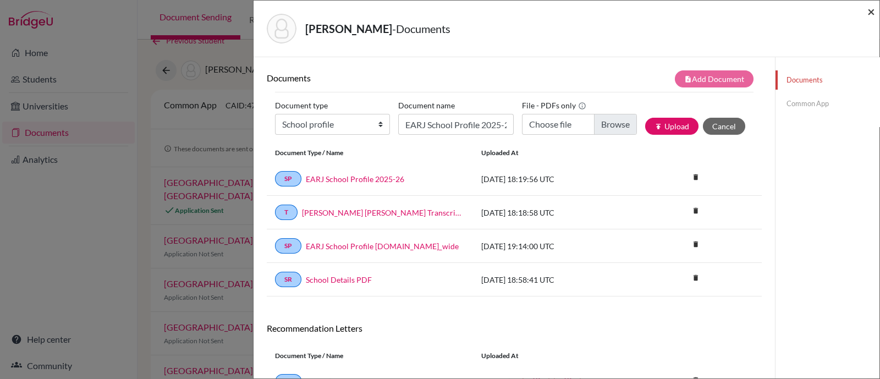
click at [870, 9] on span "×" at bounding box center [871, 11] width 8 height 16
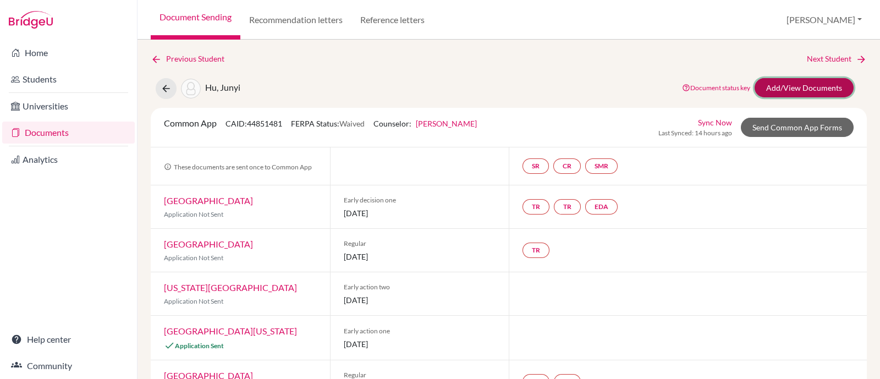
click at [772, 90] on link "Add/View Documents" at bounding box center [803, 87] width 99 height 19
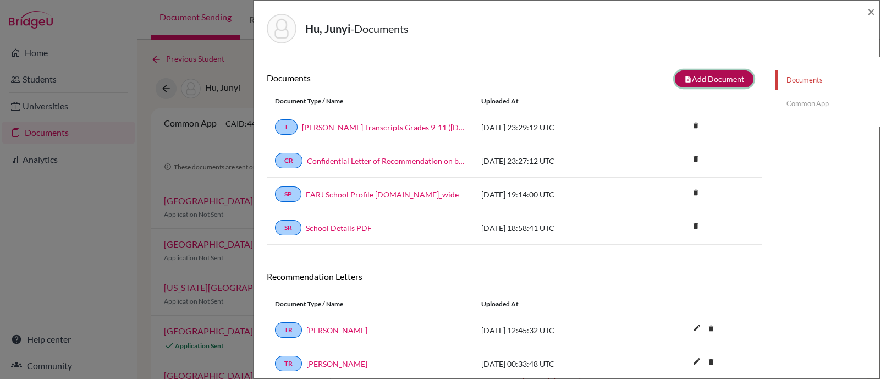
click at [687, 78] on button "note_add Add Document" at bounding box center [714, 78] width 79 height 17
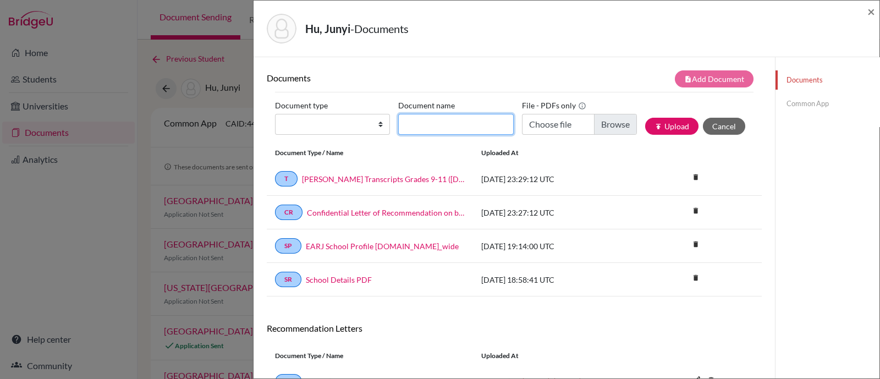
click at [470, 129] on input "Document name" at bounding box center [455, 124] width 115 height 21
type input "EARJ School Profile 2025-26"
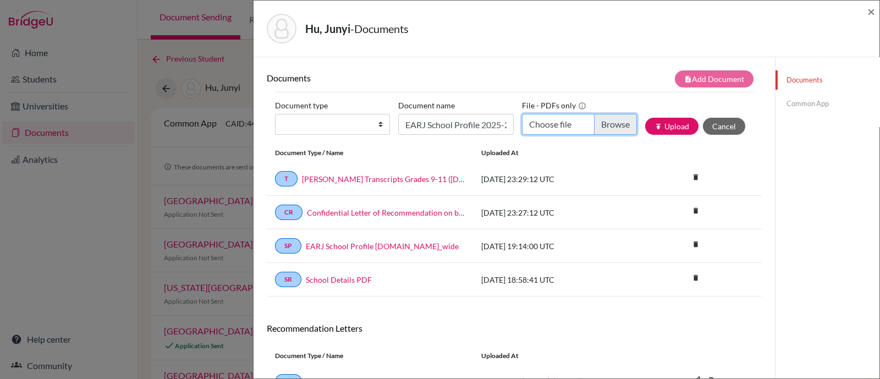
click at [596, 129] on input "Choose file" at bounding box center [579, 124] width 115 height 21
type input "C:\fakepath\EARJ School Profile 2025-26.pdf"
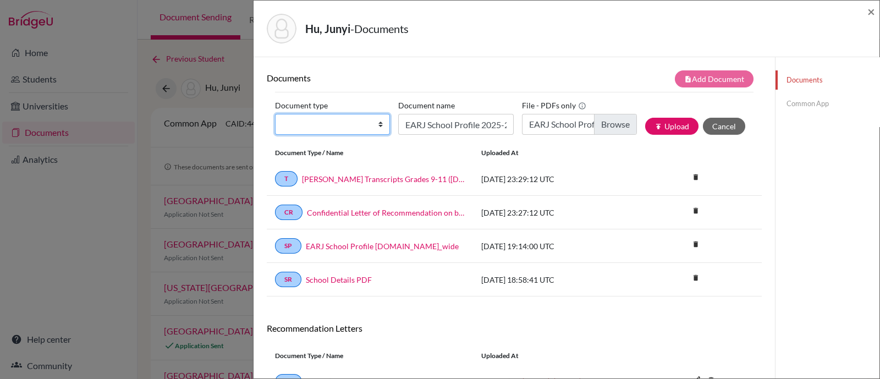
click at [377, 131] on select "Change explanation for Common App reports Counselor recommendation Internationa…" at bounding box center [332, 124] width 115 height 21
click at [275, 114] on select "Change explanation for Common App reports Counselor recommendation Internationa…" at bounding box center [332, 124] width 115 height 21
click at [377, 125] on select "Change explanation for Common App reports Counselor recommendation Internationa…" at bounding box center [332, 124] width 115 height 21
select select "1"
click at [275, 114] on select "Change explanation for Common App reports Counselor recommendation Internationa…" at bounding box center [332, 124] width 115 height 21
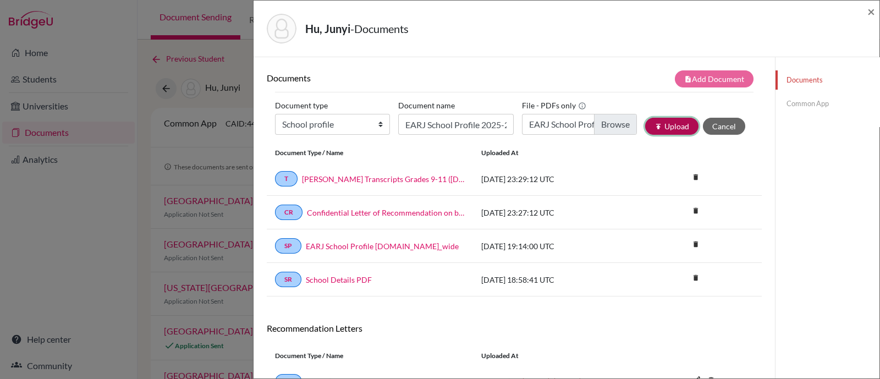
click at [667, 126] on button "publish Upload" at bounding box center [671, 126] width 53 height 17
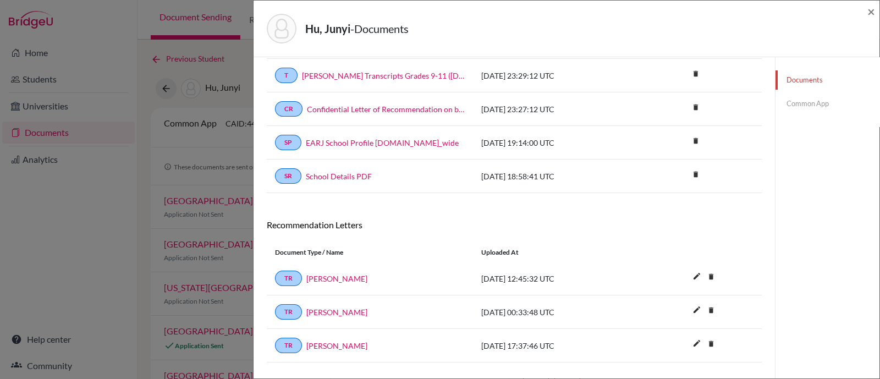
scroll to position [157, 0]
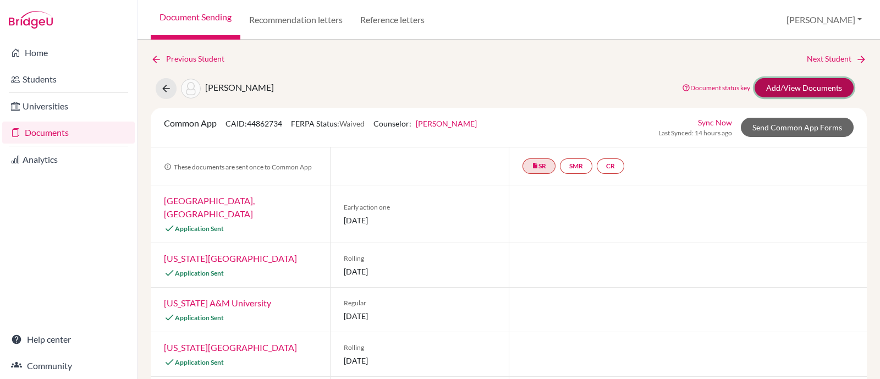
click at [816, 86] on link "Add/View Documents" at bounding box center [803, 87] width 99 height 19
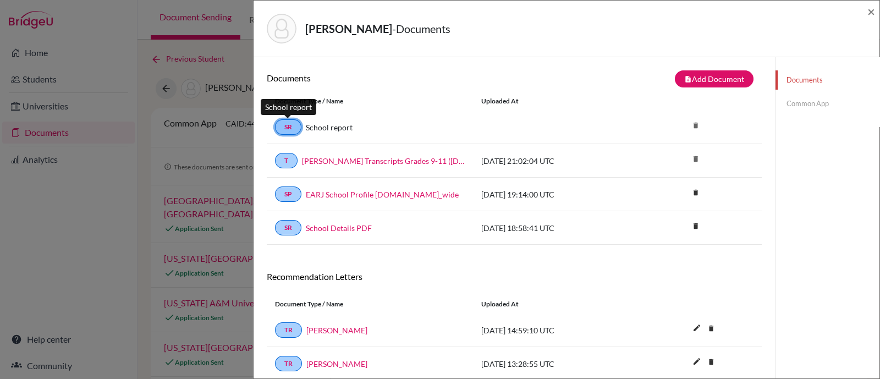
click at [283, 127] on link "SR" at bounding box center [288, 126] width 26 height 15
click at [317, 123] on link "School report" at bounding box center [329, 128] width 47 height 12
click at [800, 103] on link "Common App" at bounding box center [827, 103] width 104 height 19
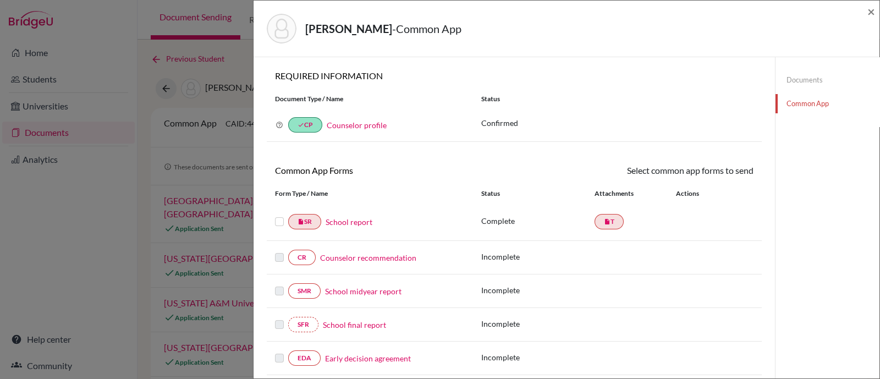
click at [341, 223] on link "School report" at bounding box center [348, 222] width 47 height 12
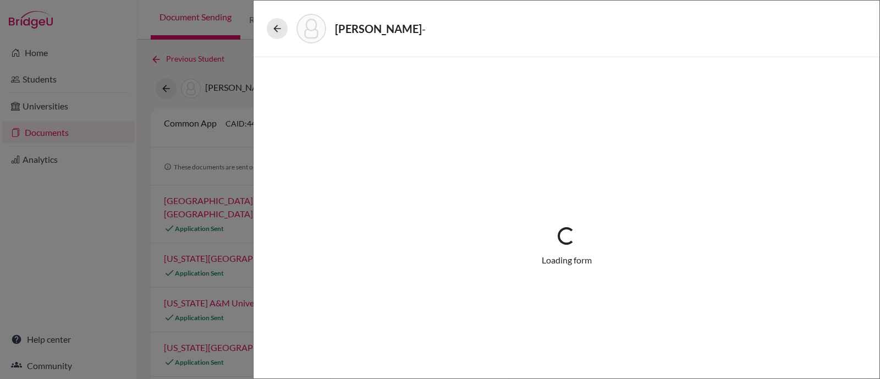
select select "1"
select select "690227"
select select "0"
select select "1"
select select "0"
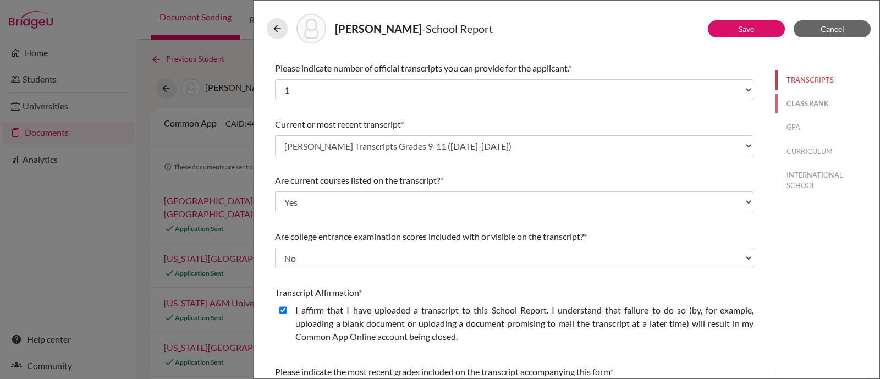
click at [806, 103] on button "CLASS RANK" at bounding box center [827, 103] width 104 height 19
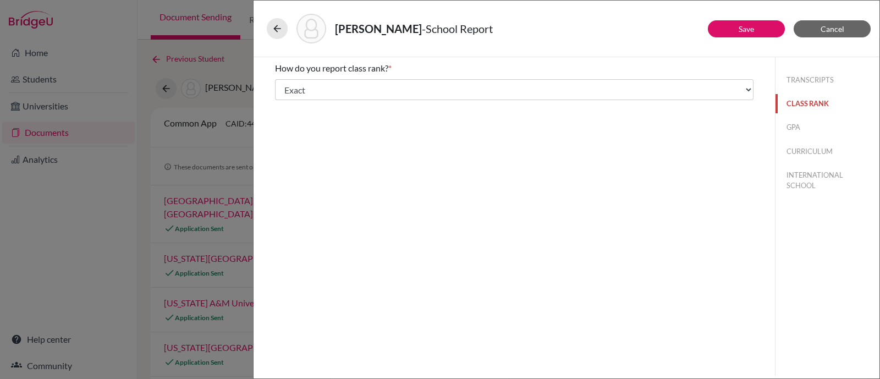
select select "5"
click at [794, 128] on button "GPA" at bounding box center [827, 127] width 104 height 19
click at [805, 150] on button "CURRICULUM" at bounding box center [827, 151] width 104 height 19
select select "4"
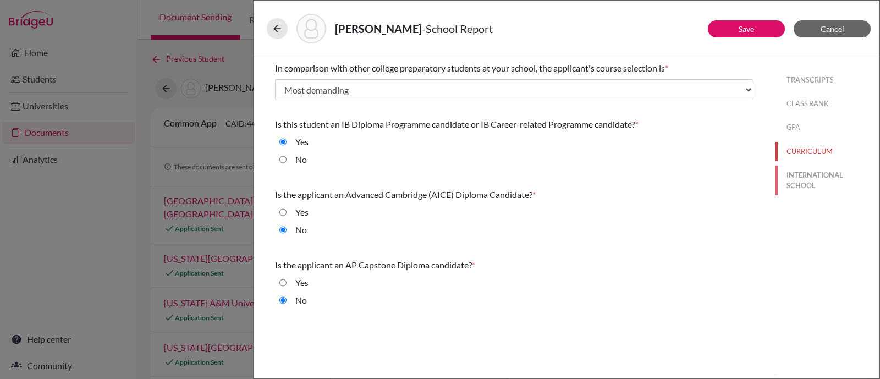
click at [805, 178] on button "INTERNATIONAL SCHOOL" at bounding box center [827, 180] width 104 height 30
radio input "true"
select select "14"
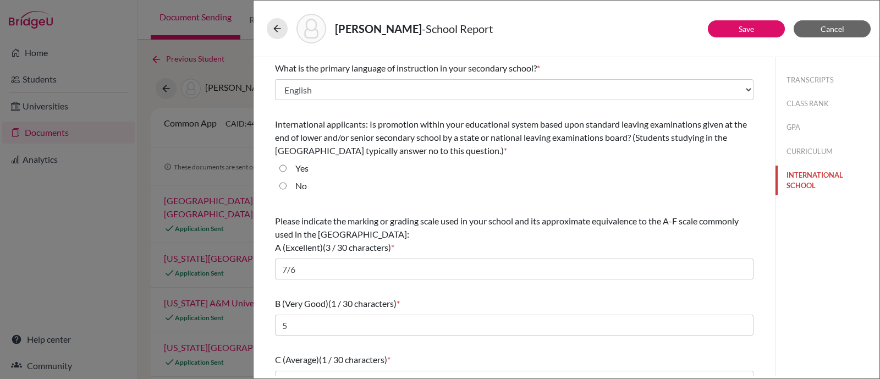
scroll to position [132, 0]
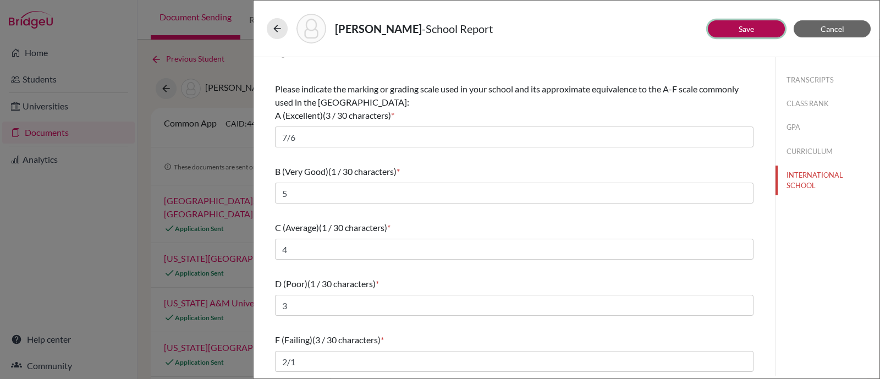
click at [733, 36] on button "Save" at bounding box center [746, 28] width 77 height 17
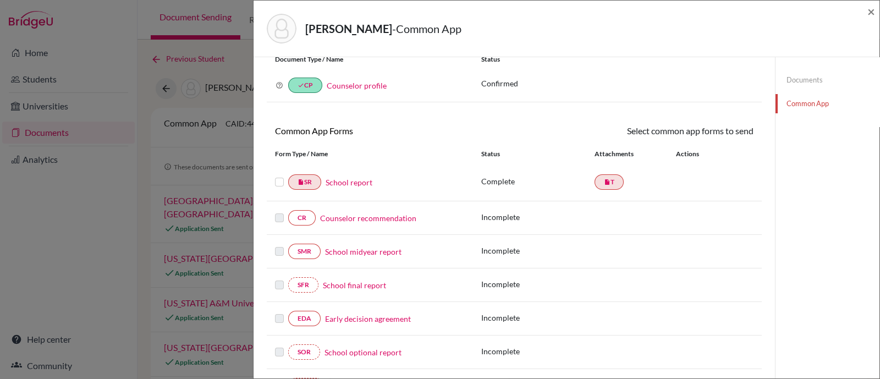
scroll to position [68, 0]
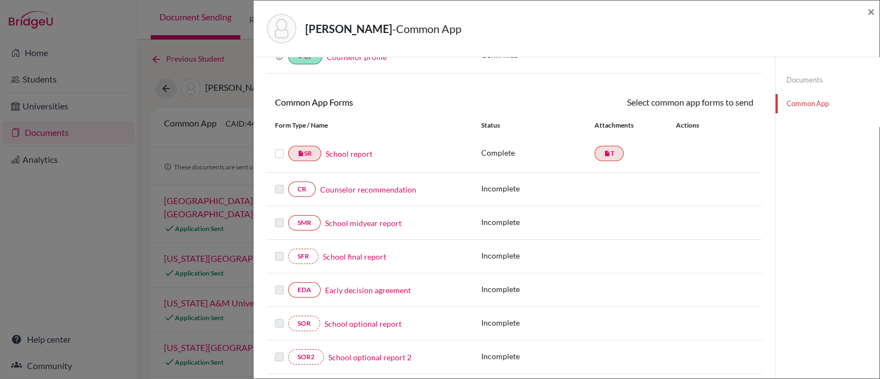
click at [366, 187] on link "Counselor recommendation" at bounding box center [368, 190] width 96 height 12
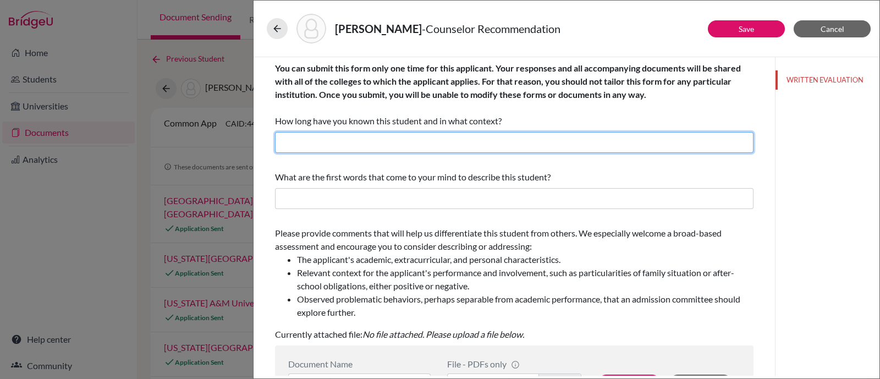
click at [358, 137] on input "text" at bounding box center [514, 142] width 478 height 21
type input "2 months"
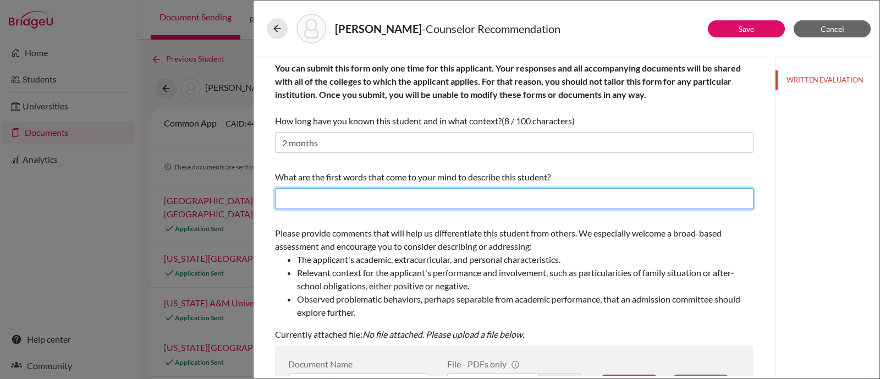
click at [364, 200] on input "text" at bounding box center [514, 198] width 478 height 21
paste input "adaptable, analytical, composed, reliable, community-builder."
paste input "Kevin quietly engineers results—turning plans into well-run teams and working s…"
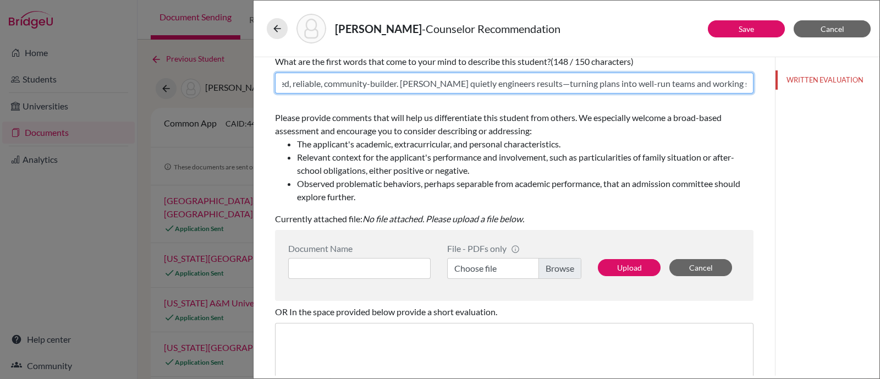
scroll to position [137, 0]
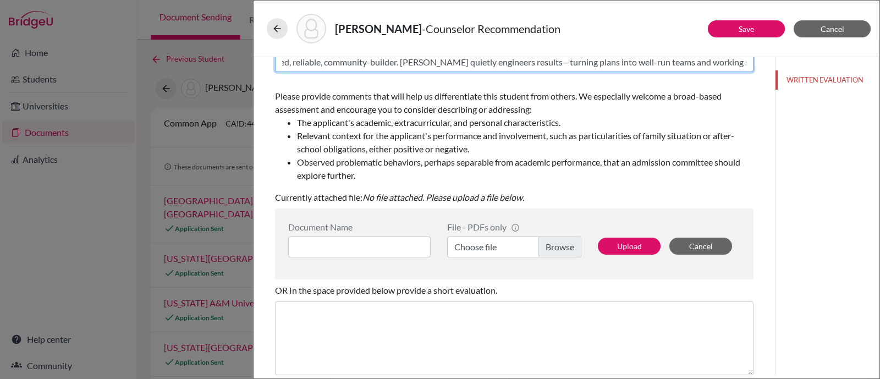
type input "adaptable, analytical, composed, reliable, community-builder. Kevin quietly eng…"
click at [549, 246] on label "Choose file" at bounding box center [514, 246] width 134 height 21
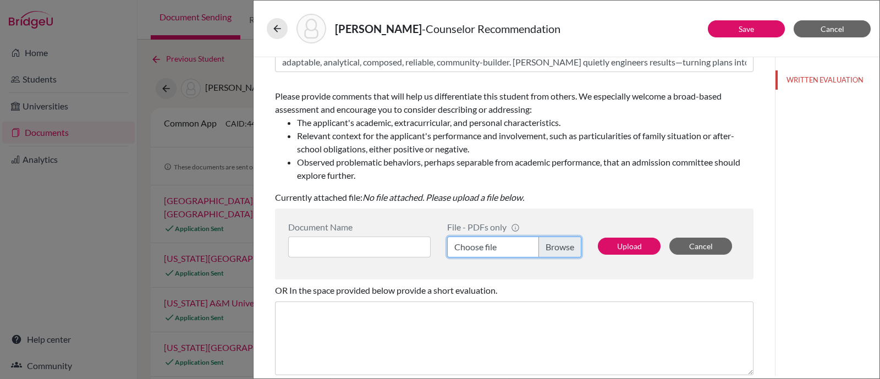
click at [549, 246] on input "Choose file" at bounding box center [514, 246] width 134 height 21
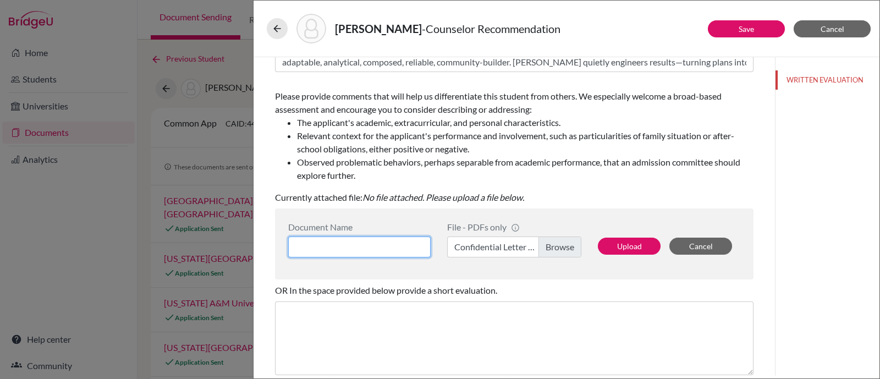
click at [323, 249] on input at bounding box center [359, 246] width 142 height 21
paste input "Confidential Letter of Recommendation on behalf of Kevim Emil Kim"
type input "Confidential Letter of Recommendation on behalf of Kevim Emil Kim"
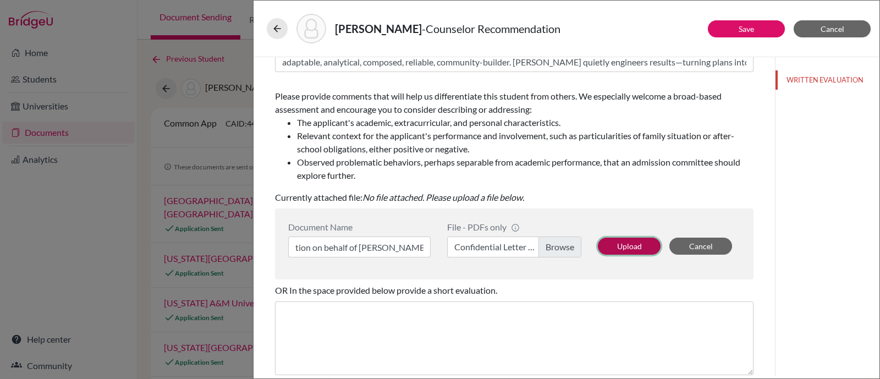
click at [638, 247] on button "Upload" at bounding box center [629, 246] width 63 height 17
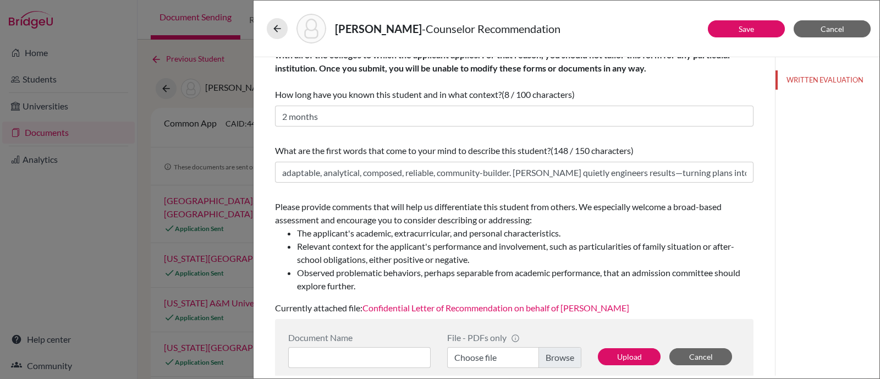
scroll to position [0, 0]
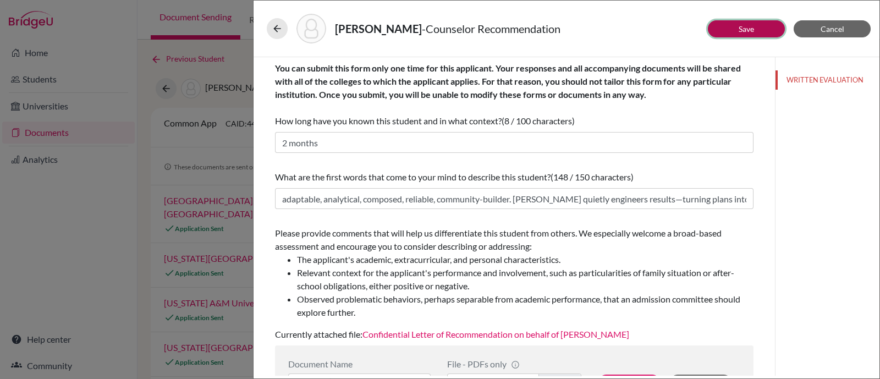
click at [743, 31] on link "Save" at bounding box center [745, 28] width 15 height 9
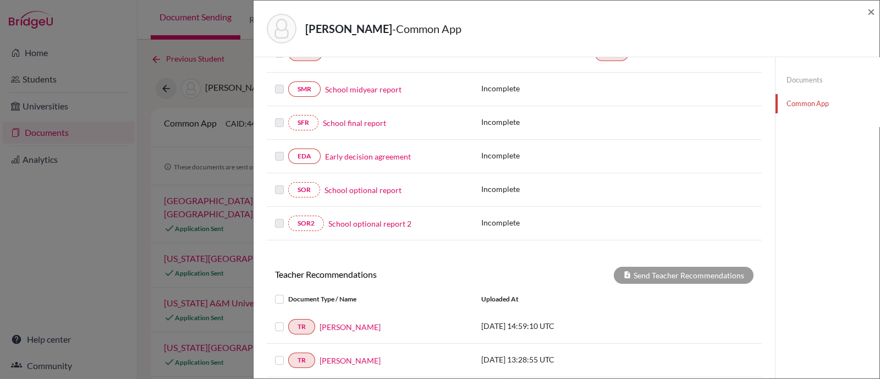
scroll to position [274, 0]
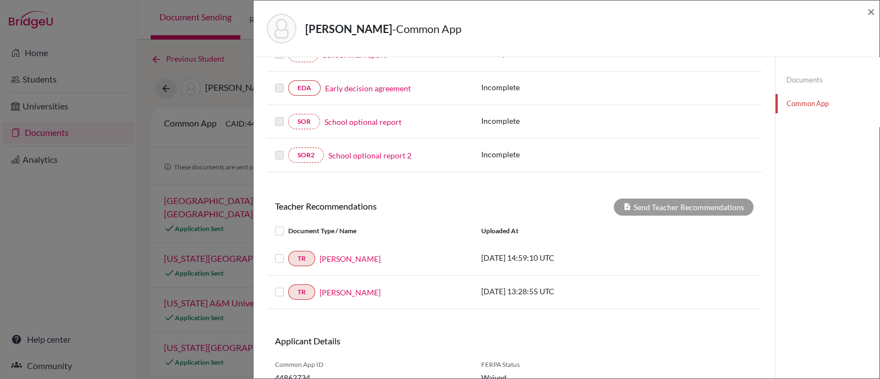
click at [288, 252] on label at bounding box center [288, 252] width 0 height 0
click at [0, 0] on input "checkbox" at bounding box center [0, 0] width 0 height 0
click at [288, 252] on label at bounding box center [288, 252] width 0 height 0
click at [0, 0] on input "checkbox" at bounding box center [0, 0] width 0 height 0
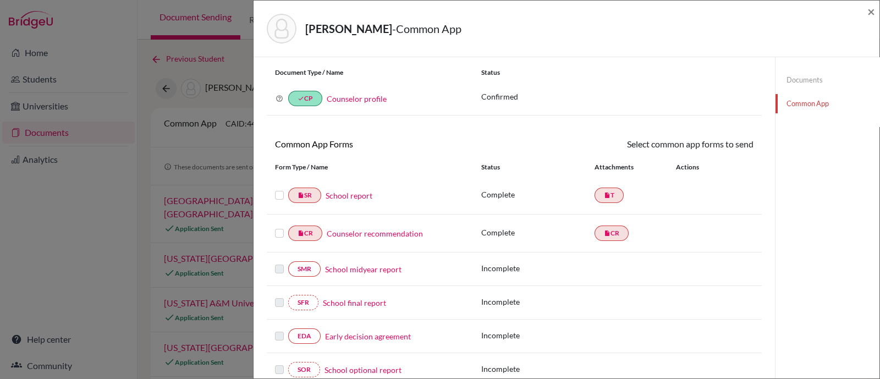
scroll to position [0, 0]
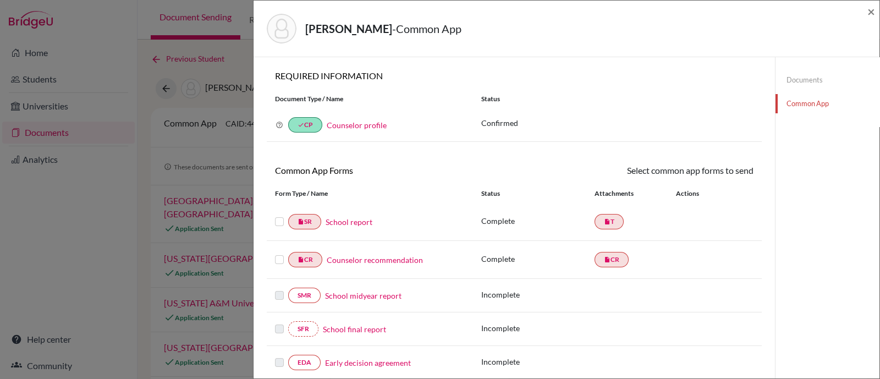
click at [813, 79] on link "Documents" at bounding box center [827, 79] width 104 height 19
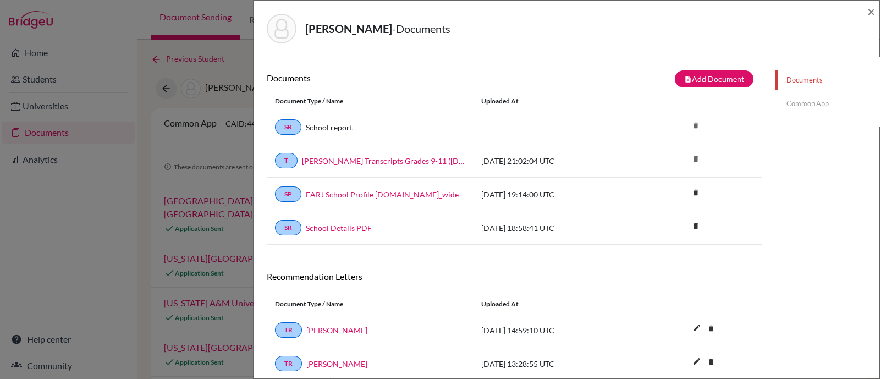
click at [811, 103] on link "Common App" at bounding box center [827, 103] width 104 height 19
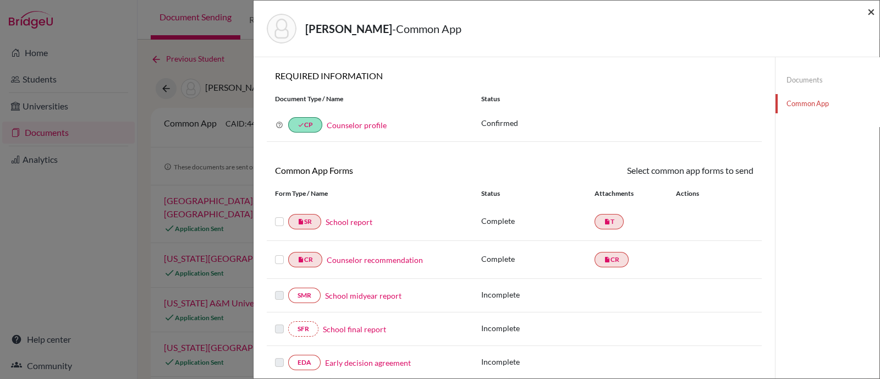
click at [867, 15] on div "Kim, Kevin - Common App ×" at bounding box center [566, 28] width 617 height 47
click at [869, 12] on span "×" at bounding box center [871, 11] width 8 height 16
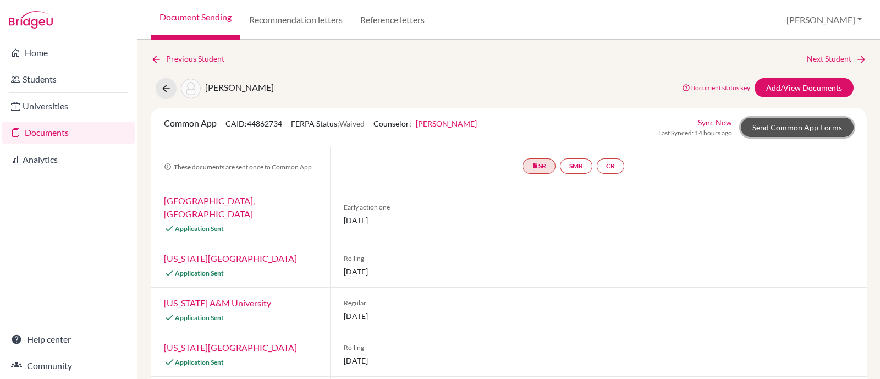
click at [793, 126] on link "Send Common App Forms" at bounding box center [797, 127] width 113 height 19
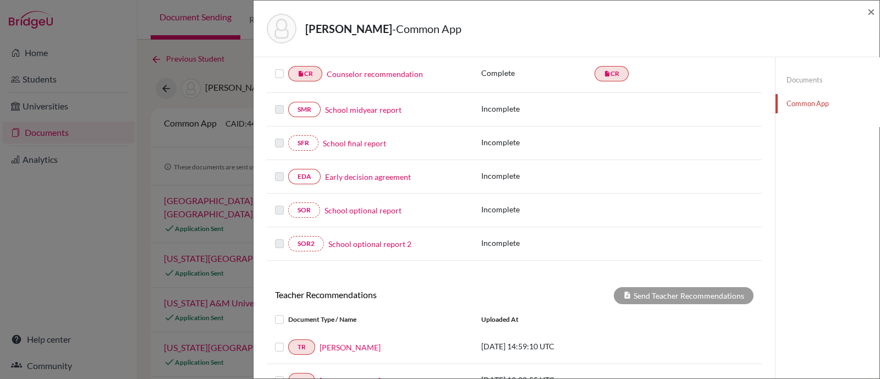
scroll to position [44, 0]
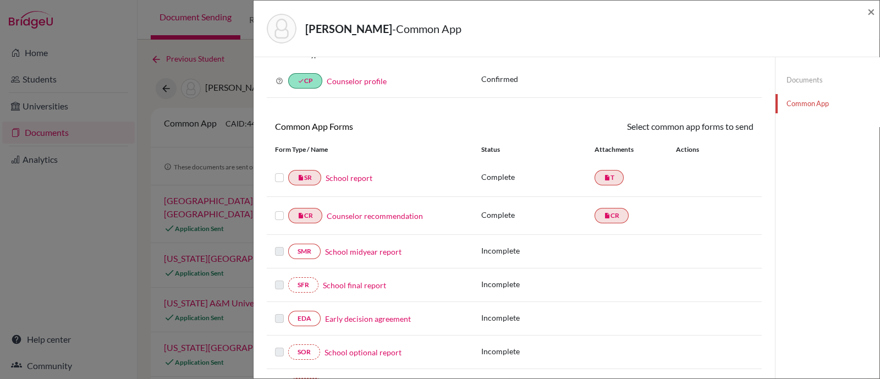
click at [278, 171] on label at bounding box center [279, 171] width 9 height 0
click at [0, 0] on input "checkbox" at bounding box center [0, 0] width 0 height 0
click at [740, 126] on link "Send" at bounding box center [731, 128] width 46 height 17
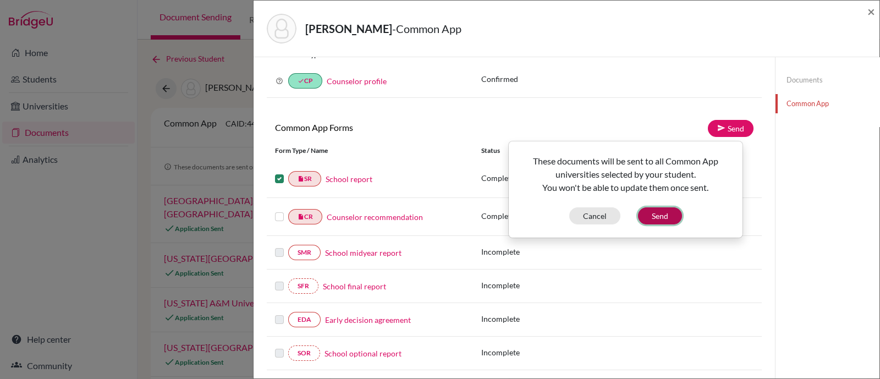
click at [672, 211] on button "Send" at bounding box center [660, 215] width 44 height 17
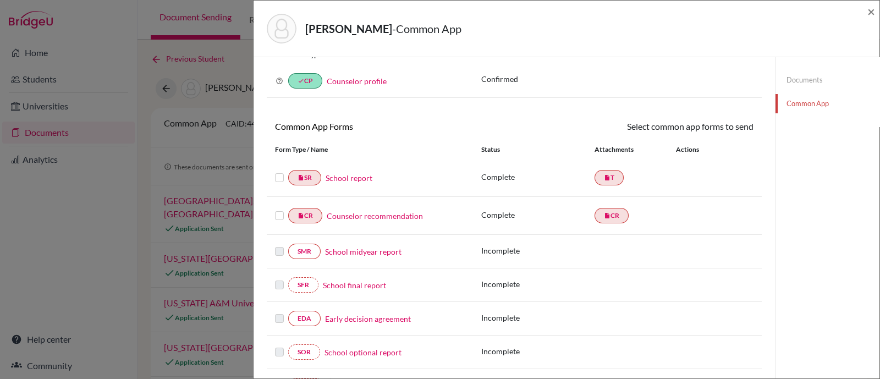
scroll to position [0, 0]
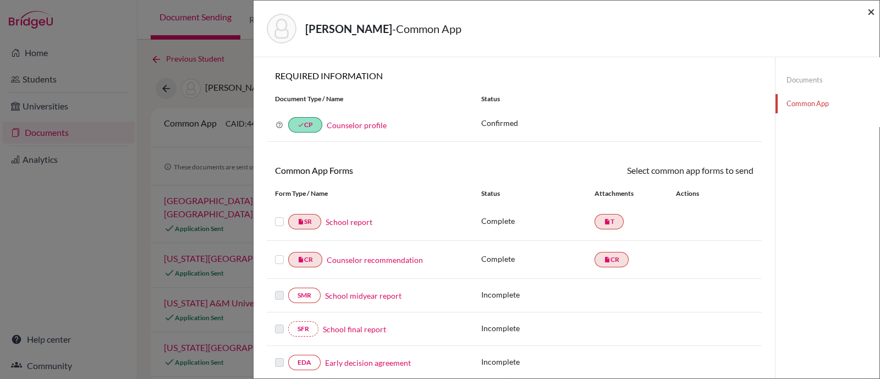
click at [870, 10] on span "×" at bounding box center [871, 11] width 8 height 16
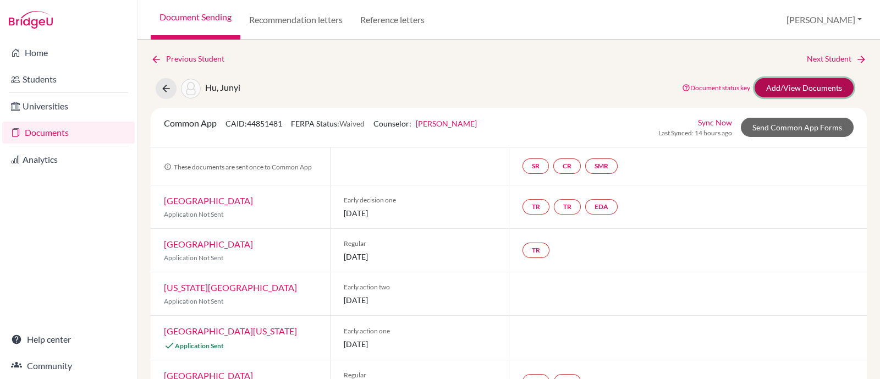
click at [803, 89] on link "Add/View Documents" at bounding box center [803, 87] width 99 height 19
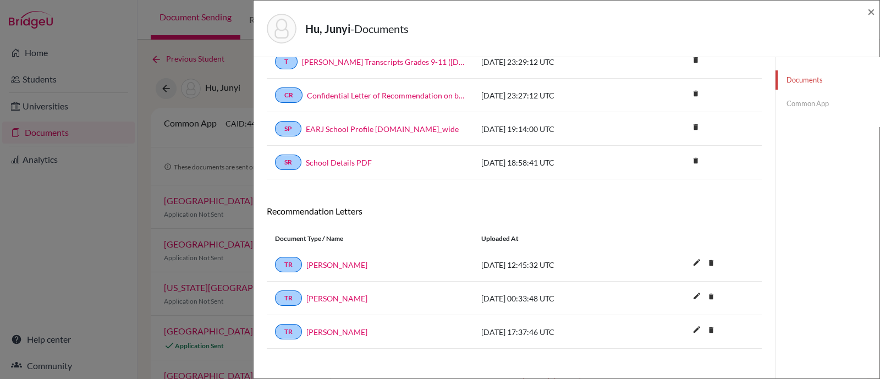
scroll to position [106, 0]
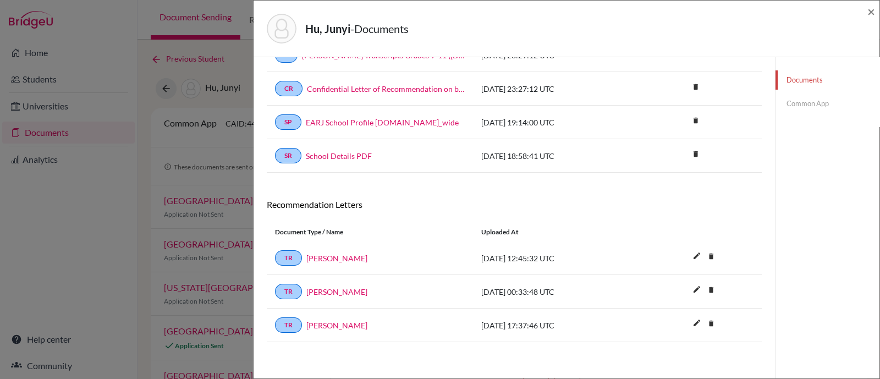
click at [792, 104] on link "Common App" at bounding box center [827, 103] width 104 height 19
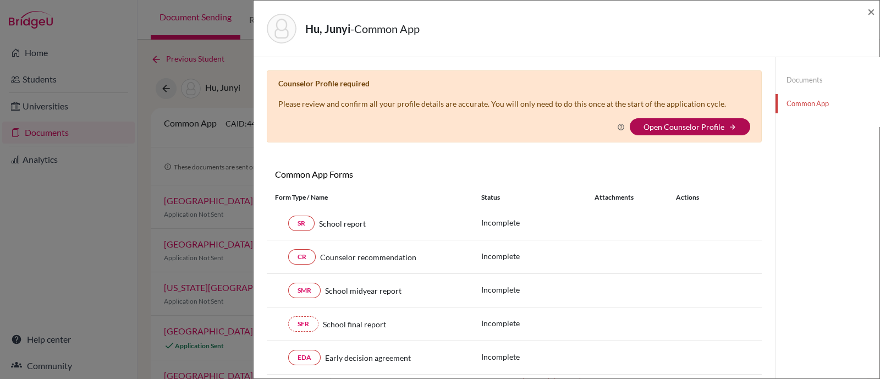
click at [686, 122] on link "Open Counselor Profile" at bounding box center [683, 126] width 81 height 9
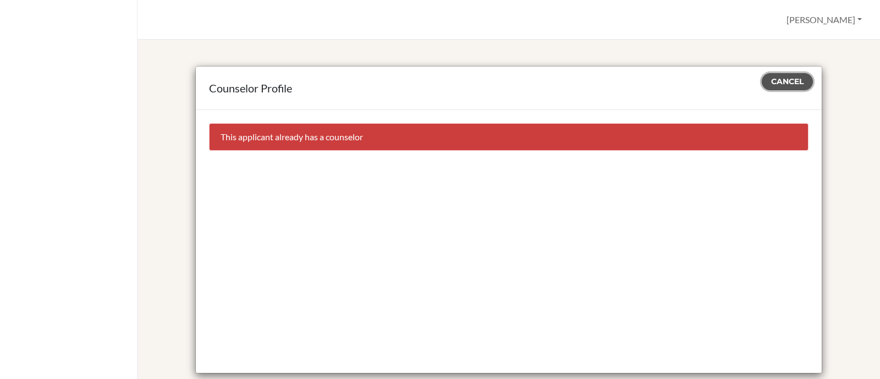
click at [781, 75] on button "Cancel" at bounding box center [786, 81] width 51 height 17
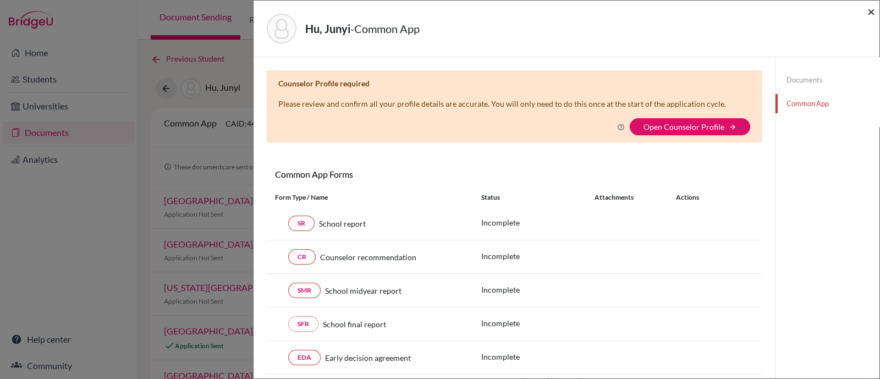
click at [867, 12] on span "×" at bounding box center [871, 11] width 8 height 16
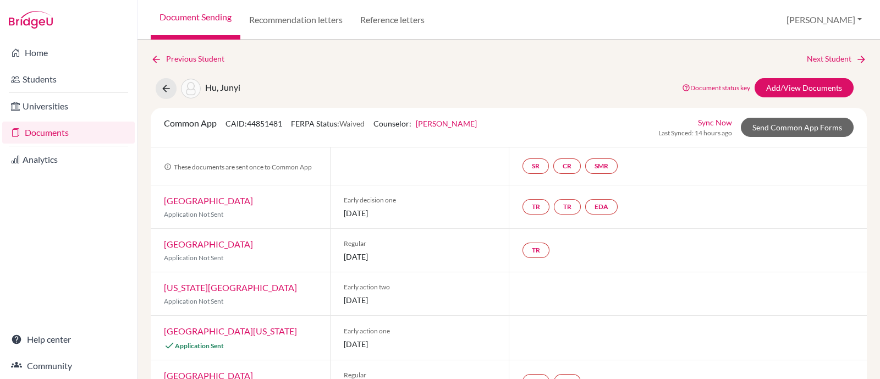
click at [701, 122] on link "Sync Now" at bounding box center [715, 123] width 34 height 12
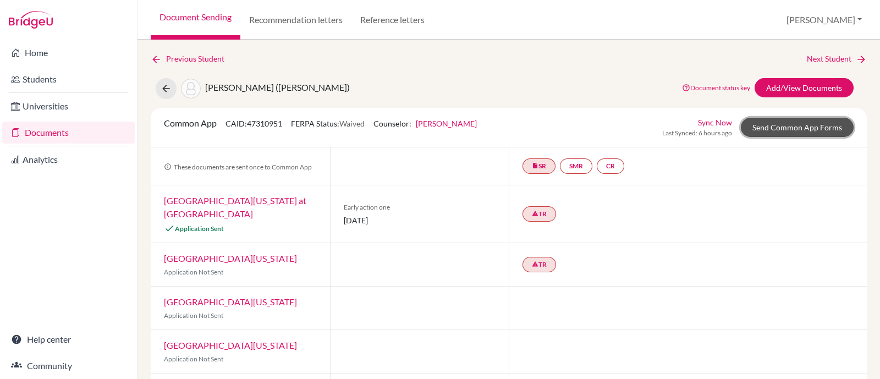
click at [797, 128] on link "Send Common App Forms" at bounding box center [797, 127] width 113 height 19
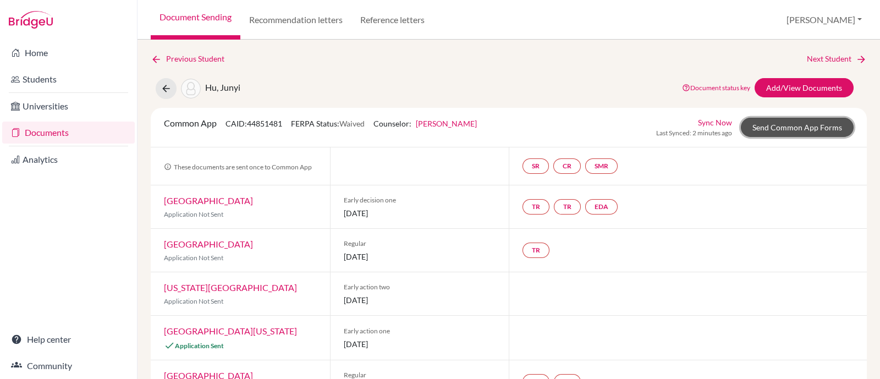
click at [761, 131] on link "Send Common App Forms" at bounding box center [797, 127] width 113 height 19
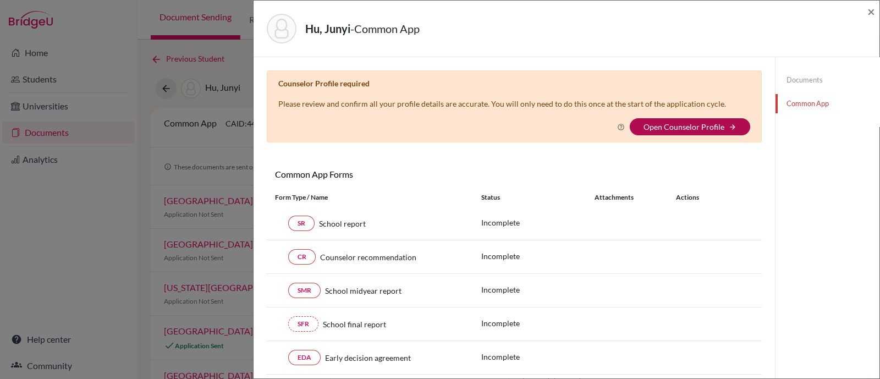
click at [659, 127] on link "Open Counselor Profile" at bounding box center [683, 126] width 81 height 9
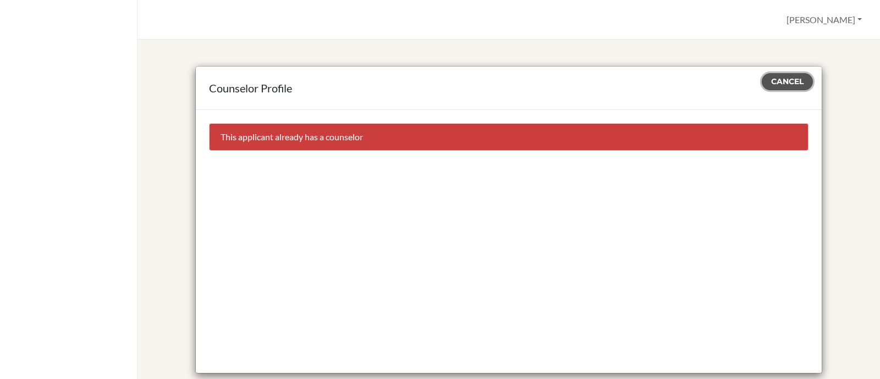
click at [780, 84] on span "Cancel" at bounding box center [787, 81] width 32 height 10
